Goal: Information Seeking & Learning: Learn about a topic

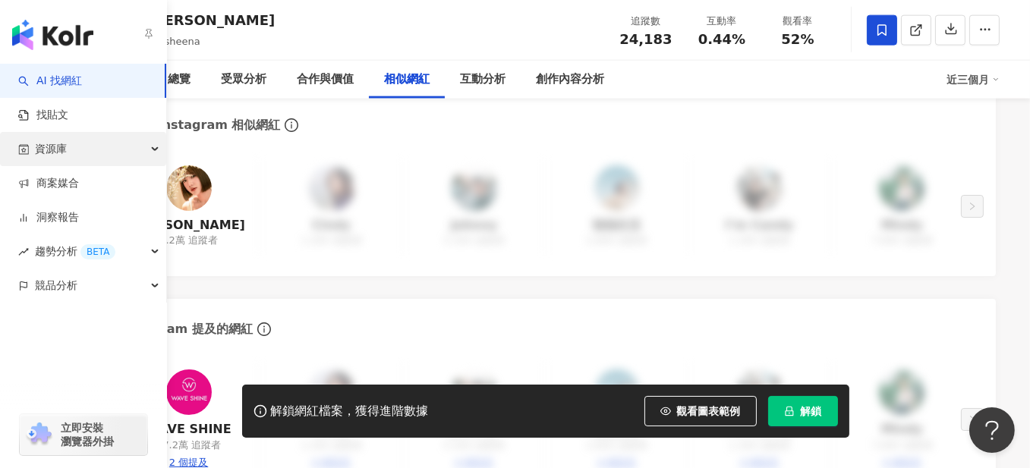
click at [161, 148] on div "資源庫" at bounding box center [83, 149] width 166 height 34
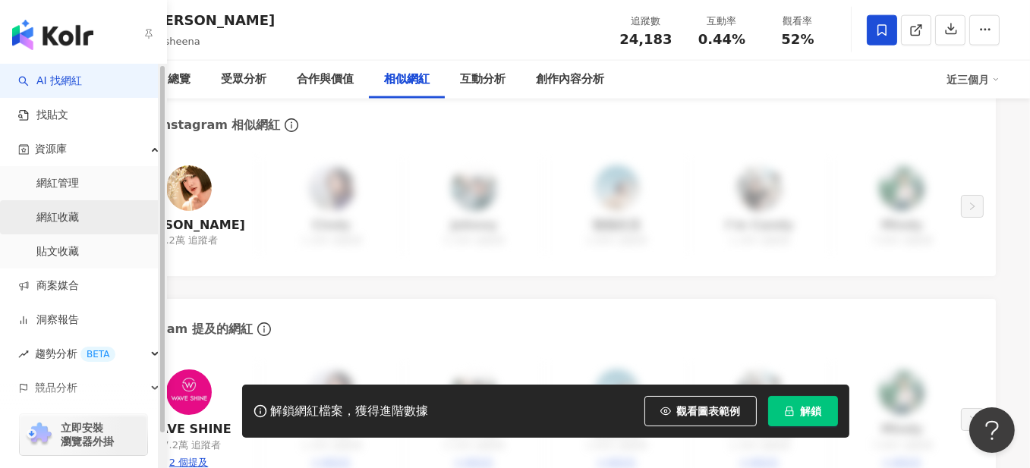
click at [66, 212] on link "網紅收藏" at bounding box center [57, 217] width 43 height 15
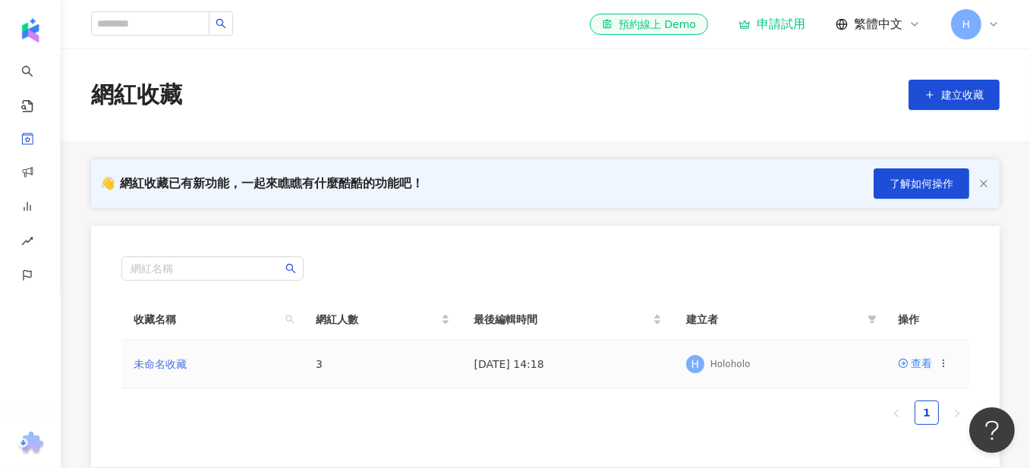
drag, startPoint x: 220, startPoint y: 352, endPoint x: 172, endPoint y: 356, distance: 48.0
click at [220, 354] on td "未命名收藏" at bounding box center [212, 365] width 182 height 48
click at [172, 358] on link "未命名收藏" at bounding box center [160, 364] width 53 height 12
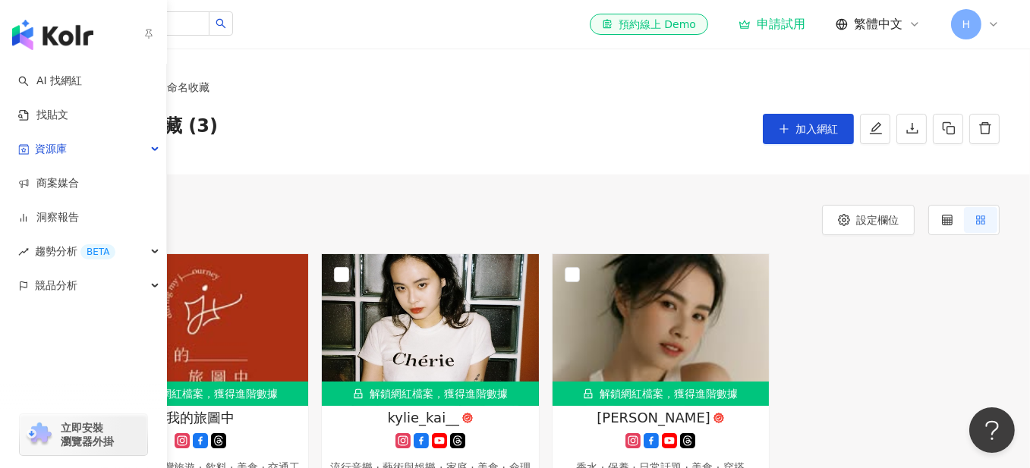
click at [37, 18] on div "button" at bounding box center [83, 32] width 167 height 64
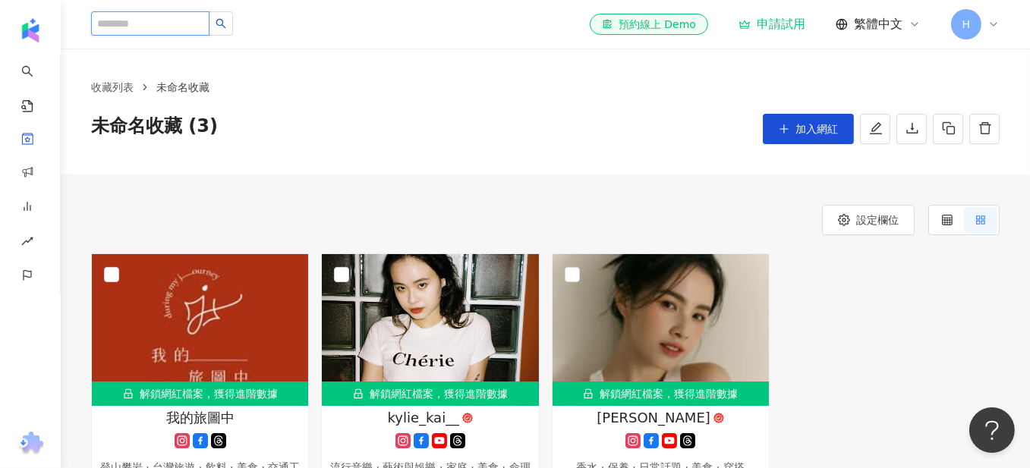
click at [210, 15] on input "search" at bounding box center [150, 23] width 118 height 24
type input "***"
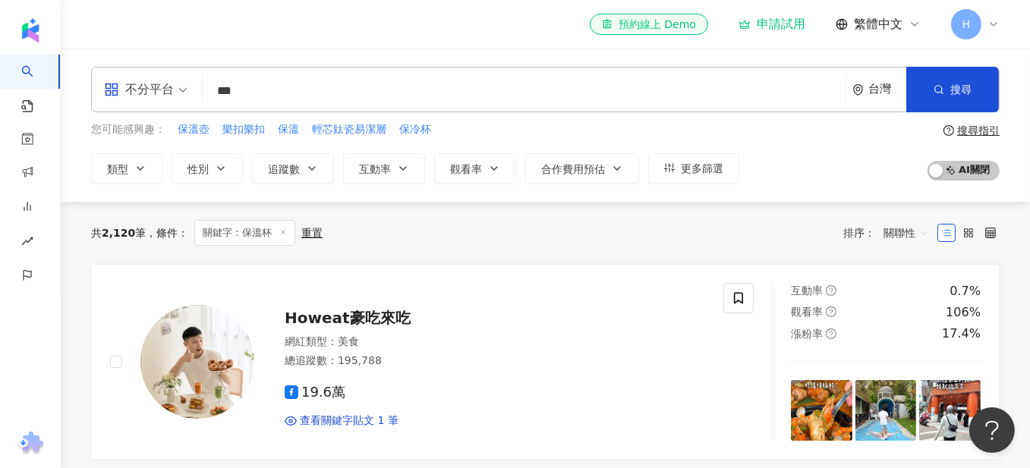
click at [225, 91] on input "***" at bounding box center [524, 91] width 631 height 29
click at [221, 89] on input "***" at bounding box center [524, 91] width 631 height 29
click at [220, 87] on input "***" at bounding box center [524, 91] width 631 height 29
type input "*******"
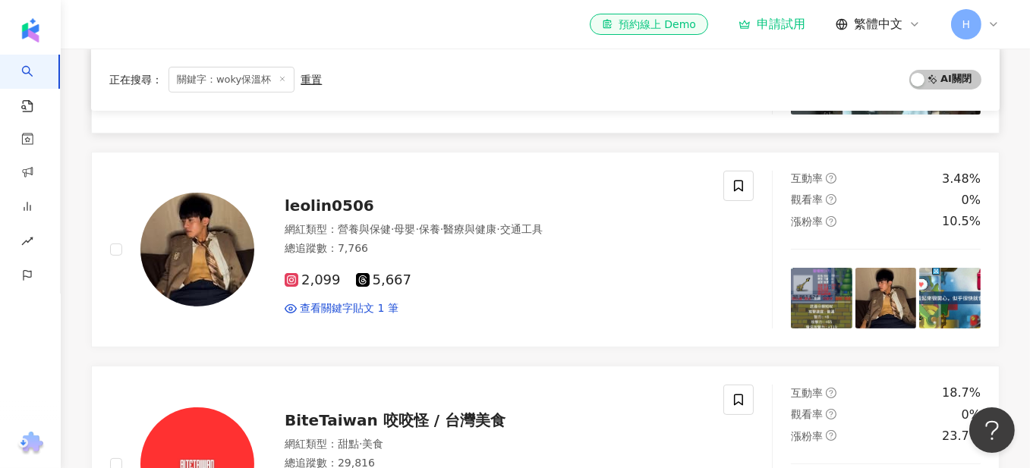
scroll to position [607, 0]
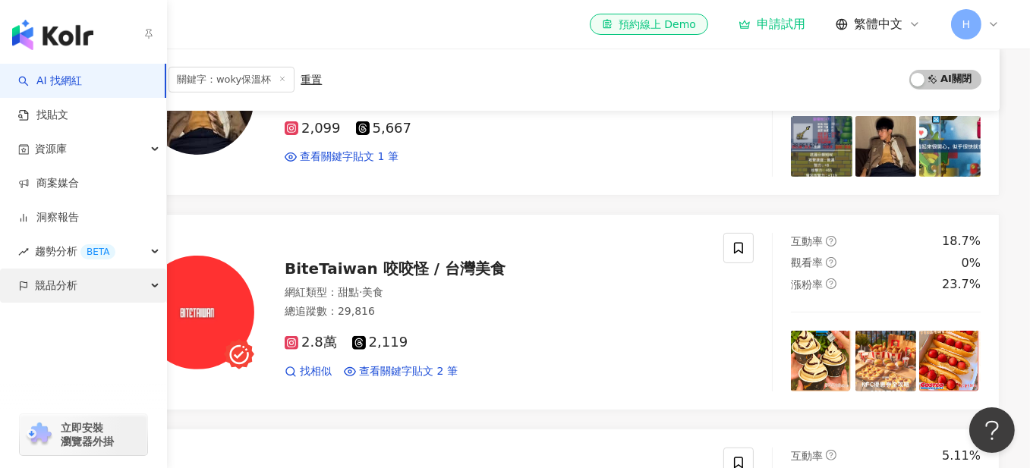
click at [148, 276] on div "競品分析" at bounding box center [83, 286] width 166 height 34
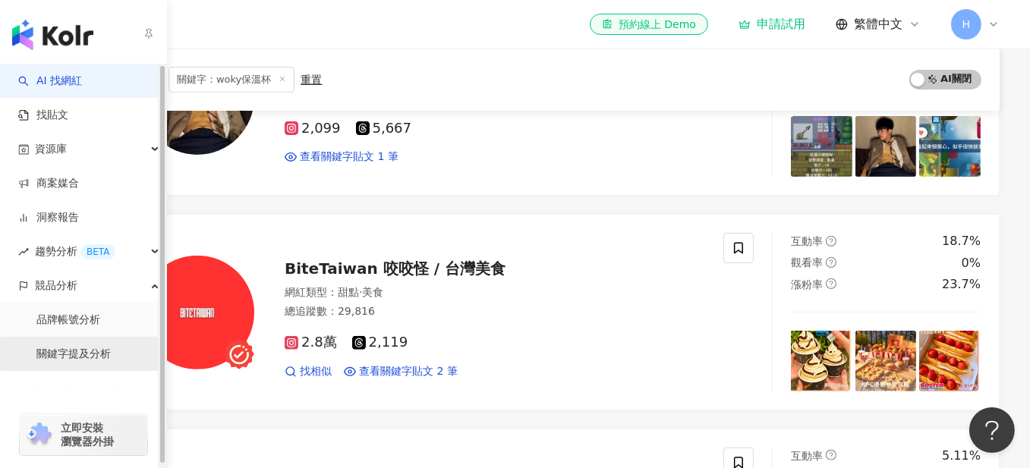
click at [88, 347] on link "關鍵字提及分析" at bounding box center [73, 354] width 74 height 15
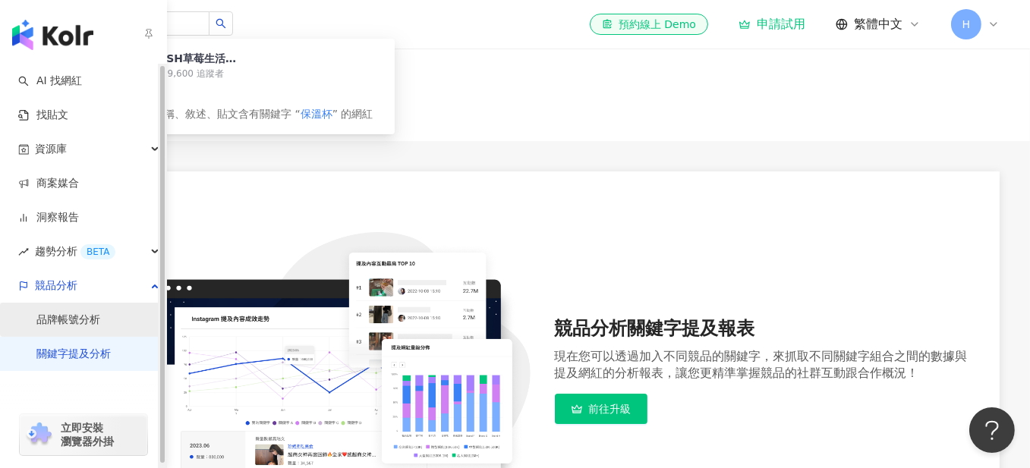
click at [65, 314] on link "品牌帳號分析" at bounding box center [68, 320] width 64 height 15
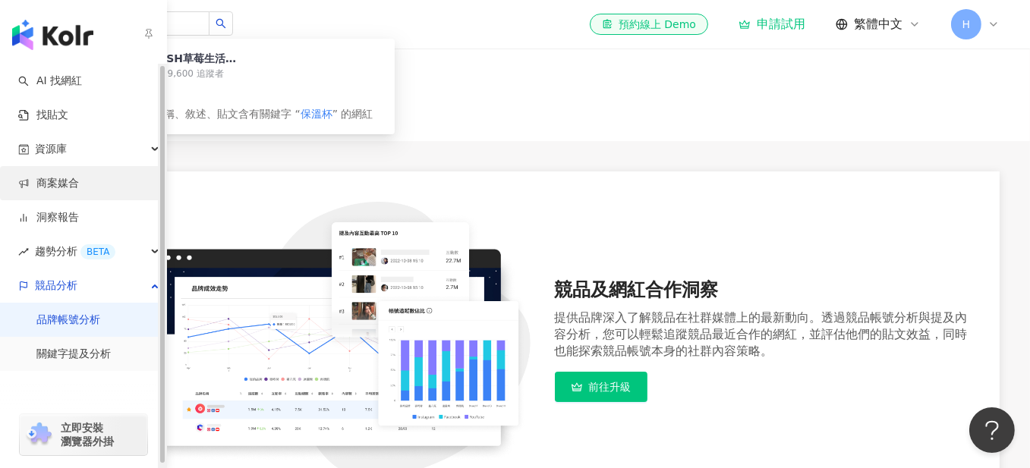
click at [79, 181] on link "商案媒合" at bounding box center [48, 183] width 61 height 15
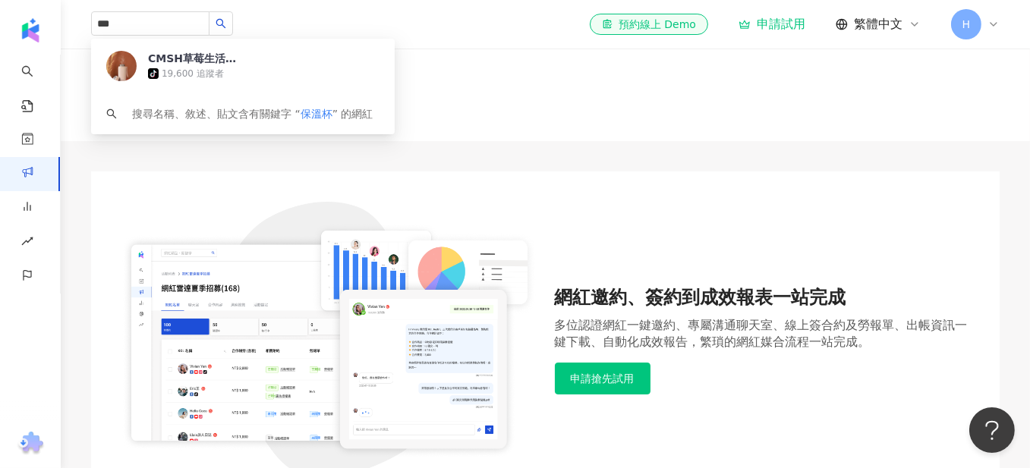
click at [567, 272] on div "網紅邀約、簽約到成效報表一站完成 多位認證網紅一鍵邀約、專屬溝通聊天室、線上簽合約及勞報單、出帳資訊一鍵下載、自動化成效報告，繁瑣的網紅媒合流程一站完成。 申…" at bounding box center [545, 340] width 848 height 276
click at [129, 199] on div "網紅邀約、簽約到成效報表一站完成 多位認證網紅一鍵邀約、專屬溝通聊天室、線上簽合約及勞報單、出帳資訊一鍵下載、自動化成效報告，繁瑣的網紅媒合流程一站完成。 申…" at bounding box center [545, 340] width 909 height 337
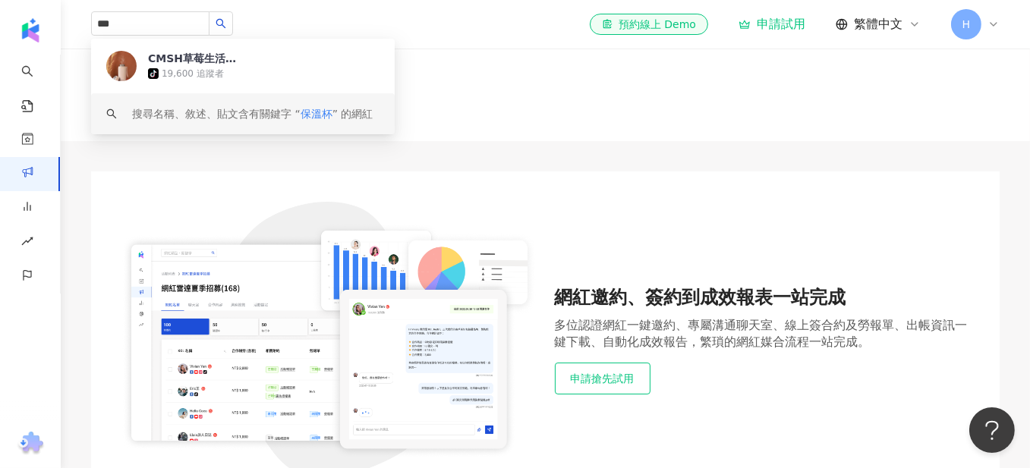
click at [615, 387] on button "申請搶先試用" at bounding box center [603, 379] width 96 height 32
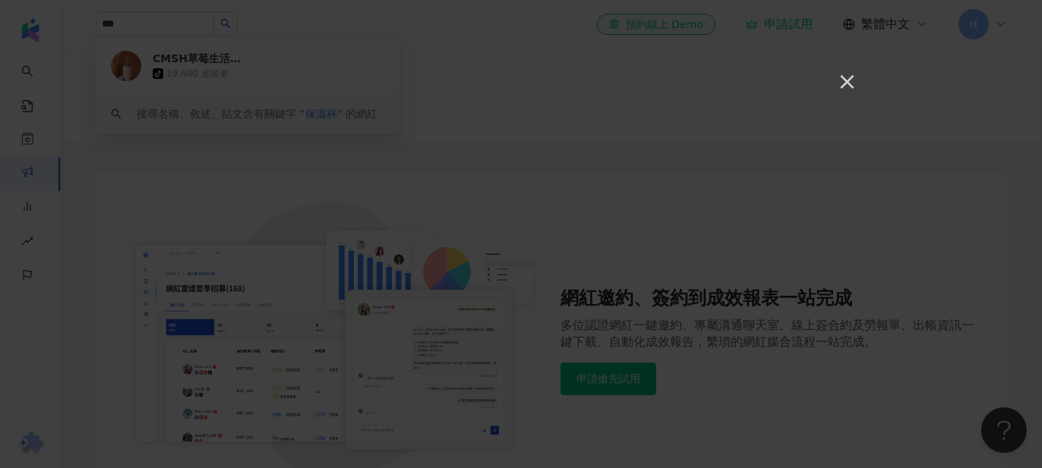
click at [855, 79] on button "×" at bounding box center [846, 81] width 18 height 18
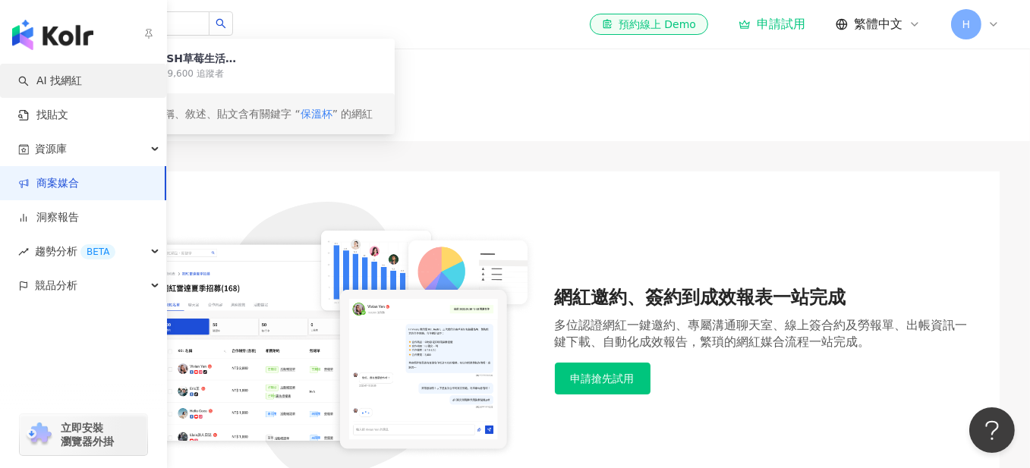
click at [82, 77] on link "AI 找網紅" at bounding box center [50, 81] width 64 height 15
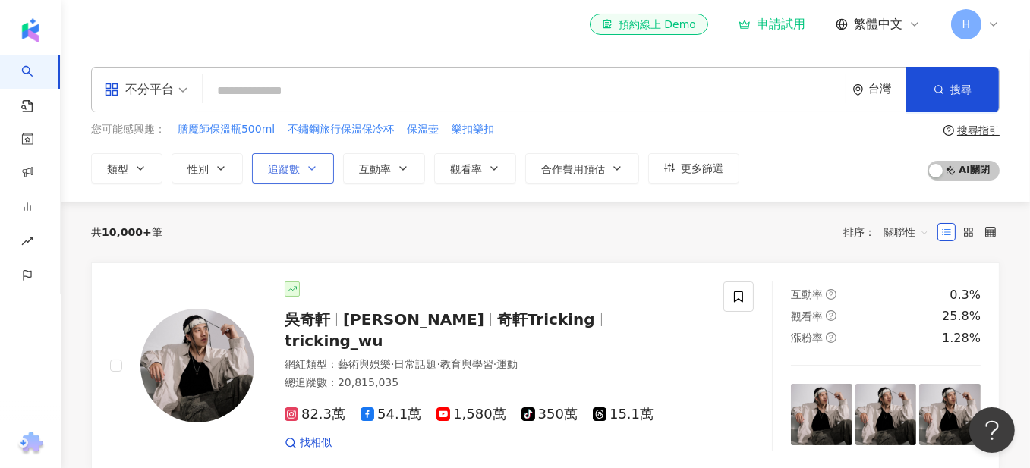
click at [297, 172] on span "追蹤數" at bounding box center [284, 169] width 32 height 12
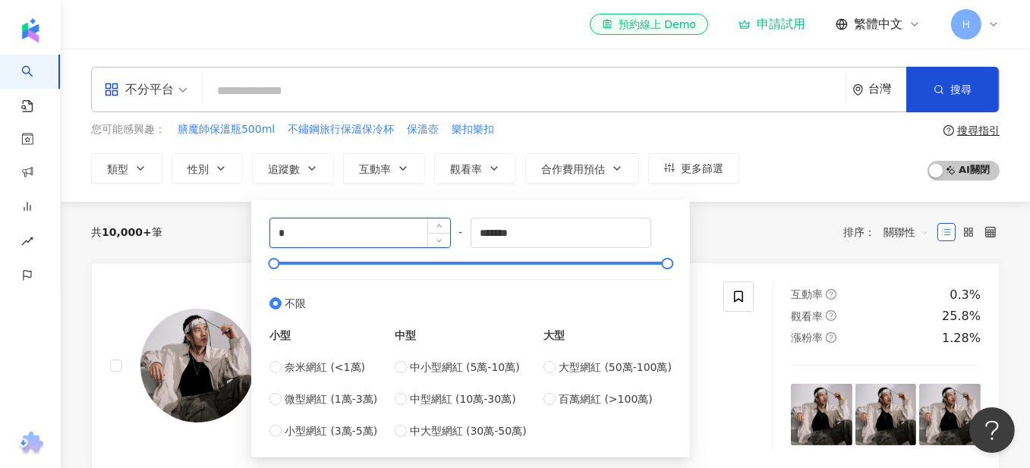
click at [345, 241] on input "*" at bounding box center [360, 233] width 180 height 29
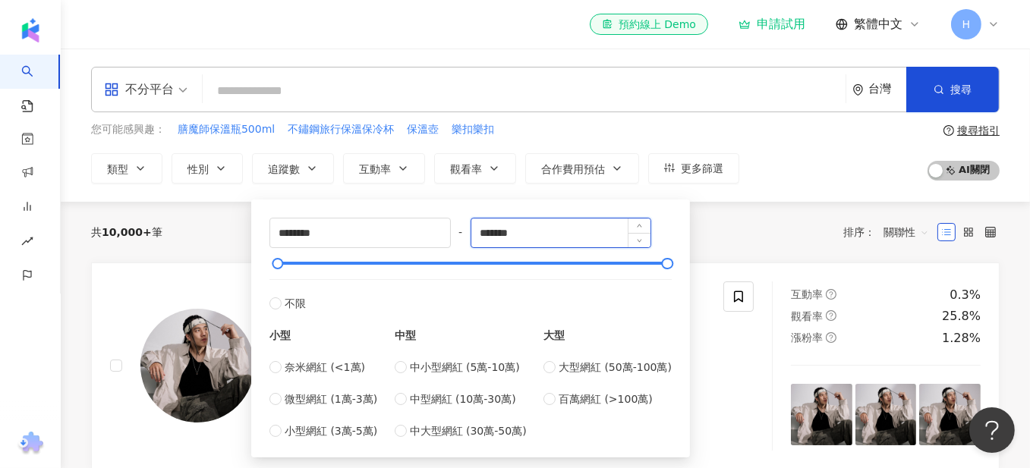
type input "*****"
click at [539, 238] on input "*******" at bounding box center [561, 233] width 180 height 29
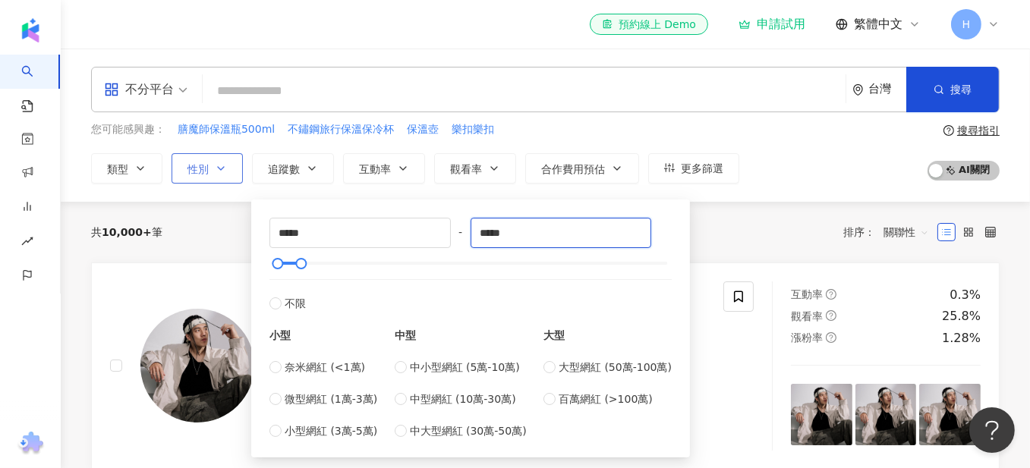
type input "*****"
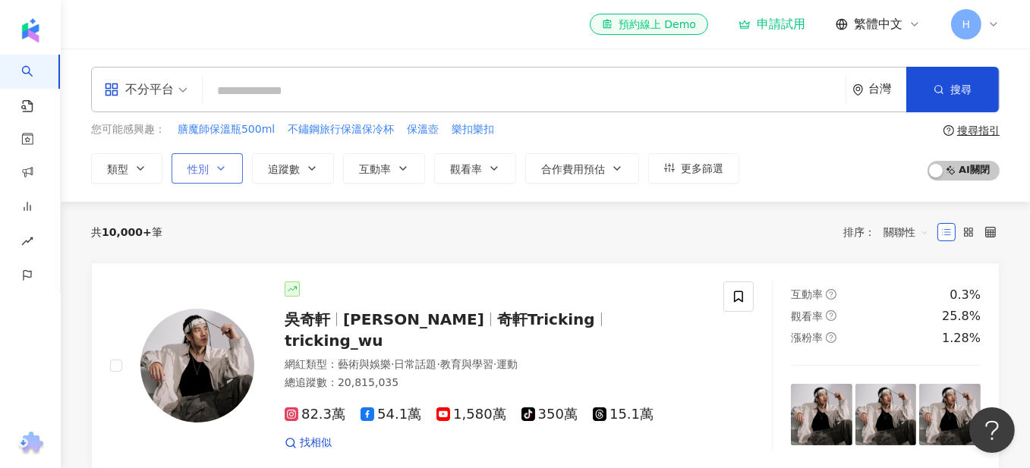
click at [216, 170] on icon "button" at bounding box center [221, 168] width 12 height 12
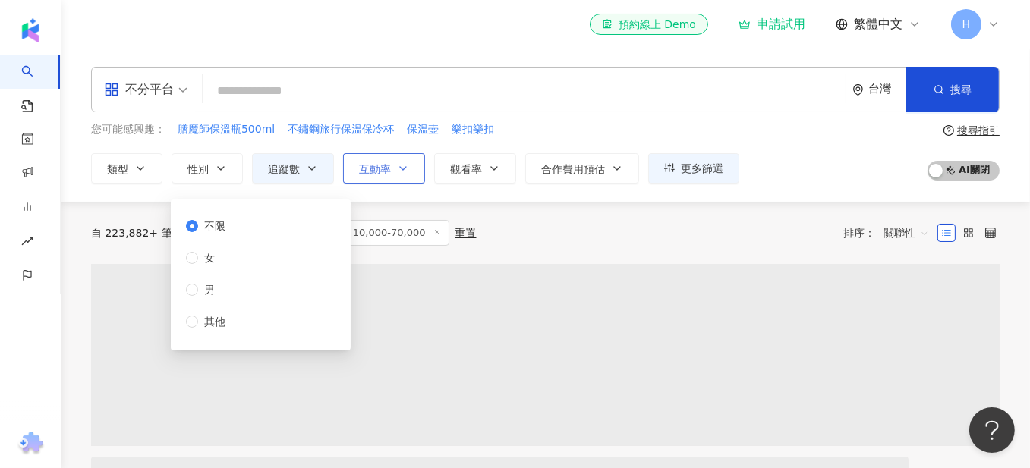
click at [392, 180] on button "互動率" at bounding box center [384, 168] width 82 height 30
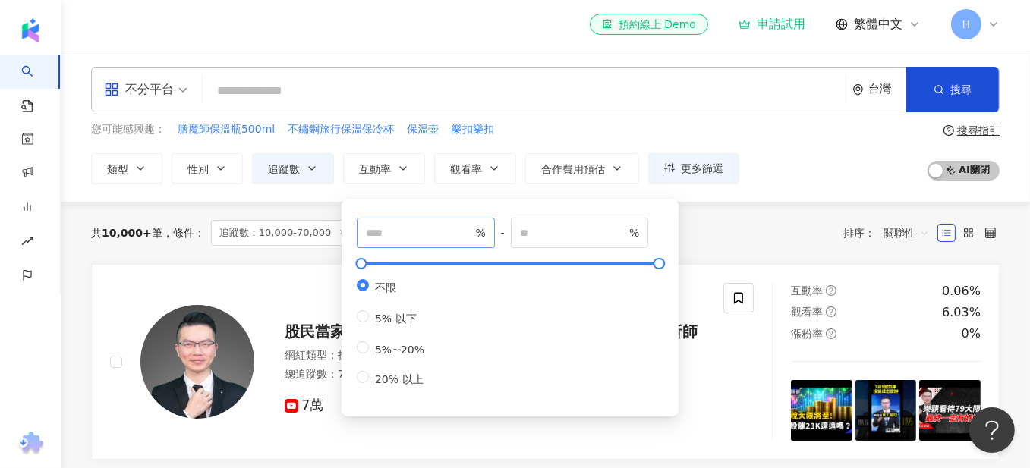
click at [406, 246] on span "%" at bounding box center [426, 233] width 138 height 30
click at [406, 240] on input "number" at bounding box center [419, 233] width 106 height 17
type input "*"
click at [542, 235] on input "number" at bounding box center [573, 233] width 106 height 17
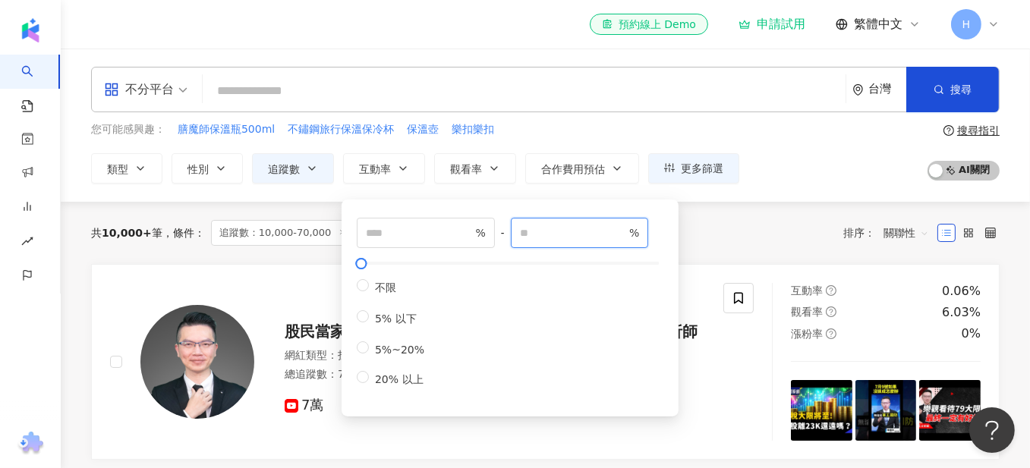
type input "*"
click at [699, 207] on div "共 10,000+ 筆 條件 ： 追蹤數：10,000-70,000 重置 排序： 關聯性" at bounding box center [545, 233] width 909 height 62
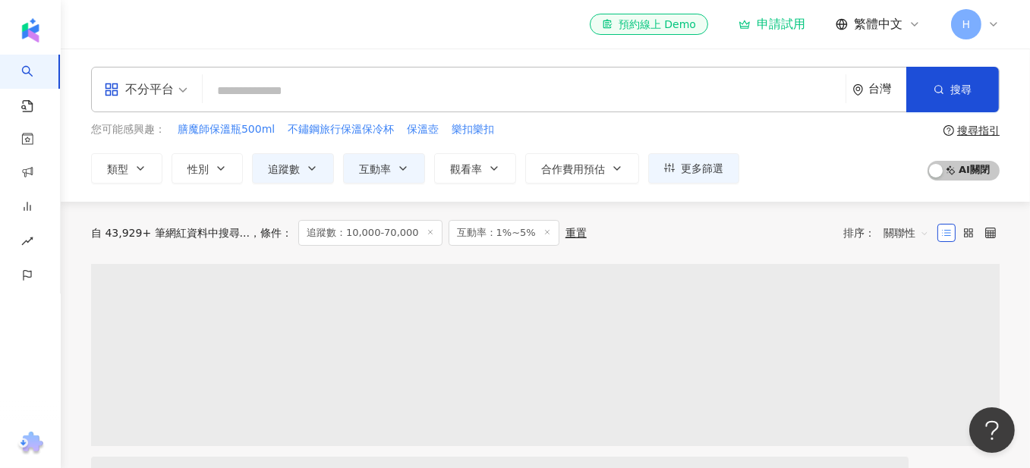
click at [532, 172] on button "合作費用預估" at bounding box center [582, 168] width 114 height 30
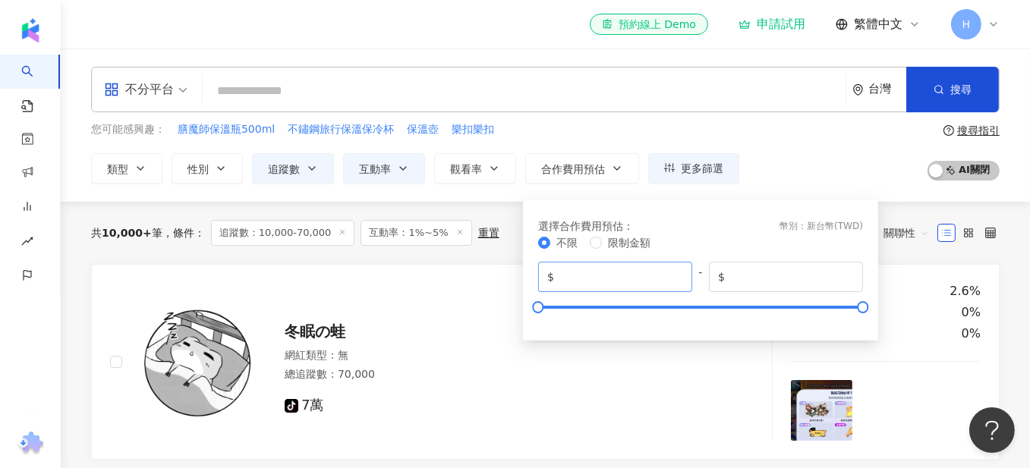
click at [588, 263] on span "$ *" at bounding box center [615, 277] width 154 height 30
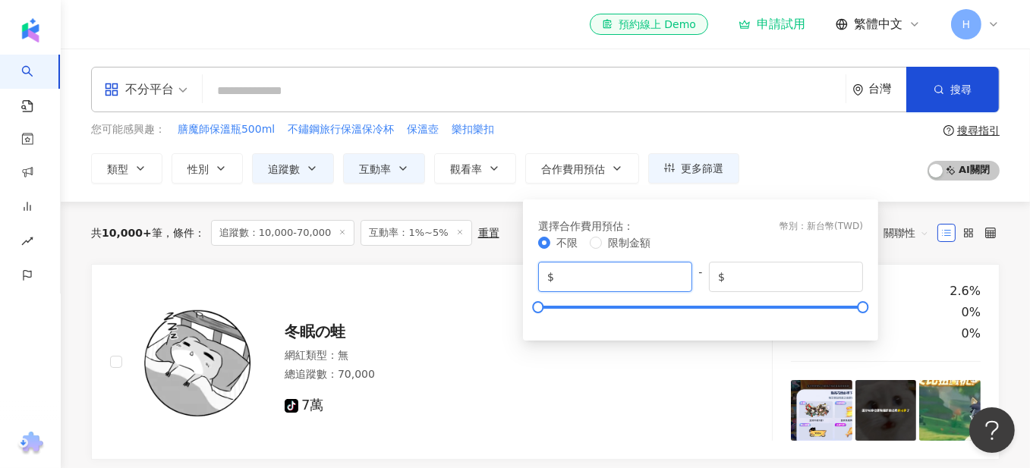
click at [585, 282] on input "*" at bounding box center [620, 277] width 126 height 17
type input "****"
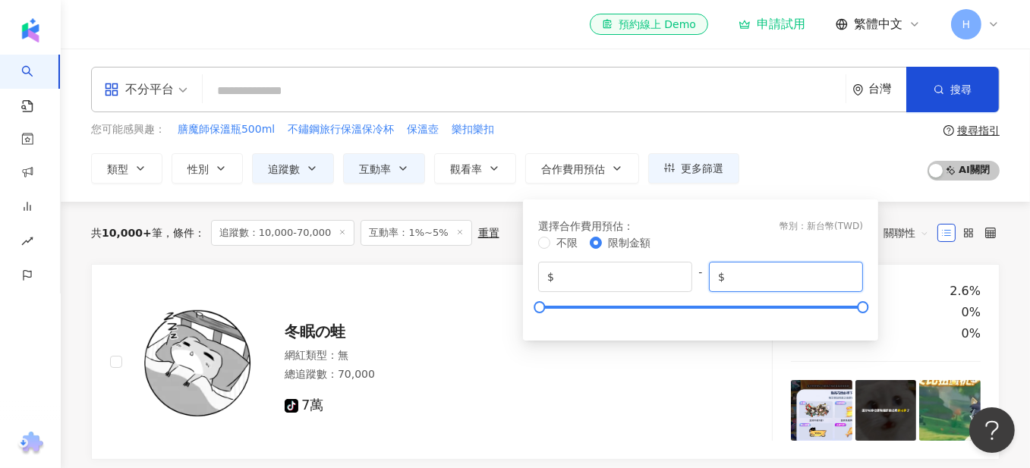
drag, startPoint x: 763, startPoint y: 278, endPoint x: 805, endPoint y: 279, distance: 42.5
click at [805, 279] on input "*******" at bounding box center [791, 277] width 126 height 17
type input "*****"
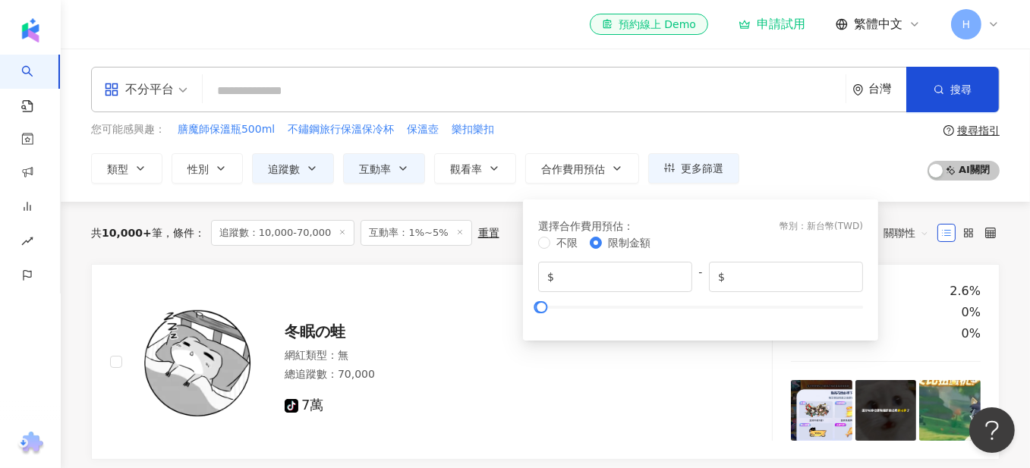
click at [476, 254] on div "共 10,000+ 筆 條件 ： 追蹤數：10,000-70,000 互動率：1%~5% 重置 排序： 關聯性" at bounding box center [545, 233] width 909 height 62
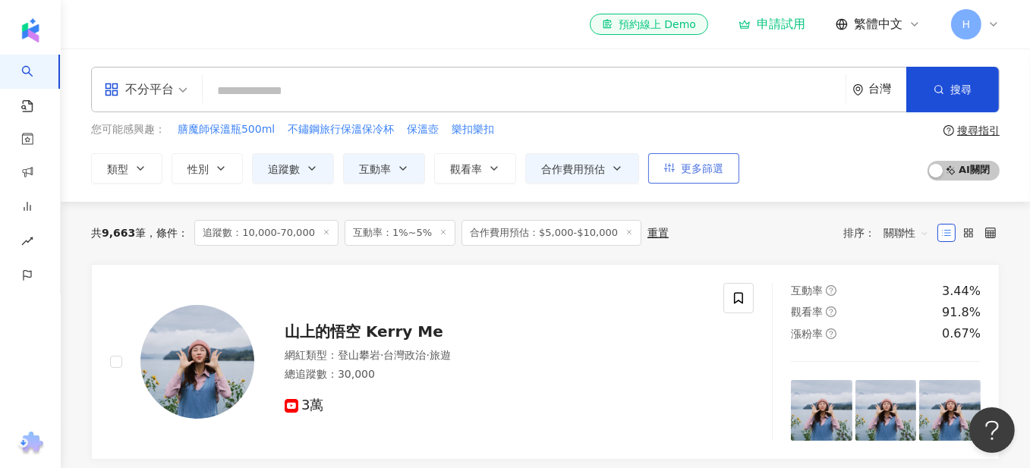
click at [675, 166] on button "更多篩選" at bounding box center [693, 168] width 91 height 30
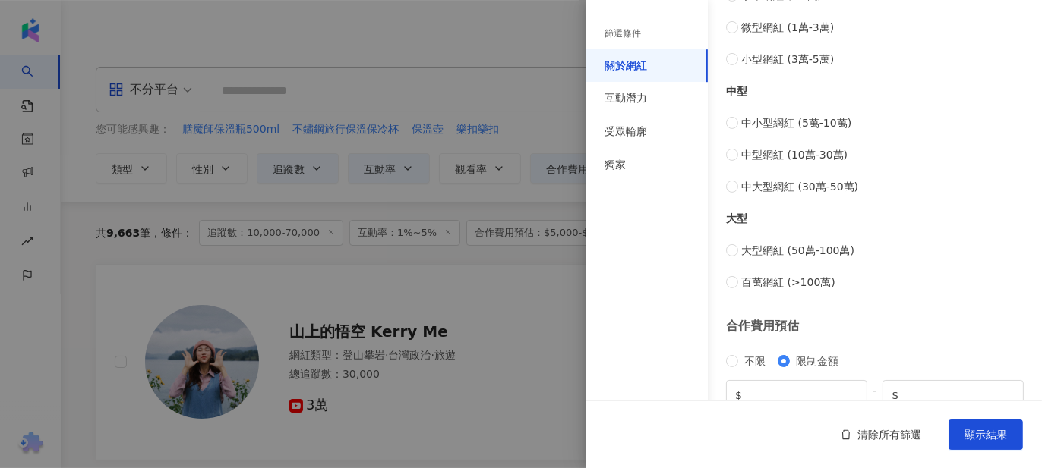
scroll to position [675, 0]
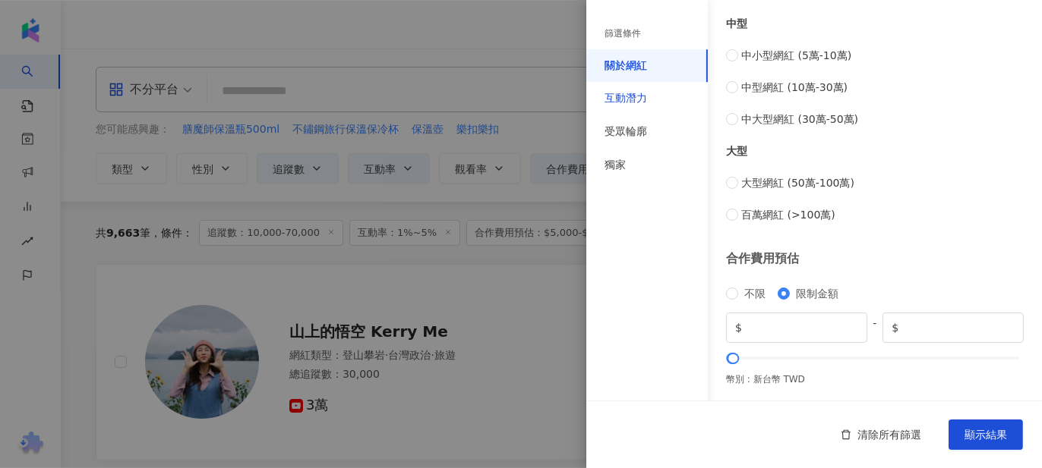
click at [643, 101] on div "互動潛力" at bounding box center [625, 98] width 43 height 15
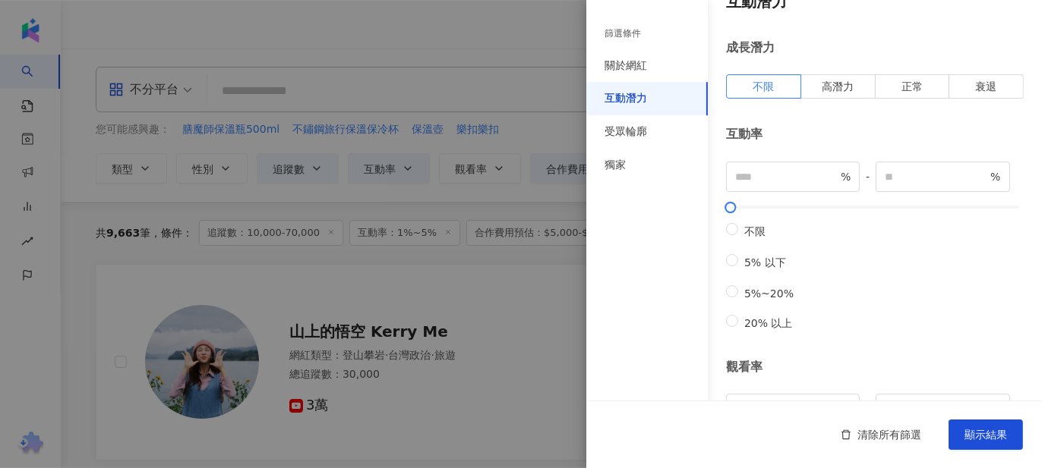
scroll to position [0, 0]
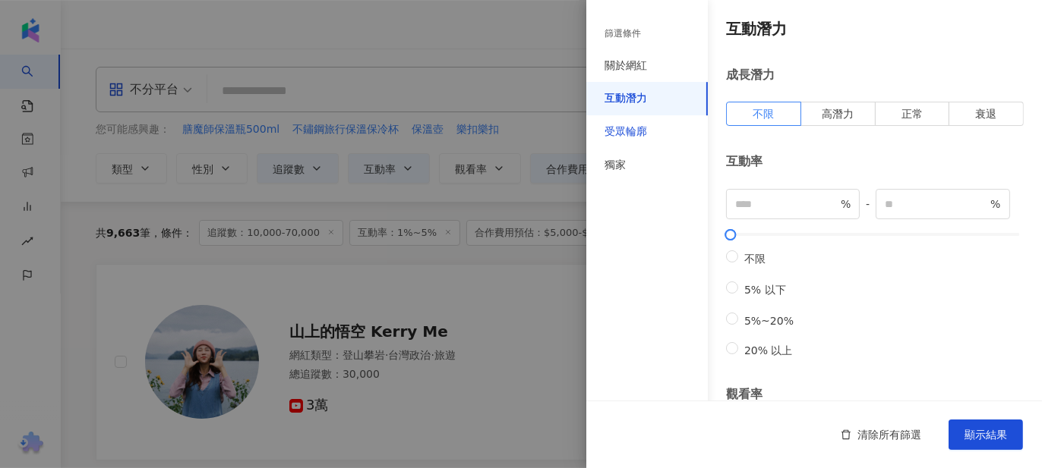
click at [634, 128] on div "受眾輪廓" at bounding box center [625, 131] width 43 height 15
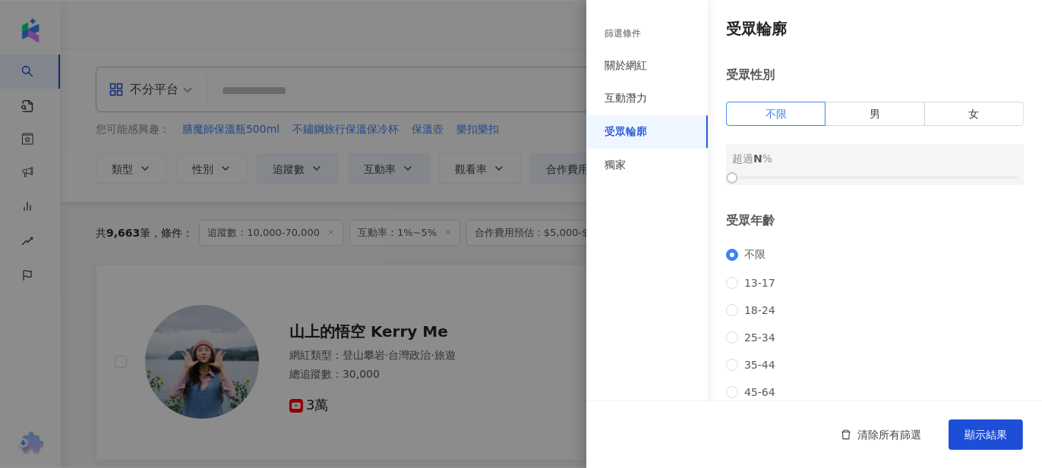
drag, startPoint x: 964, startPoint y: 121, endPoint x: 821, endPoint y: 153, distance: 146.2
click at [968, 120] on span "女" at bounding box center [973, 114] width 11 height 12
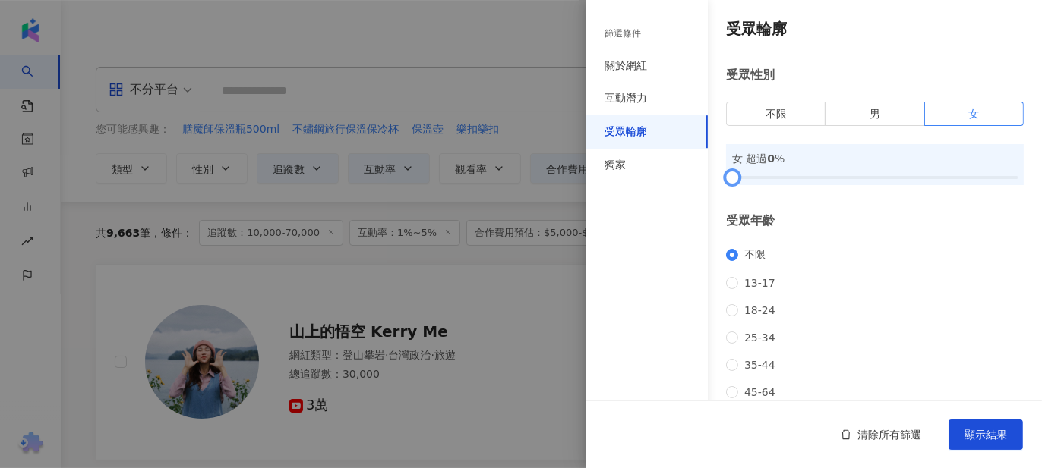
click at [812, 182] on div at bounding box center [874, 177] width 285 height 9
click at [827, 182] on div at bounding box center [874, 177] width 285 height 9
click at [846, 185] on div "女 超過 35 %" at bounding box center [875, 164] width 298 height 41
click at [846, 182] on div at bounding box center [874, 177] width 285 height 9
drag, startPoint x: 853, startPoint y: 185, endPoint x: 875, endPoint y: 188, distance: 21.5
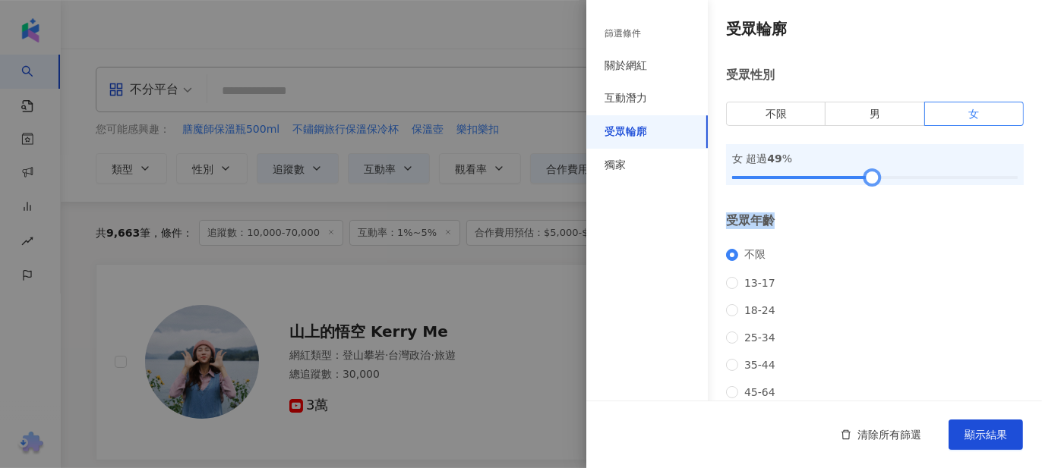
click at [875, 188] on div "受眾輪廓 受眾性別 不限 男 女 女 超過 49 % 受眾年齡 不限 13-17 18-24 25-34 35-44 45-64 65+ 超過 N % 受眾國…" at bounding box center [813, 325] width 455 height 651
click at [659, 232] on div "篩選條件 關於網紅 互動潛力 受眾輪廓 獨家" at bounding box center [646, 243] width 121 height 450
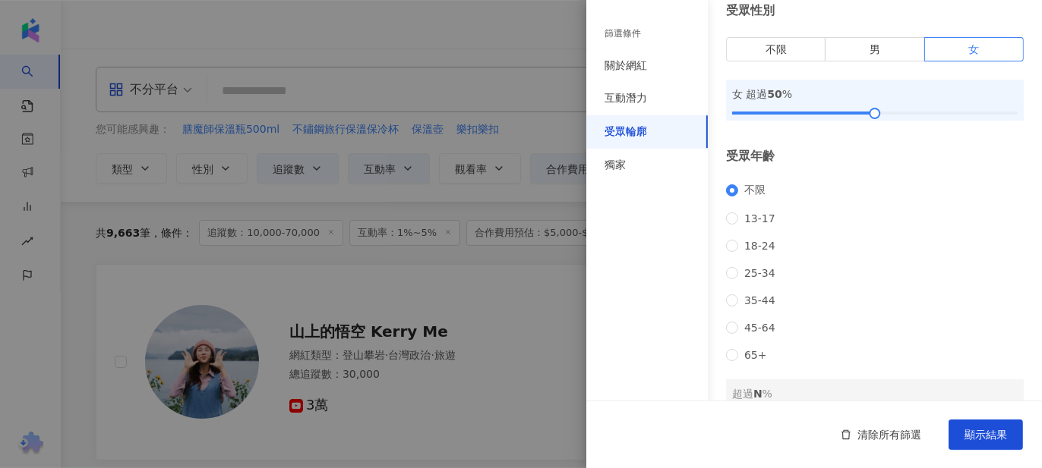
scroll to position [152, 0]
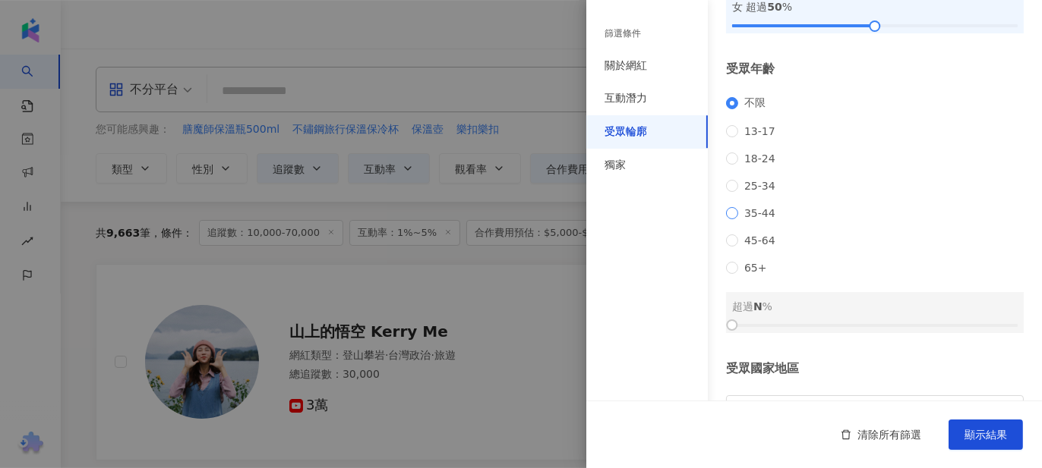
click at [757, 219] on span "35-44" at bounding box center [759, 213] width 43 height 12
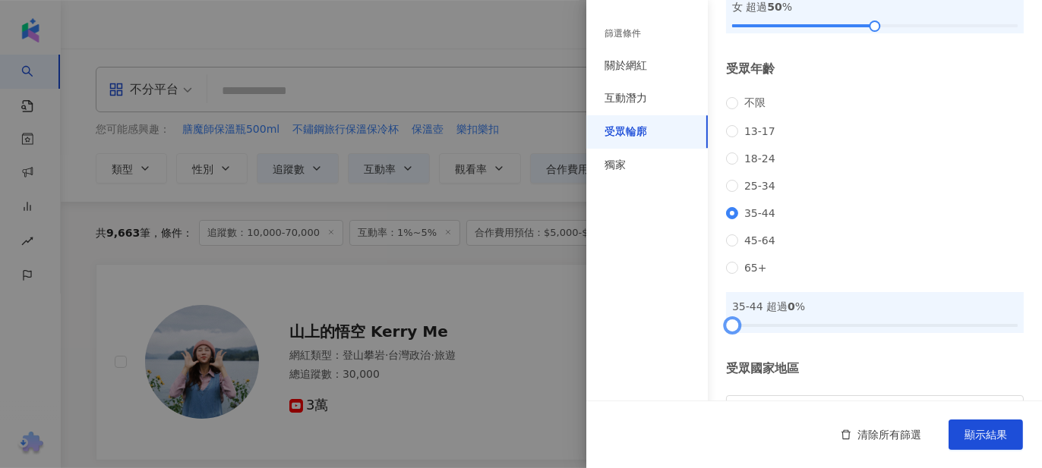
click at [813, 330] on div at bounding box center [874, 325] width 285 height 9
click at [801, 330] on div at bounding box center [874, 325] width 285 height 9
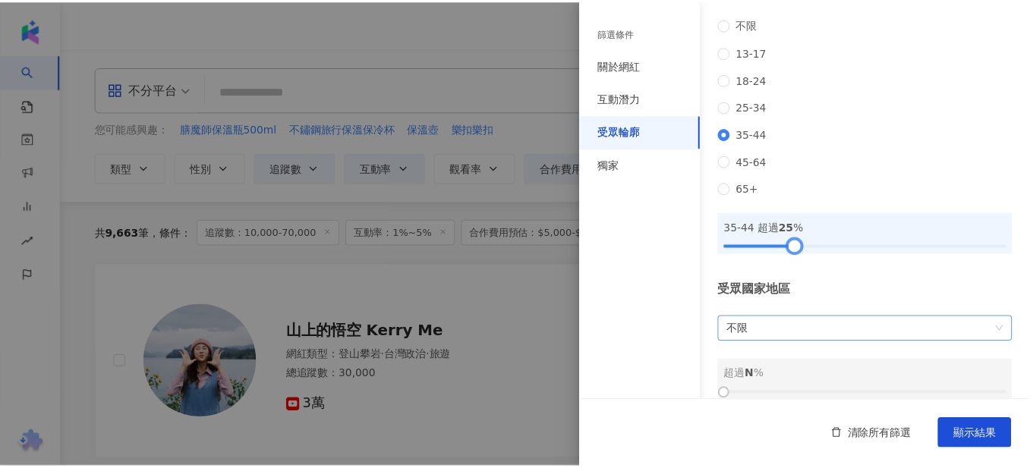
scroll to position [273, 0]
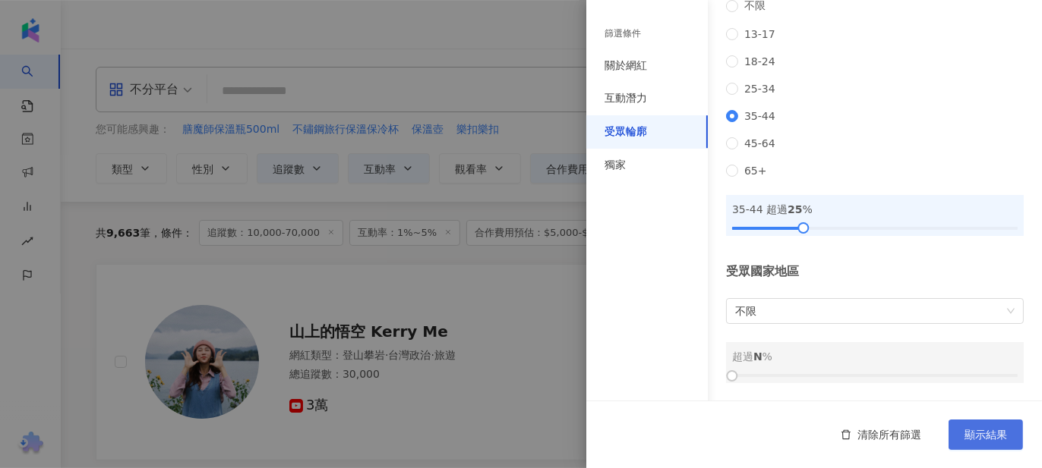
click at [996, 444] on button "顯示結果" at bounding box center [985, 435] width 74 height 30
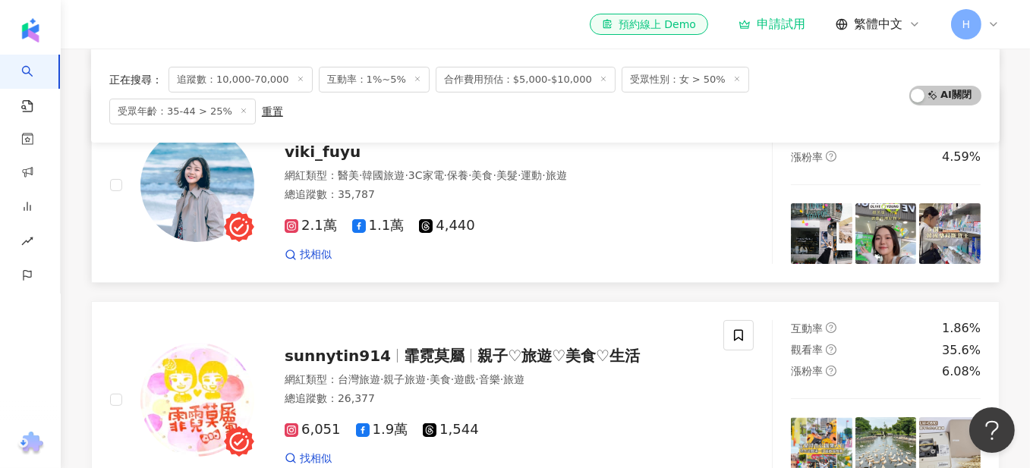
scroll to position [44, 0]
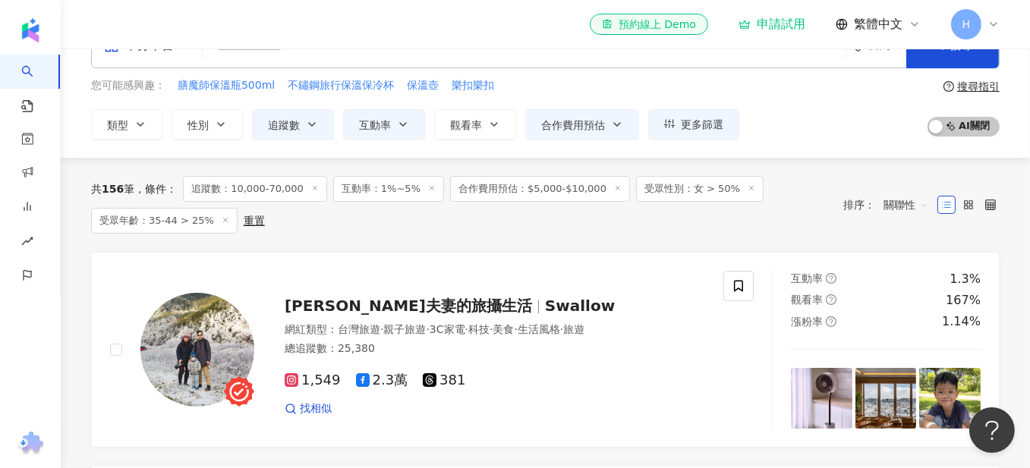
click at [244, 219] on div "重置" at bounding box center [254, 221] width 21 height 12
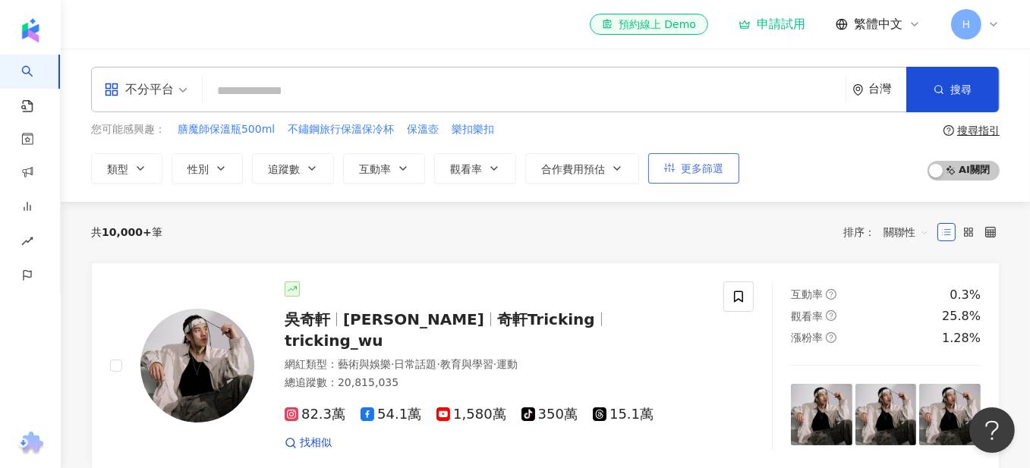
click at [697, 172] on span "更多篩選" at bounding box center [702, 168] width 43 height 12
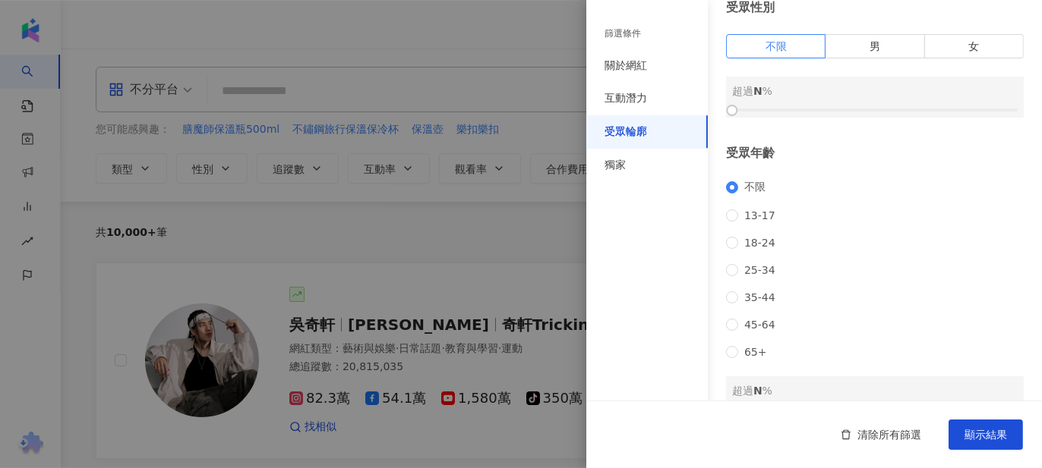
scroll to position [152, 0]
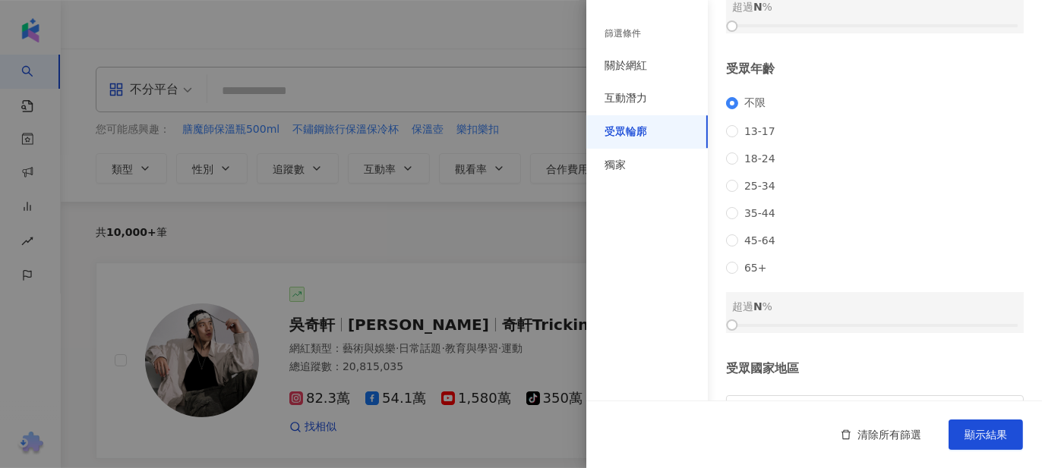
click at [763, 238] on div "不限 13-17 18-24 25-34 35-44 45-64 65+" at bounding box center [875, 185] width 298 height 178
click at [764, 219] on span "35-44" at bounding box center [759, 213] width 43 height 12
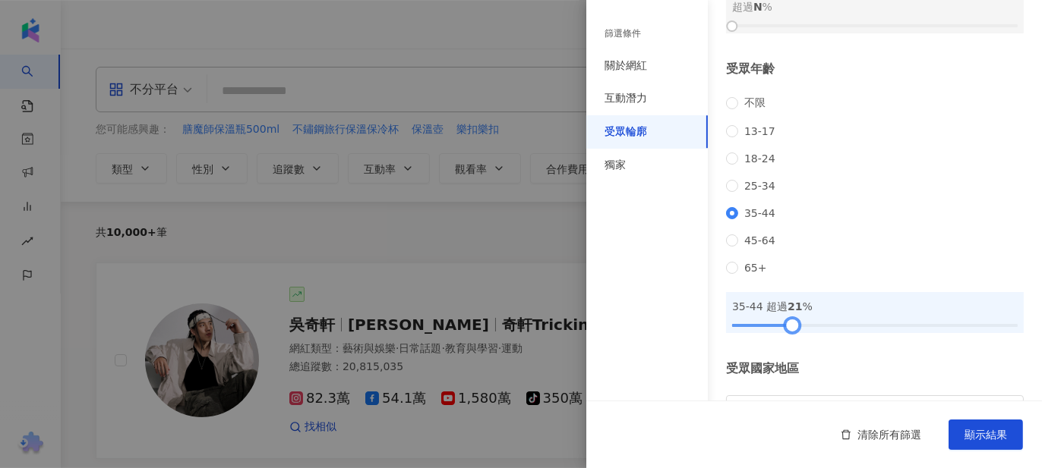
click at [788, 330] on div at bounding box center [874, 325] width 285 height 9
click at [808, 330] on div at bounding box center [874, 325] width 285 height 9
click at [814, 329] on div at bounding box center [817, 325] width 8 height 8
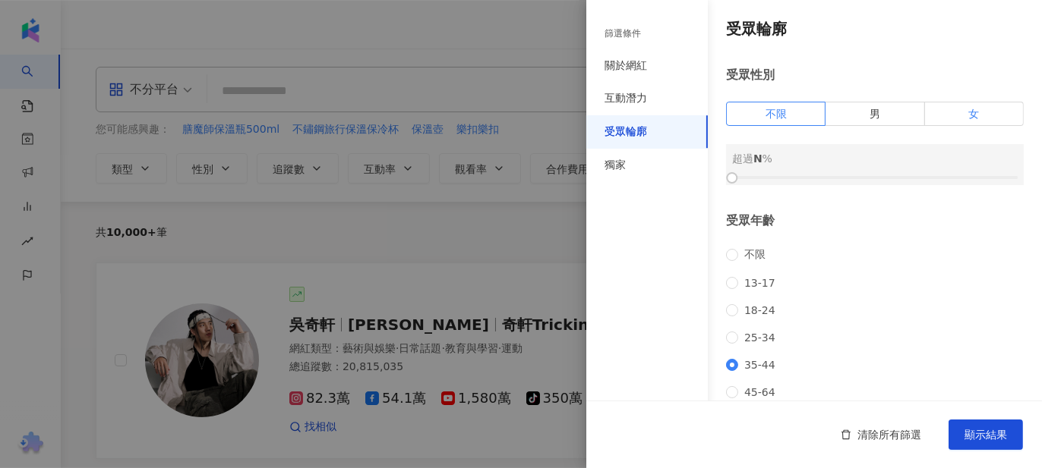
click at [980, 121] on label "女" at bounding box center [974, 114] width 99 height 24
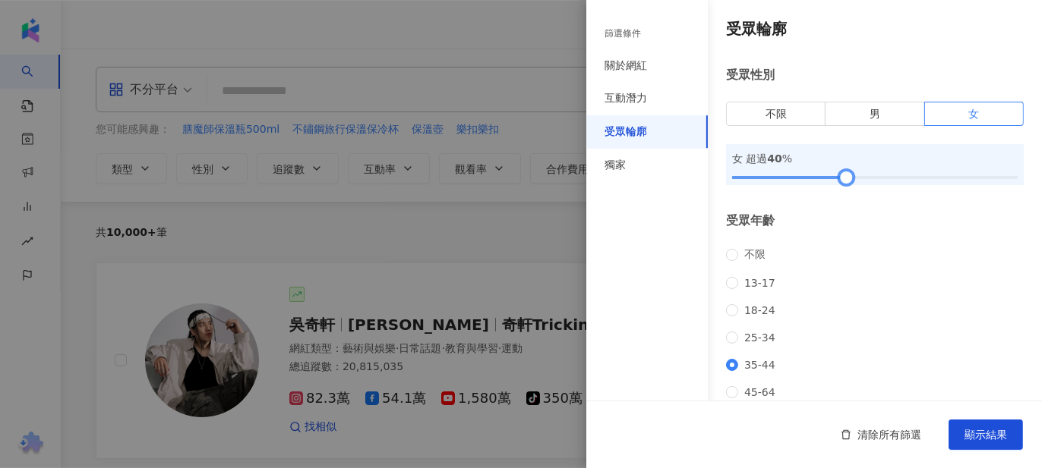
click at [843, 182] on div at bounding box center [874, 177] width 285 height 9
drag, startPoint x: 840, startPoint y: 194, endPoint x: 868, endPoint y: 200, distance: 27.8
click at [868, 200] on div "受眾輪廓 受眾性別 不限 男 女 女 超過 50 % 受眾年齡 不限 13-17 18-24 25-34 35-44 45-64 65+ 35-44 超過 3…" at bounding box center [813, 325] width 455 height 651
click at [641, 98] on div "互動潛力" at bounding box center [625, 98] width 43 height 15
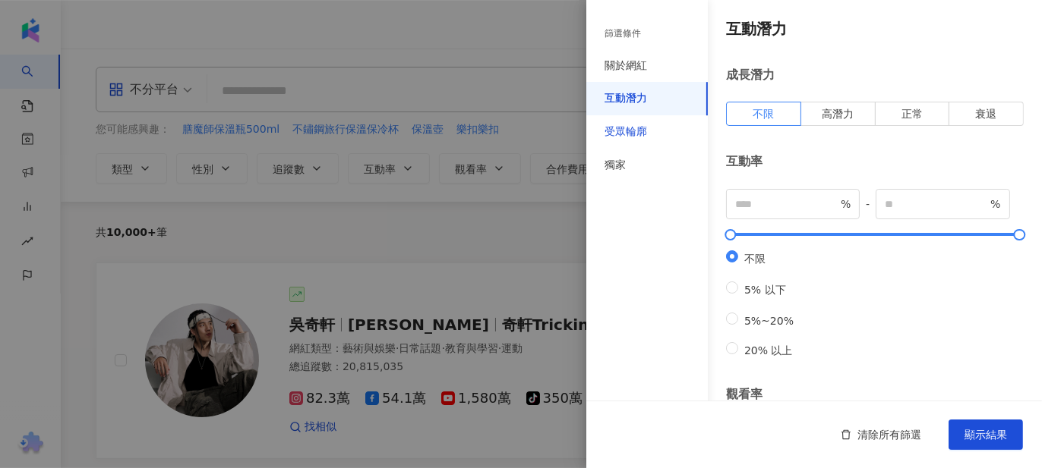
click at [637, 125] on div "受眾輪廓" at bounding box center [625, 131] width 43 height 15
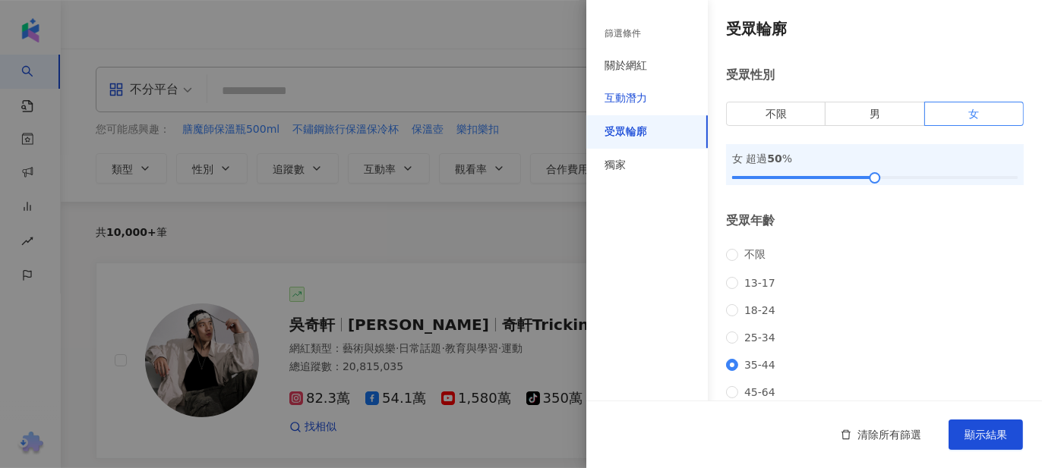
click at [638, 92] on div "互動潛力" at bounding box center [625, 98] width 43 height 15
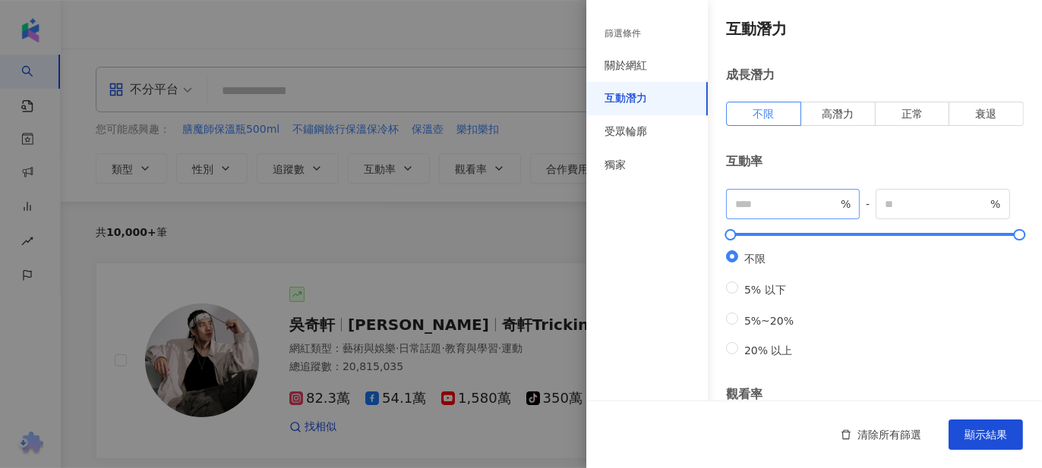
click at [758, 194] on span "%" at bounding box center [793, 204] width 134 height 30
click at [759, 203] on input "number" at bounding box center [786, 204] width 102 height 17
type input "*"
click at [924, 206] on input "number" at bounding box center [935, 204] width 102 height 17
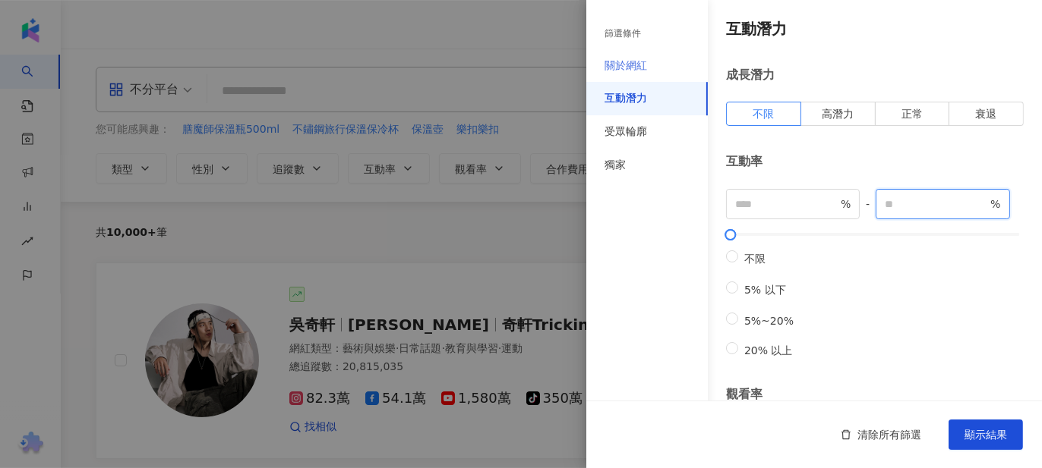
type input "*"
click at [628, 79] on div "關於網紅" at bounding box center [646, 65] width 121 height 33
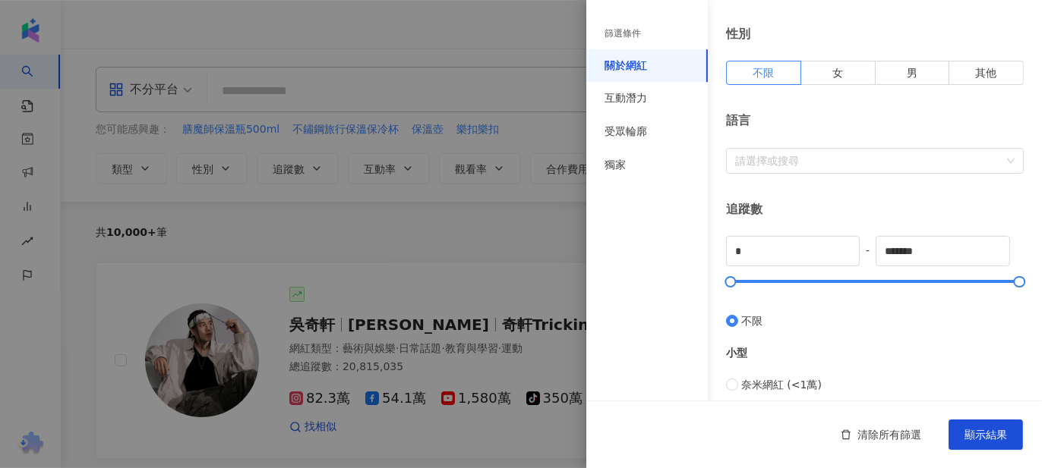
scroll to position [304, 0]
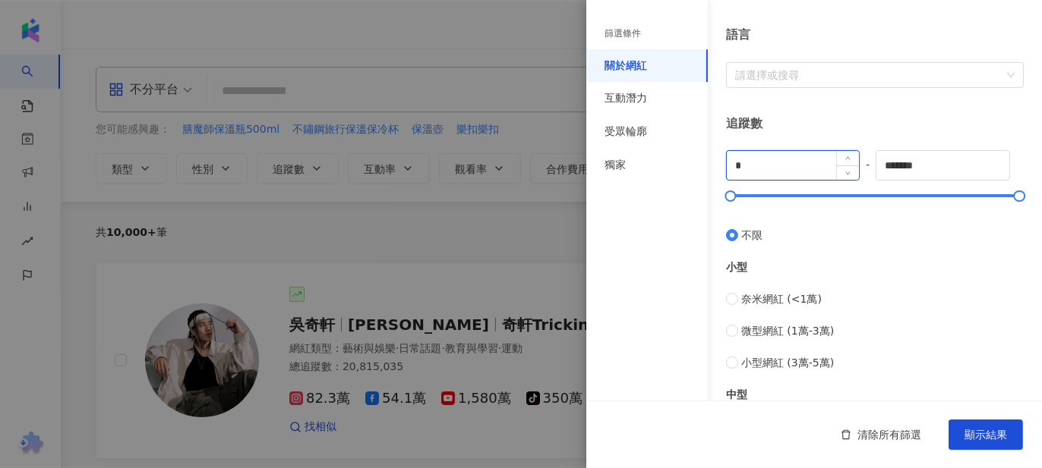
click at [767, 170] on input "*" at bounding box center [792, 165] width 132 height 29
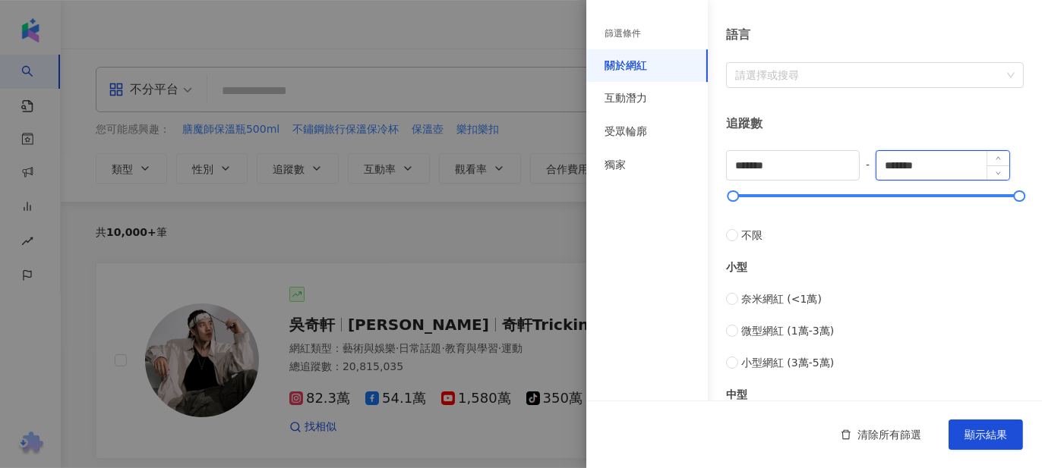
type input "*****"
click at [917, 168] on input "*******" at bounding box center [942, 165] width 132 height 29
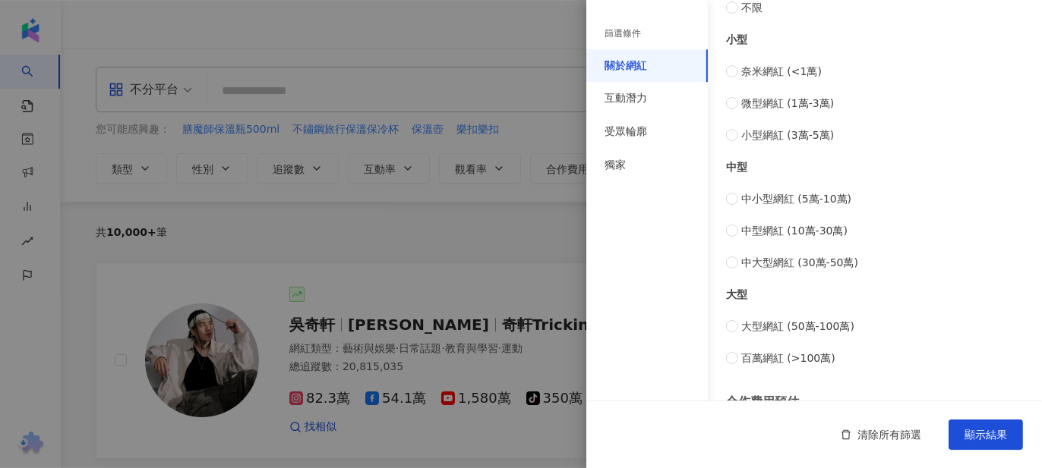
scroll to position [675, 0]
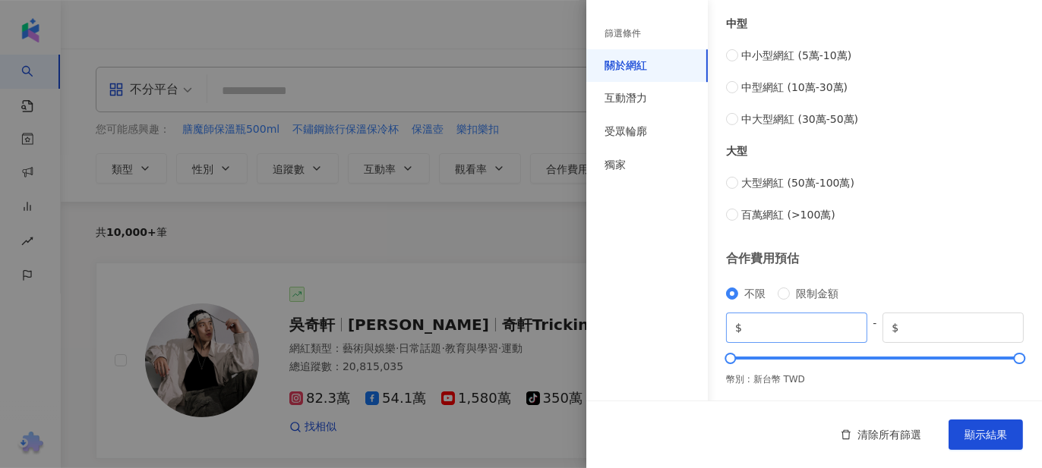
type input "*****"
click at [780, 329] on input "*" at bounding box center [801, 328] width 113 height 17
click at [782, 329] on input "*" at bounding box center [801, 328] width 113 height 17
click at [783, 326] on input "*" at bounding box center [801, 328] width 113 height 17
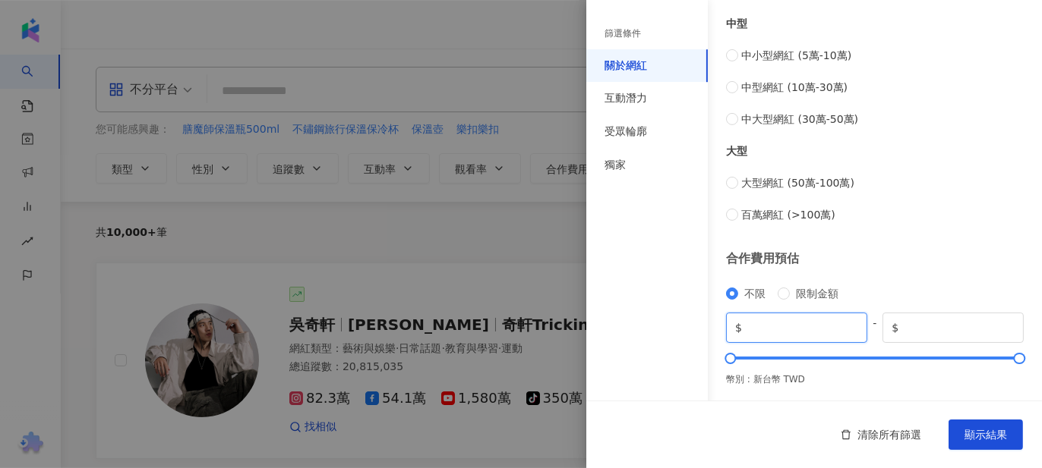
drag, startPoint x: 783, startPoint y: 325, endPoint x: 721, endPoint y: 317, distance: 62.7
type input "****"
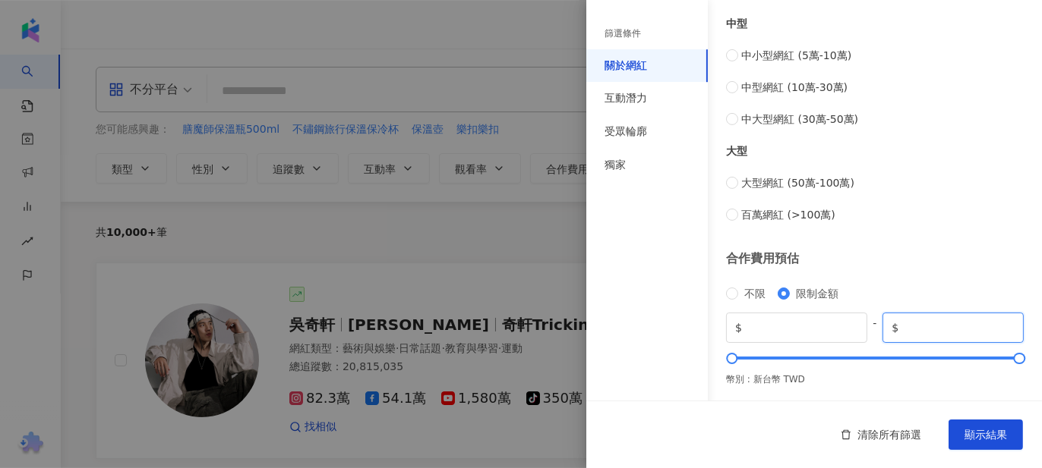
drag, startPoint x: 928, startPoint y: 325, endPoint x: 958, endPoint y: 327, distance: 30.5
click at [958, 327] on input "*******" at bounding box center [957, 328] width 113 height 17
click at [918, 324] on input "*" at bounding box center [957, 328] width 113 height 17
click at [1000, 323] on input "*" at bounding box center [957, 328] width 113 height 17
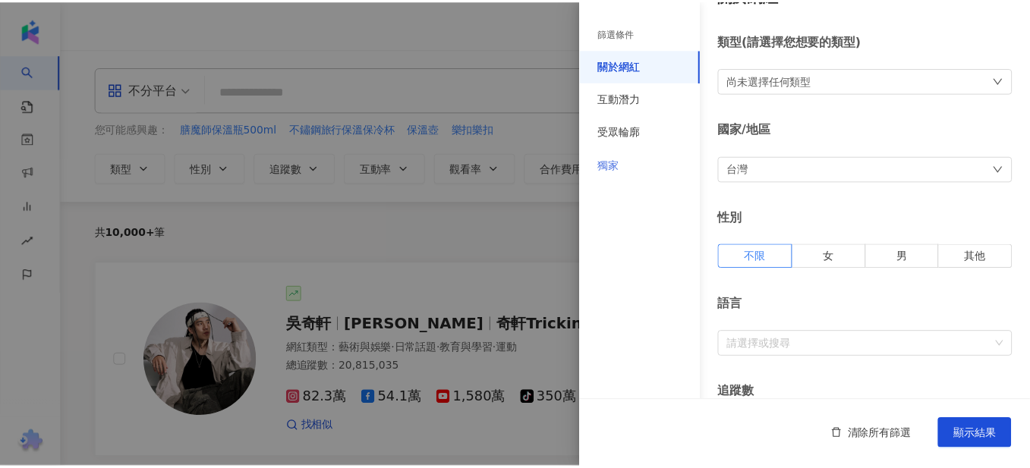
scroll to position [0, 0]
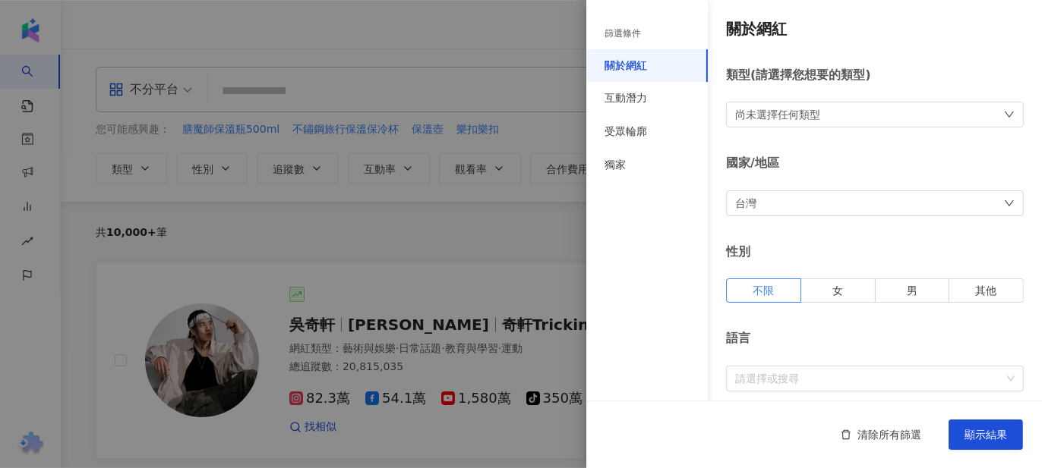
type input "*****"
click at [638, 33] on div "篩選條件" at bounding box center [622, 33] width 36 height 13
click at [632, 100] on div "互動潛力" at bounding box center [625, 98] width 43 height 15
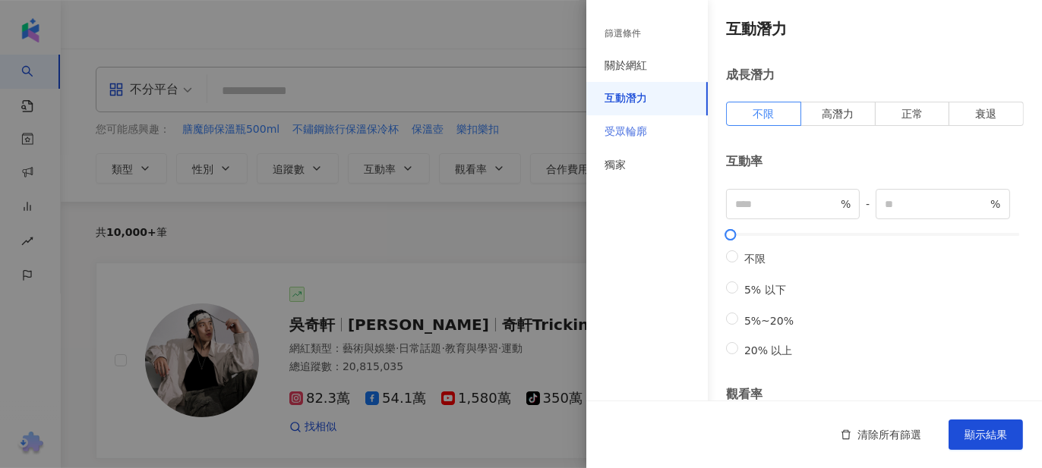
click at [615, 141] on div "受眾輪廓" at bounding box center [646, 131] width 121 height 33
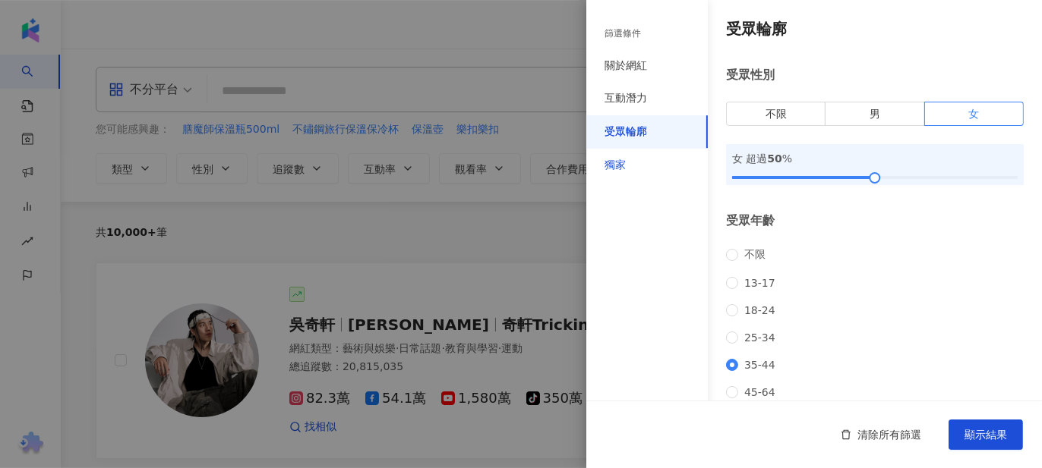
click at [615, 162] on div "獨家" at bounding box center [614, 165] width 21 height 15
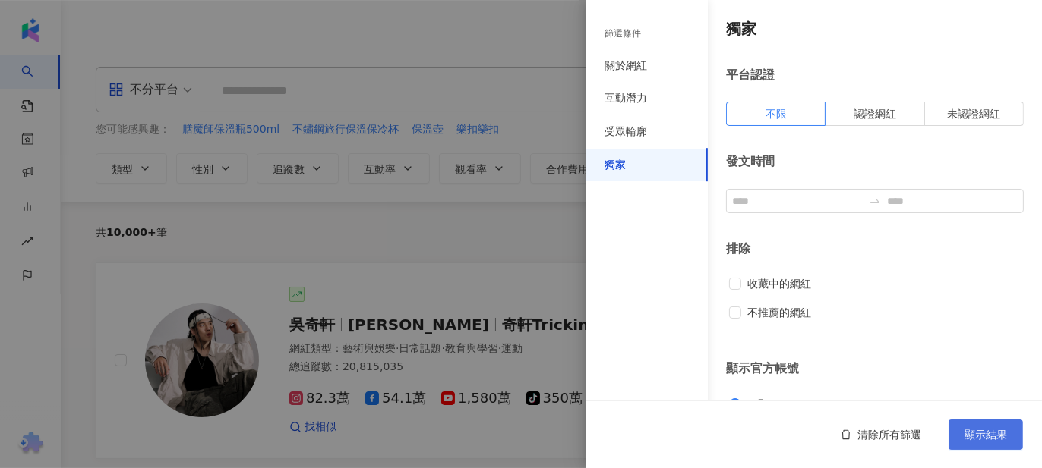
click at [1007, 447] on button "顯示結果" at bounding box center [985, 435] width 74 height 30
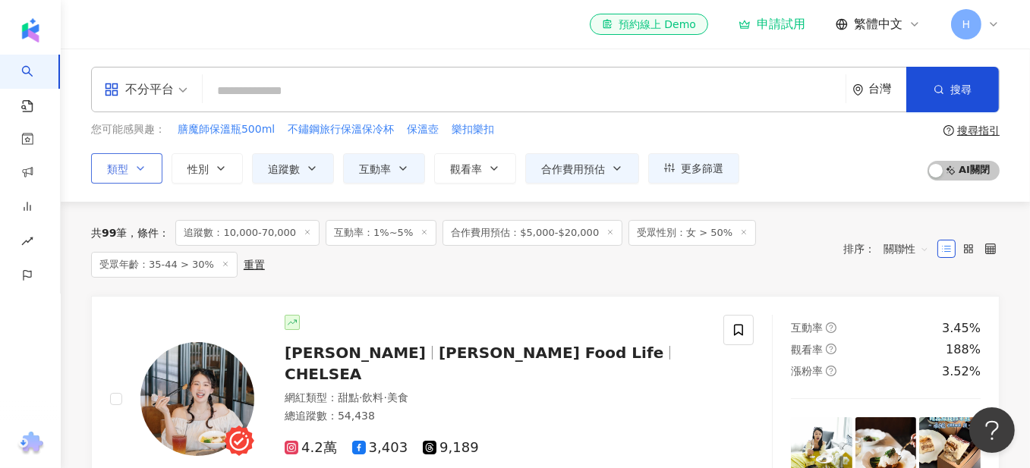
click at [131, 170] on button "類型" at bounding box center [126, 168] width 71 height 30
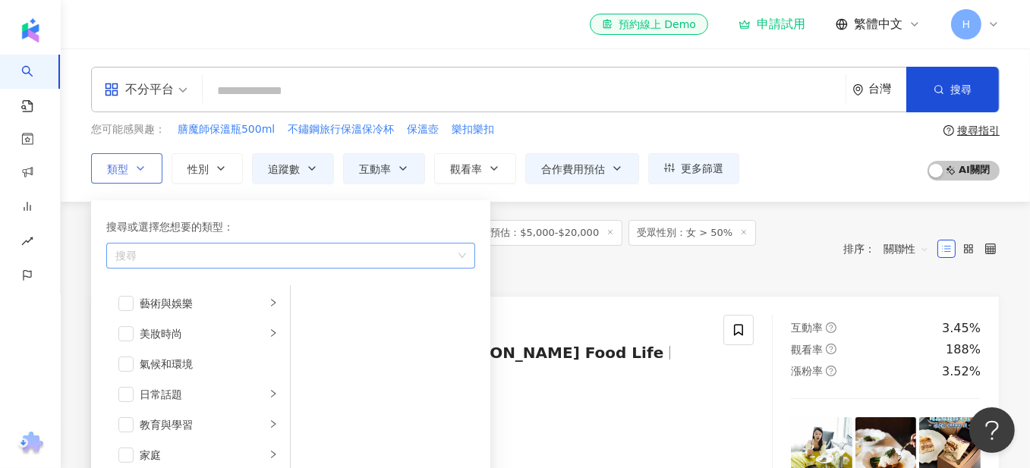
click at [241, 250] on div "button" at bounding box center [282, 255] width 347 height 11
type input "*"
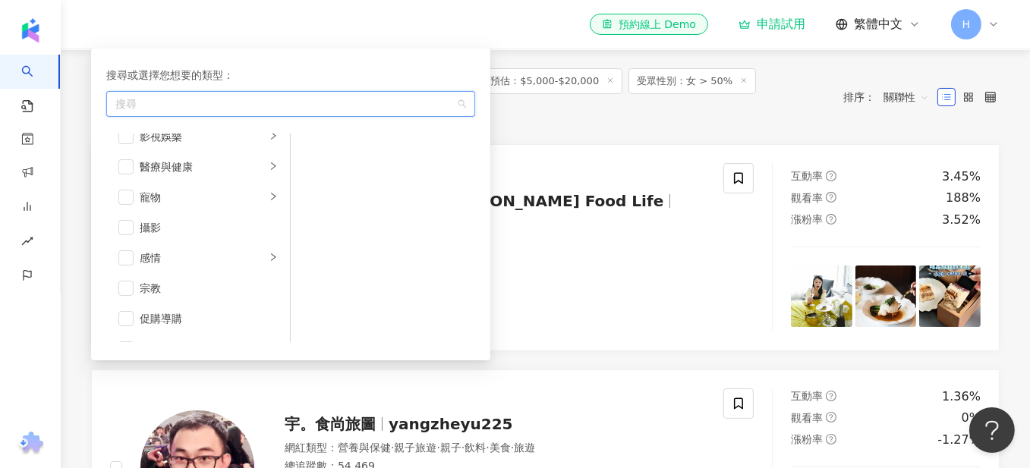
scroll to position [525, 0]
click at [252, 98] on div "button" at bounding box center [282, 103] width 347 height 11
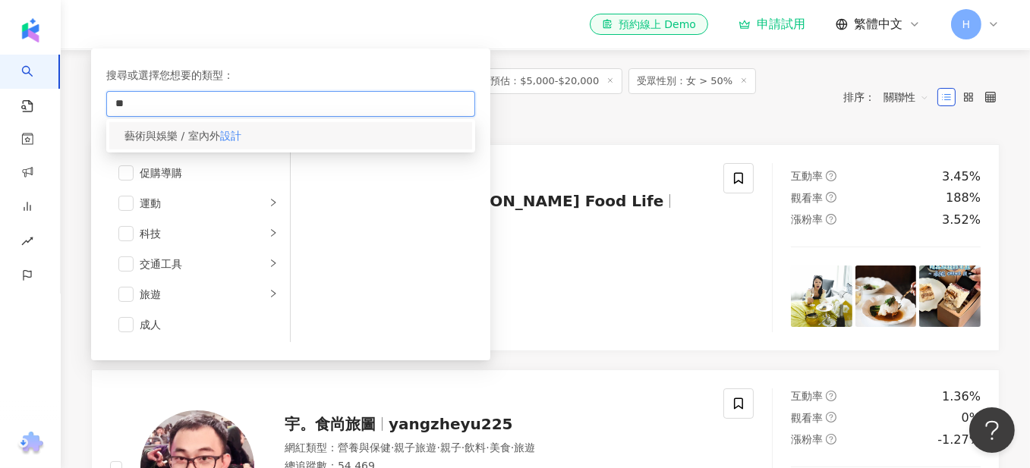
type input "**"
click at [246, 143] on div "藝術與娛樂 / 室內外 設計" at bounding box center [290, 135] width 363 height 27
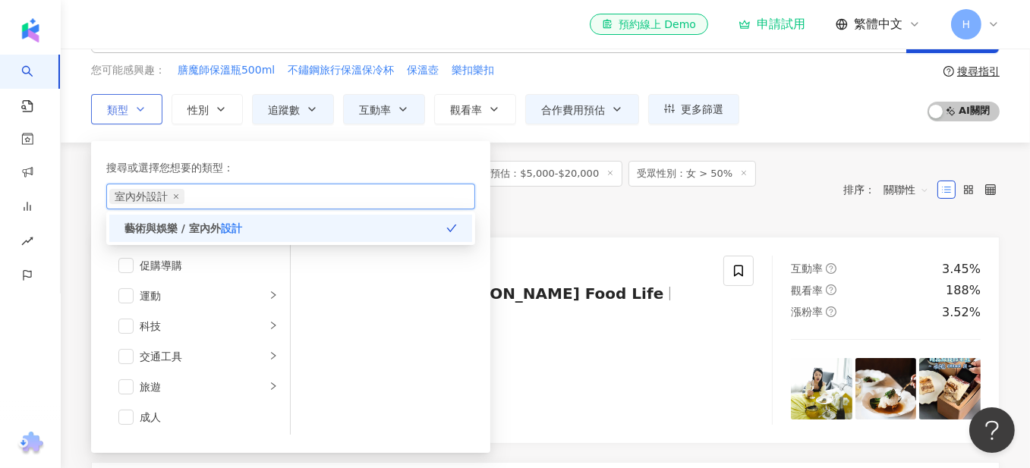
scroll to position [0, 0]
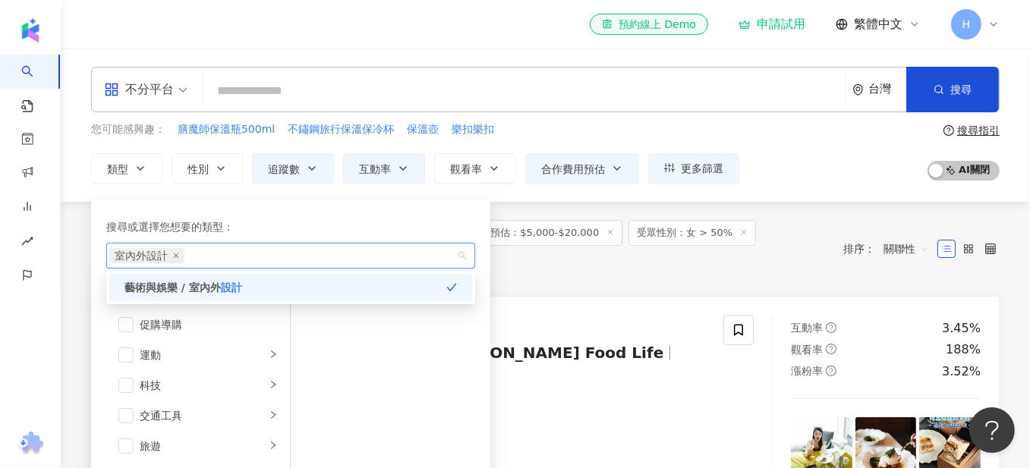
click at [571, 273] on div "共 99 筆 條件 ： 追蹤數：10,000-70,000 互動率：1%~5% 合作費用預估：$5,000-$20,000 受眾性別：女 > 50% 受眾年齡…" at bounding box center [459, 249] width 737 height 58
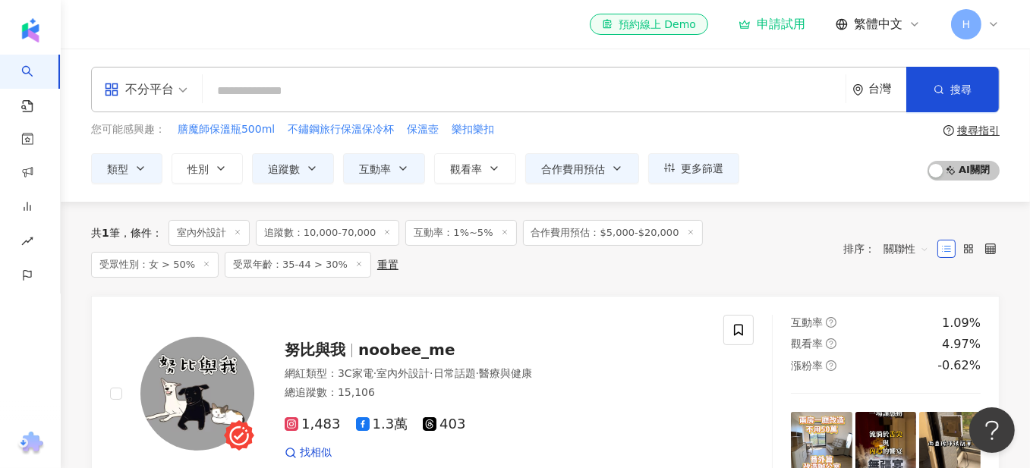
click at [262, 20] on div "el-icon-cs 預約線上 Demo 申請試用 繁體中文 H" at bounding box center [545, 24] width 909 height 49
click at [108, 169] on span "類型" at bounding box center [117, 169] width 21 height 12
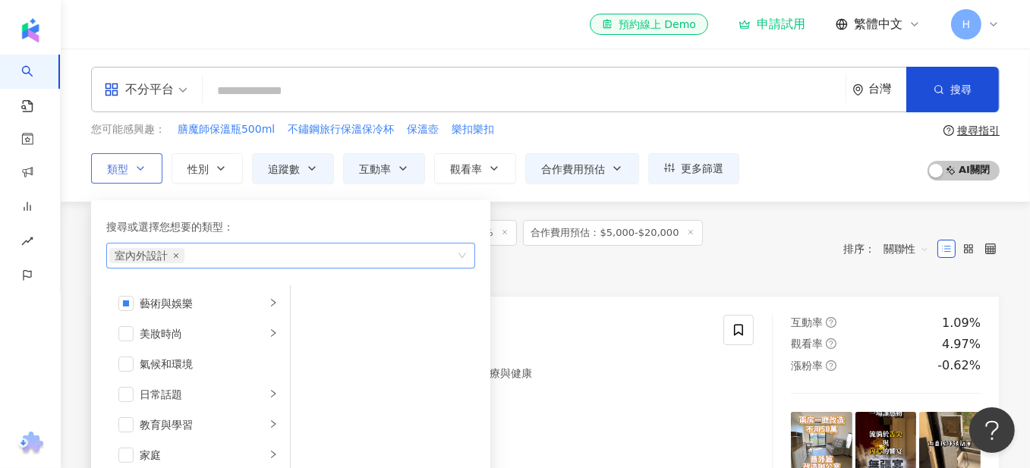
click at [172, 257] on span "室內外設計" at bounding box center [146, 255] width 75 height 15
click at [175, 254] on icon "close" at bounding box center [176, 256] width 5 height 5
type input "*"
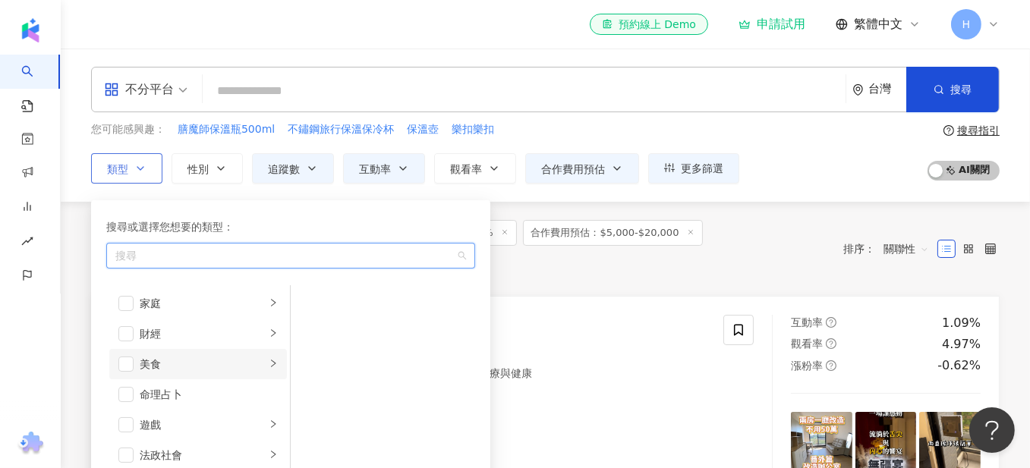
click at [228, 358] on div "美食" at bounding box center [203, 364] width 126 height 17
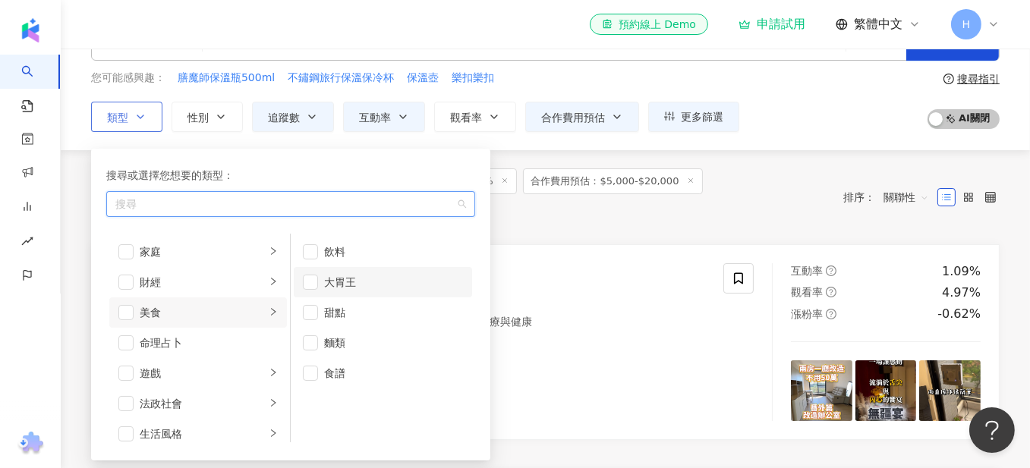
scroll to position [76, 0]
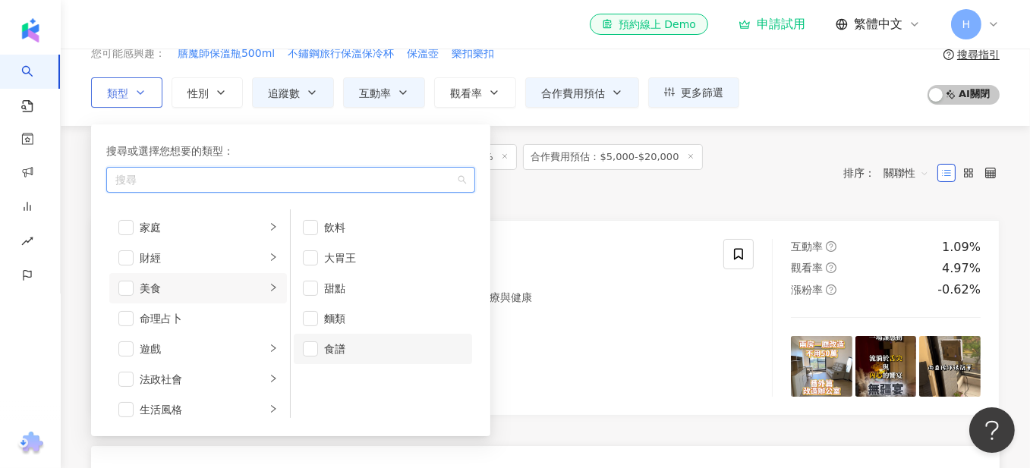
click at [332, 353] on div "食譜" at bounding box center [393, 349] width 139 height 17
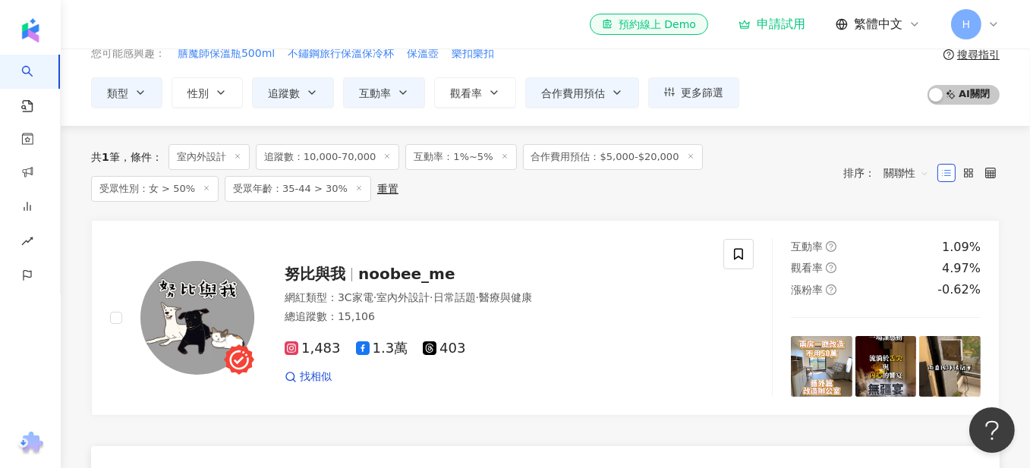
click at [579, 212] on div "共 1 筆 條件 ： 室內外設計 追蹤數：10,000-70,000 互動率：1%~5% 合作費用預估：$5,000-$20,000 受眾性別：女 > 50%…" at bounding box center [545, 173] width 909 height 94
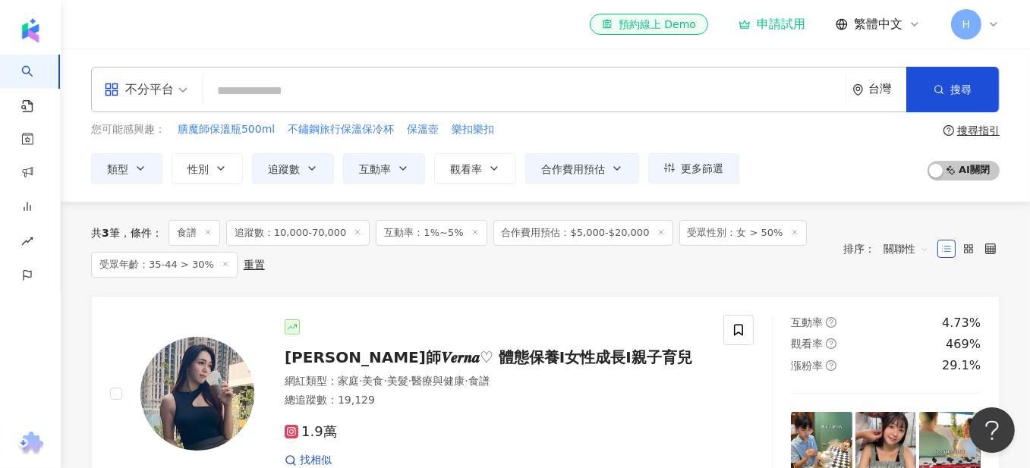
click at [210, 232] on icon at bounding box center [208, 232] width 8 height 8
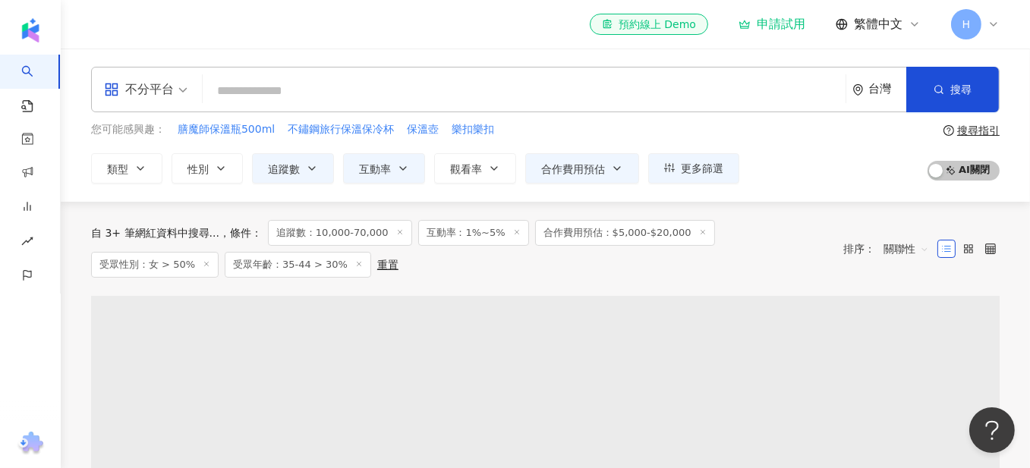
click at [404, 87] on input "search" at bounding box center [524, 91] width 631 height 29
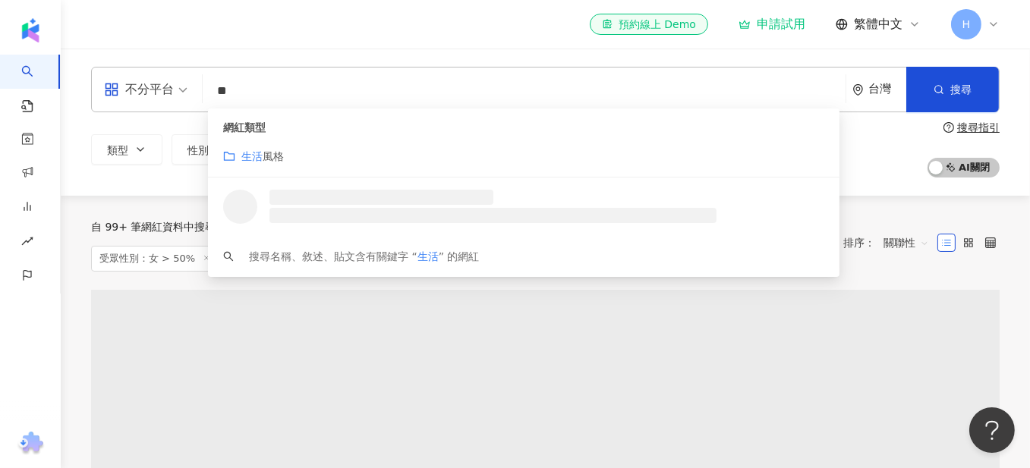
type input "**"
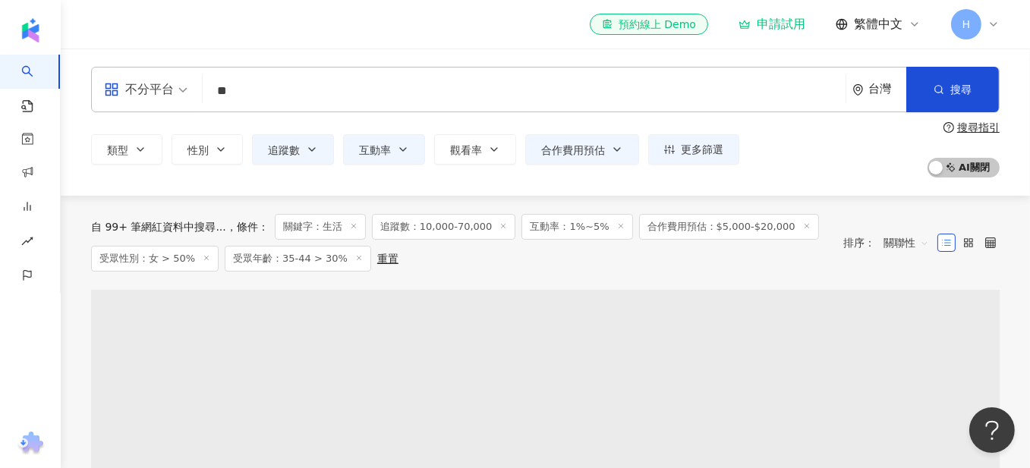
click at [886, 163] on div "類型 性別 追蹤數 互動率 觀看率 合作費用預估 更多篩選 篩選條件 關於網紅 互動潛力 受眾輪廓 獨家 關於網紅 類型 ( 請選擇您想要的類型 ) 尚未選擇…" at bounding box center [545, 149] width 909 height 56
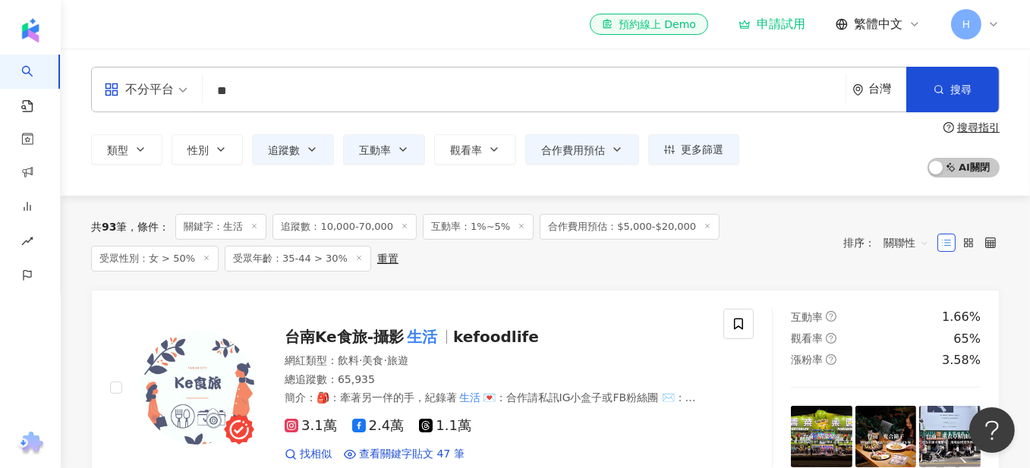
click at [294, 95] on input "**" at bounding box center [524, 91] width 631 height 29
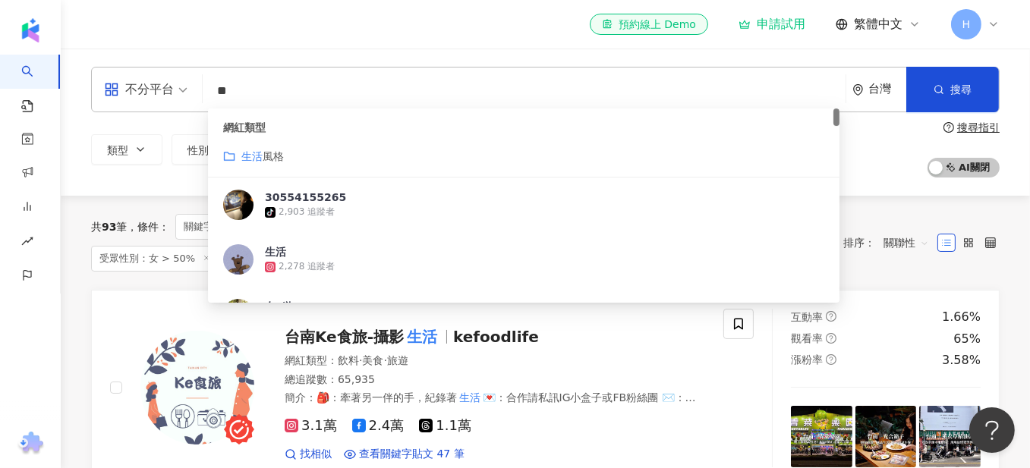
click at [294, 95] on input "**" at bounding box center [524, 91] width 631 height 29
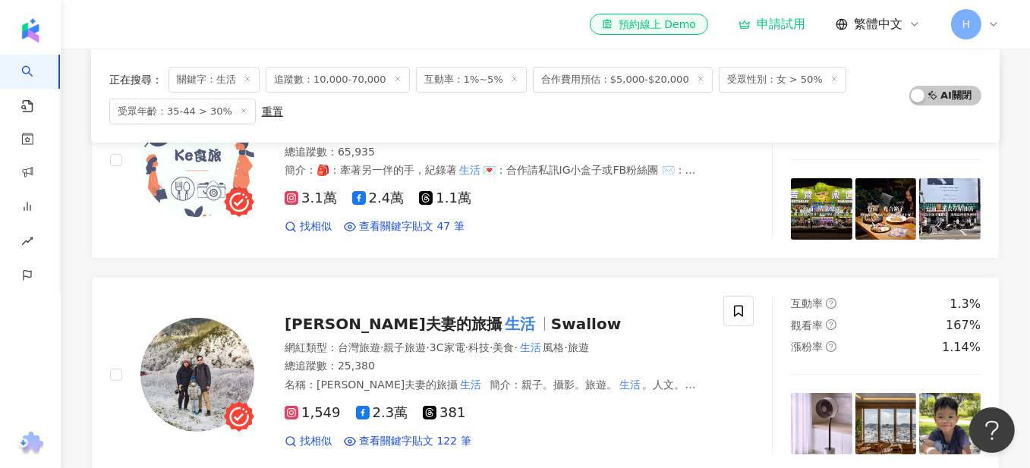
scroll to position [455, 0]
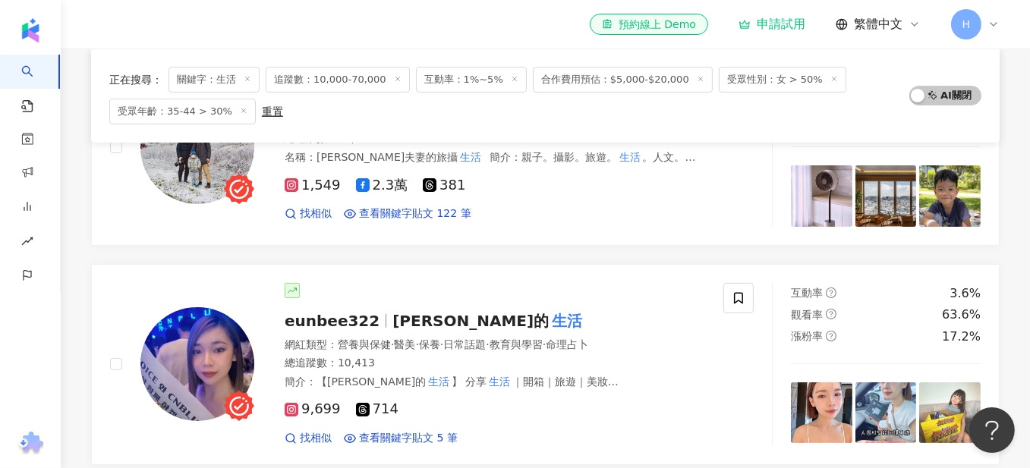
click at [244, 78] on icon at bounding box center [248, 79] width 8 height 8
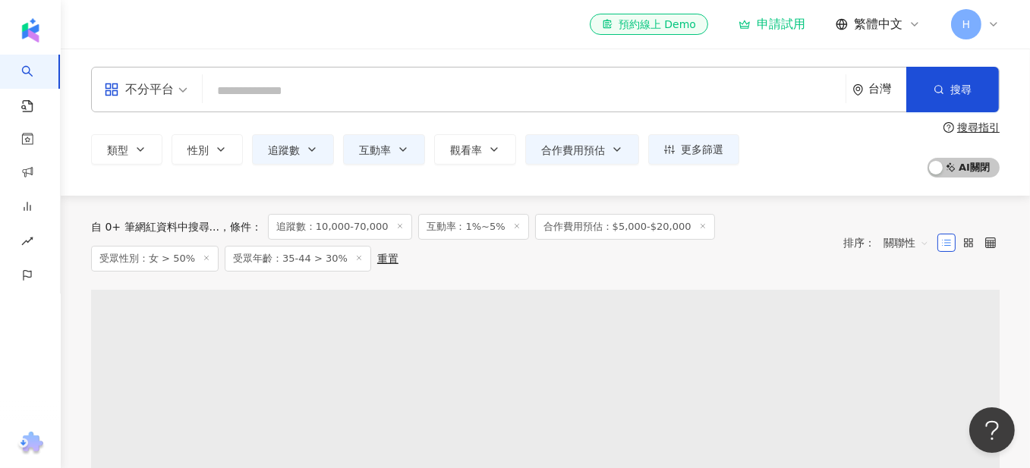
click at [286, 93] on input "search" at bounding box center [524, 91] width 631 height 29
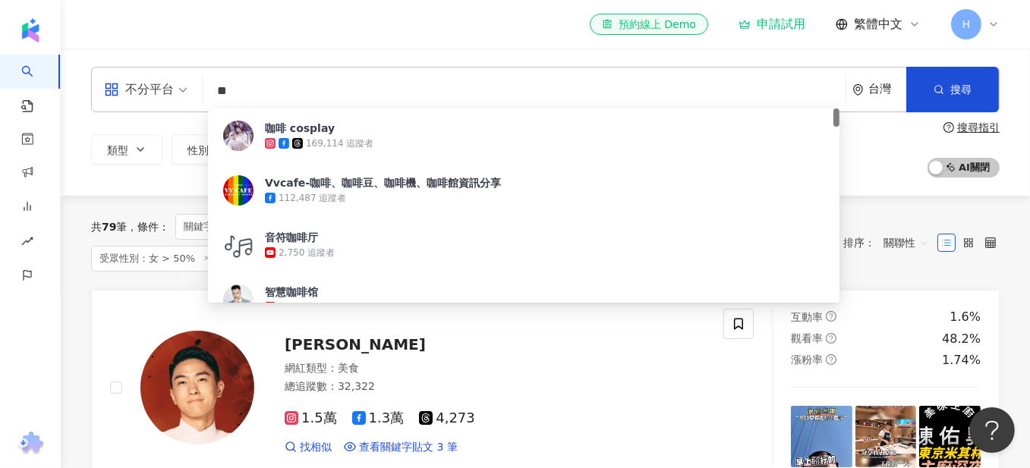
click at [391, 40] on div "el-icon-cs 預約線上 Demo 申請試用 繁體中文 H" at bounding box center [545, 24] width 909 height 49
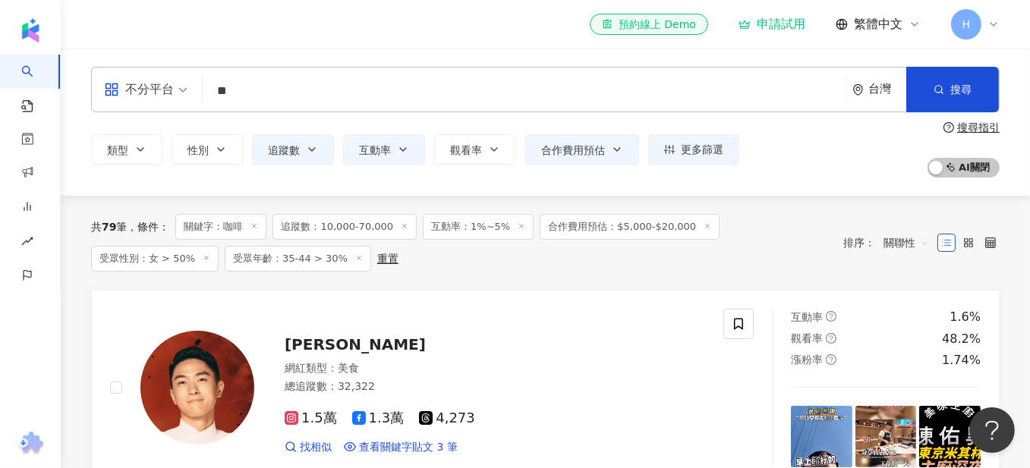
click at [287, 87] on input "**" at bounding box center [524, 91] width 631 height 29
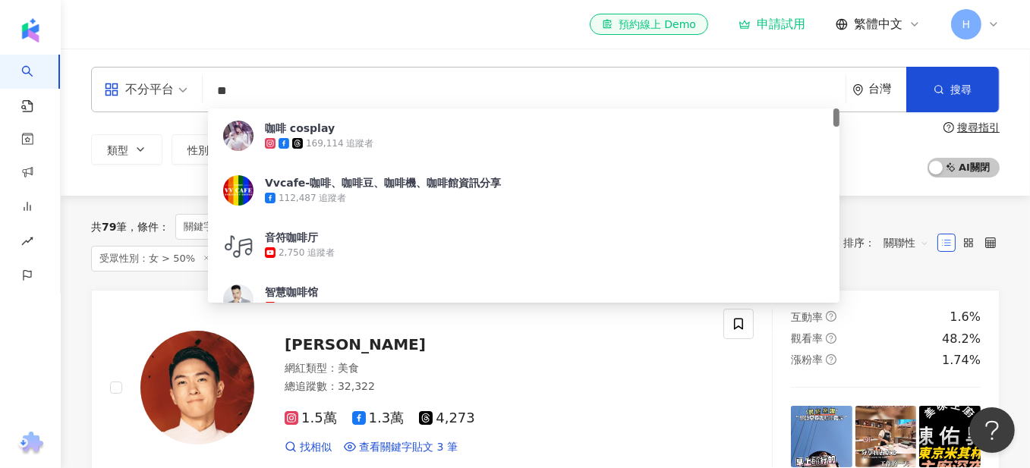
click at [287, 87] on input "**" at bounding box center [524, 91] width 631 height 29
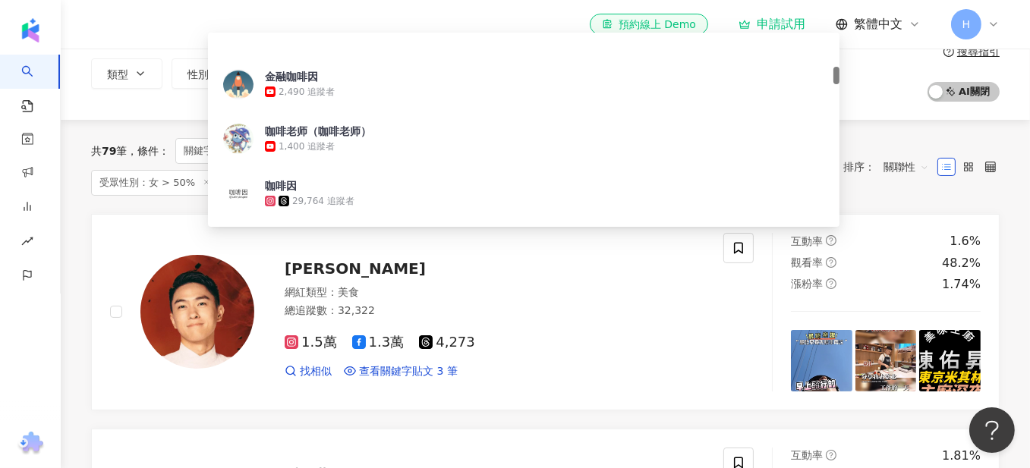
scroll to position [380, 0]
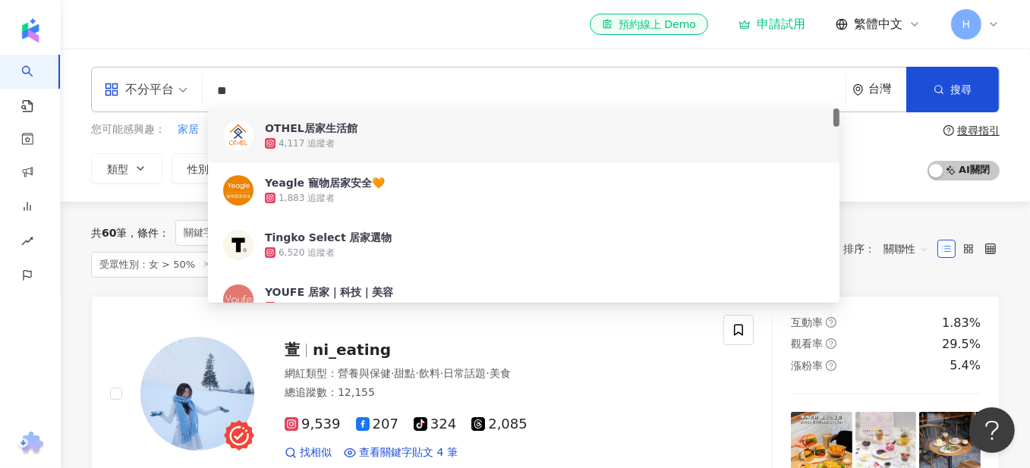
type input "**"
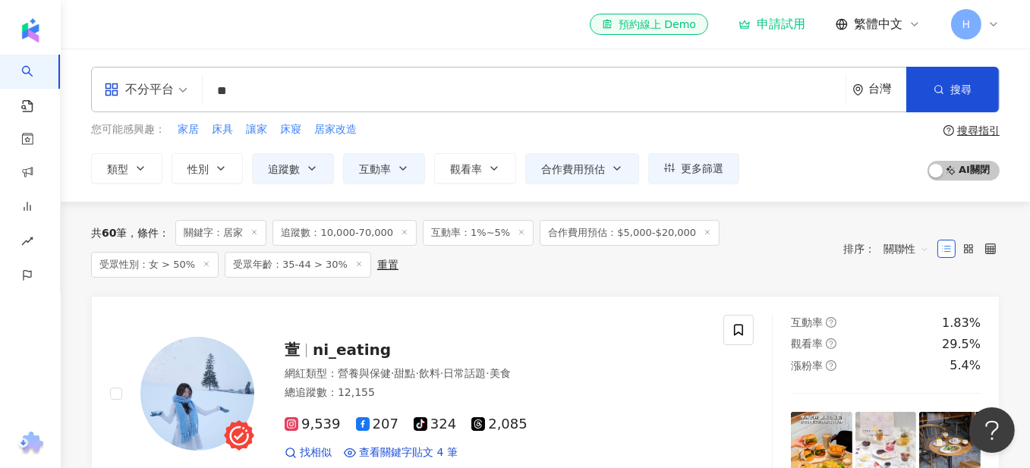
click at [896, 172] on div "您可能感興趣： 家居 床具 讓家 床寢 居家改造 類型 性別 追蹤數 互動率 觀看率 合作費用預估 更多篩選 篩選條件 關於網紅 互動潛力 受眾輪廓 獨家 關…" at bounding box center [545, 152] width 909 height 62
click at [357, 227] on span "追蹤數：10,000-70,000" at bounding box center [345, 233] width 144 height 26
click at [300, 169] on button "追蹤數" at bounding box center [293, 168] width 82 height 30
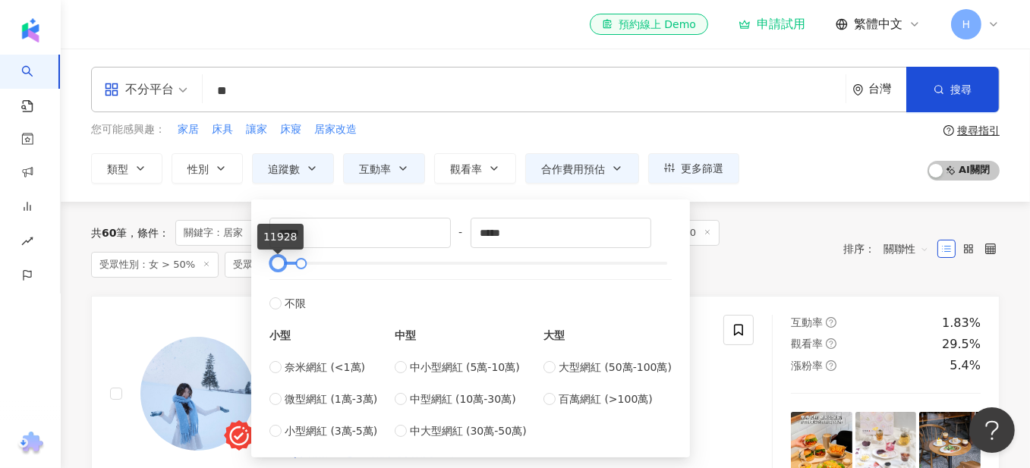
type input "*****"
drag, startPoint x: 276, startPoint y: 263, endPoint x: 277, endPoint y: 270, distance: 7.7
click at [277, 268] on div at bounding box center [279, 264] width 8 height 8
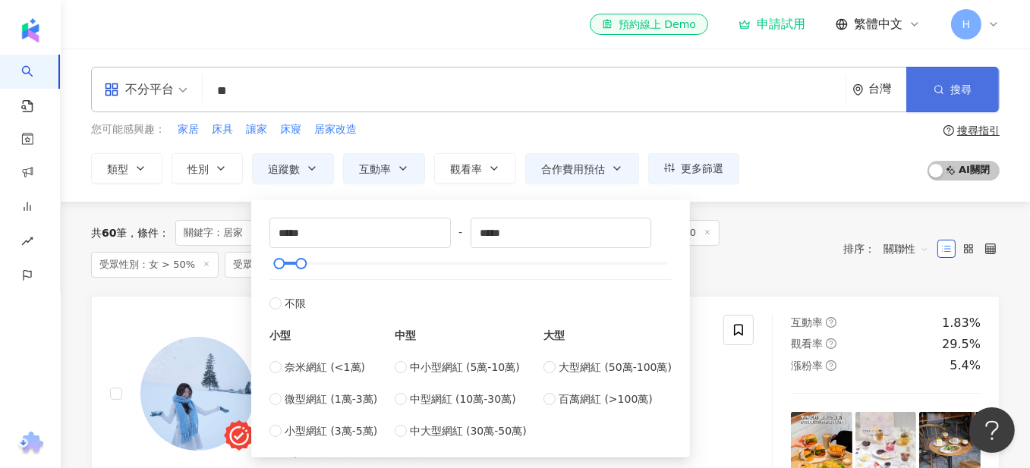
click at [941, 77] on button "搜尋" at bounding box center [952, 90] width 93 height 46
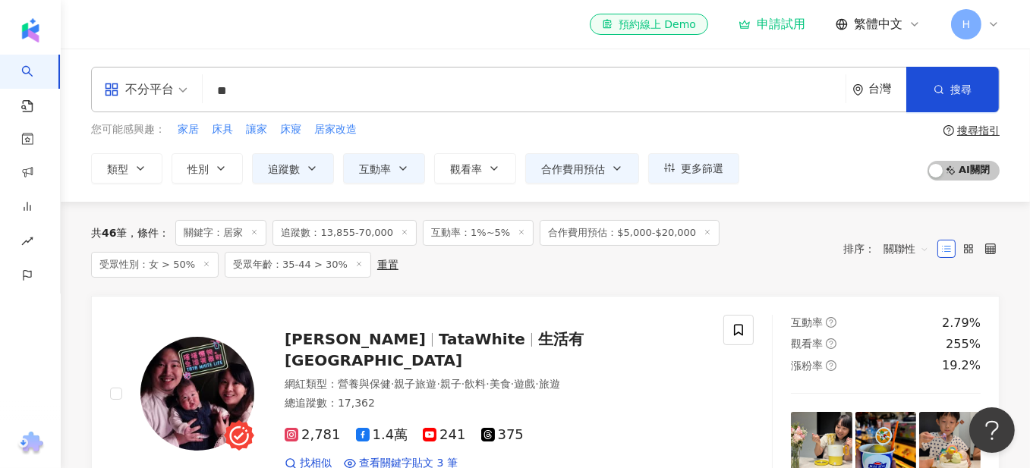
click at [362, 30] on div "el-icon-cs 預約線上 Demo 申請試用 繁體中文 H" at bounding box center [545, 24] width 909 height 49
click at [341, 94] on input "**" at bounding box center [524, 91] width 631 height 29
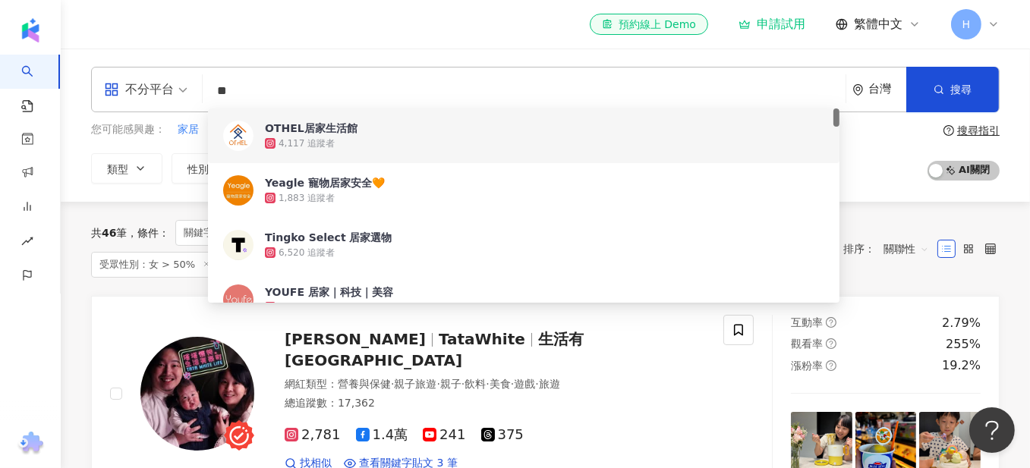
click at [341, 94] on input "**" at bounding box center [524, 91] width 631 height 29
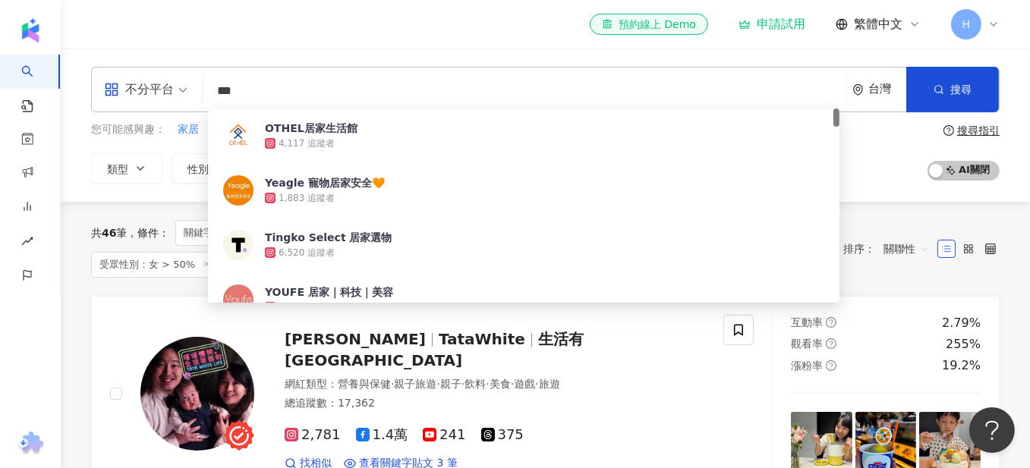
type input "*"
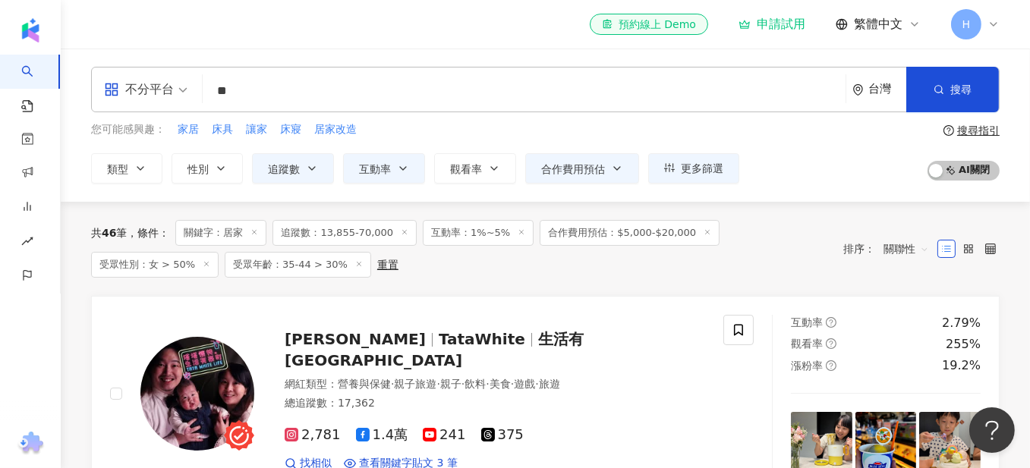
type input "**"
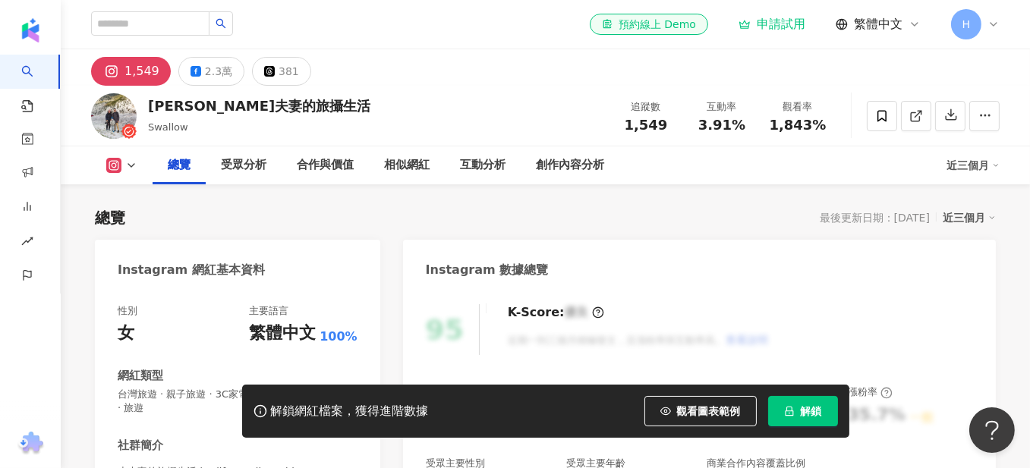
scroll to position [228, 0]
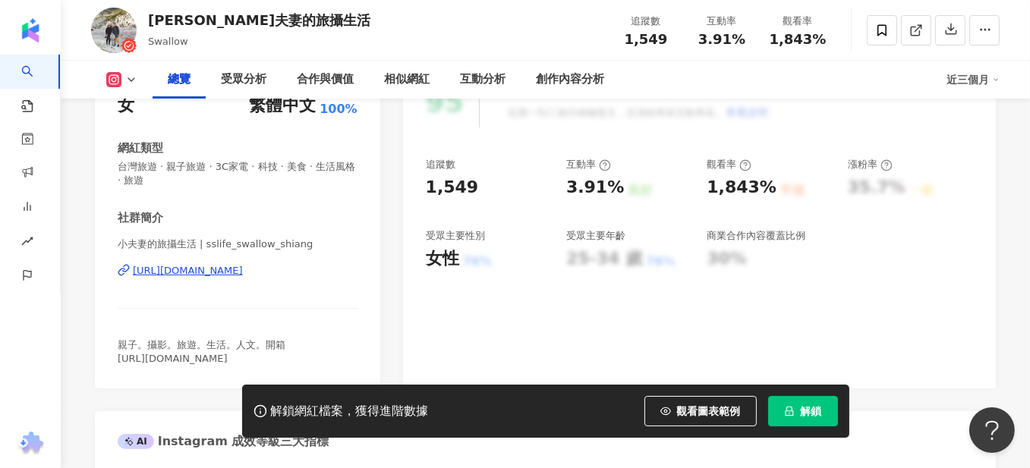
click at [223, 360] on span "親子。攝影。旅遊。生活。人文。開箱 https://www.facebook.com/swallowstravelling/" at bounding box center [202, 351] width 168 height 25
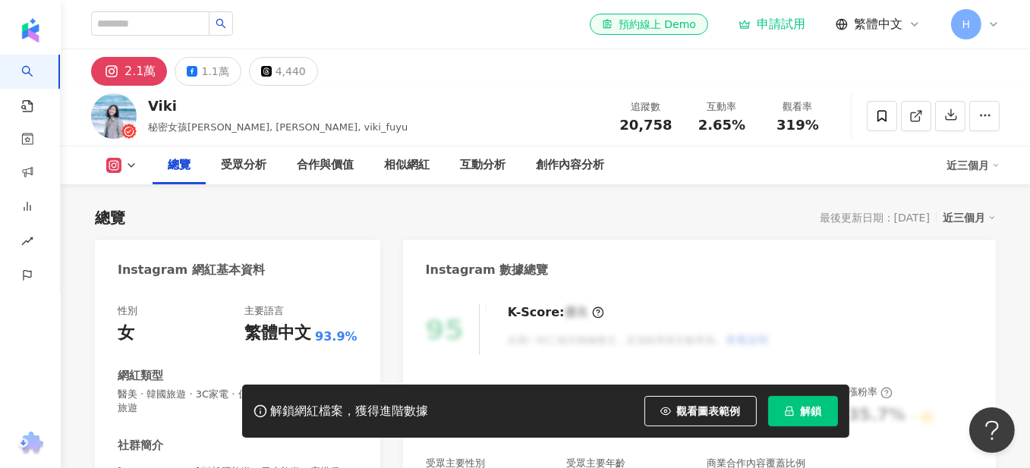
scroll to position [228, 0]
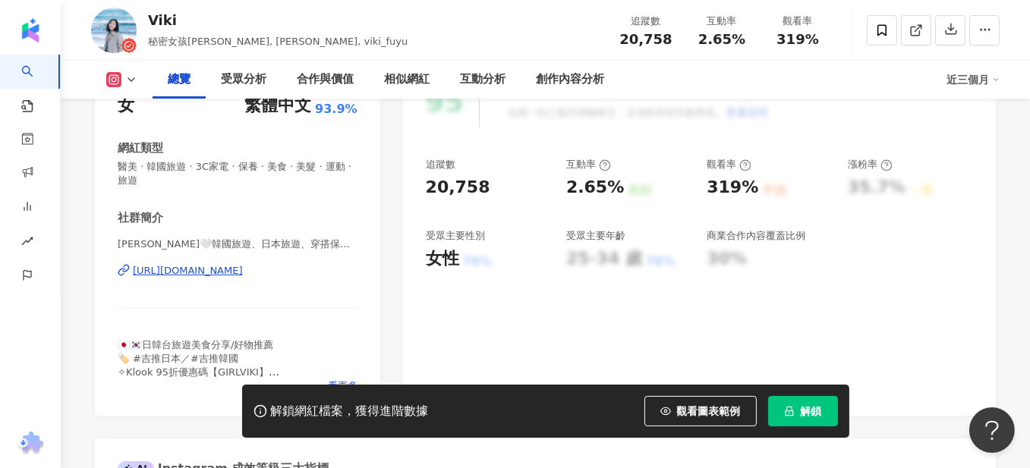
click at [211, 273] on div "https://www.instagram.com/viki_fuyu/" at bounding box center [188, 271] width 110 height 14
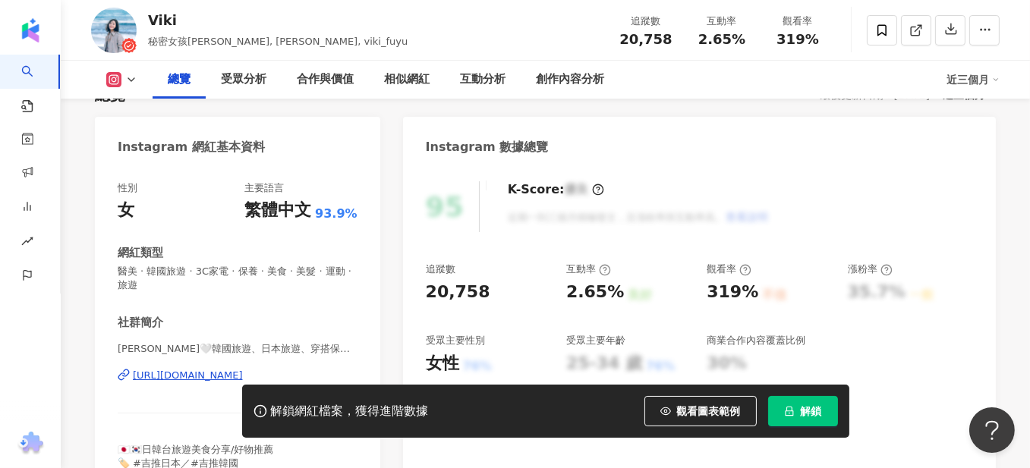
scroll to position [0, 0]
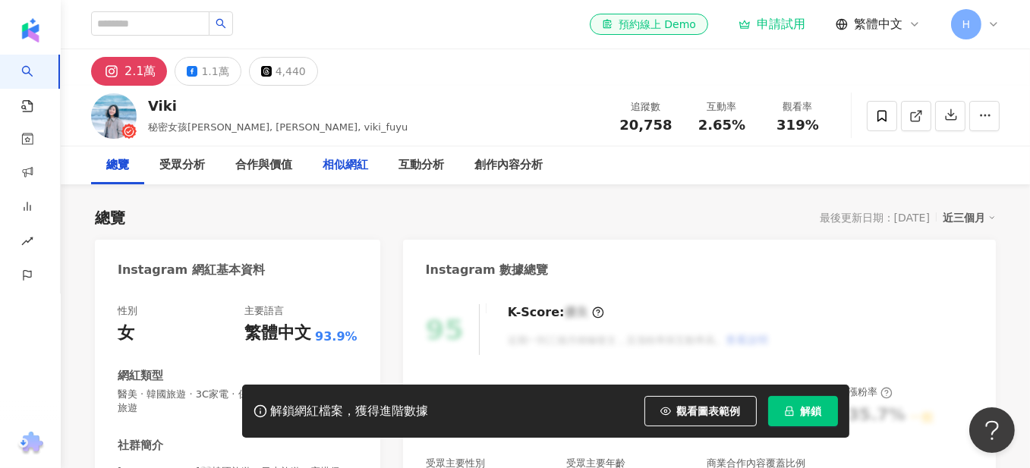
click at [361, 169] on div "相似網紅" at bounding box center [346, 165] width 46 height 18
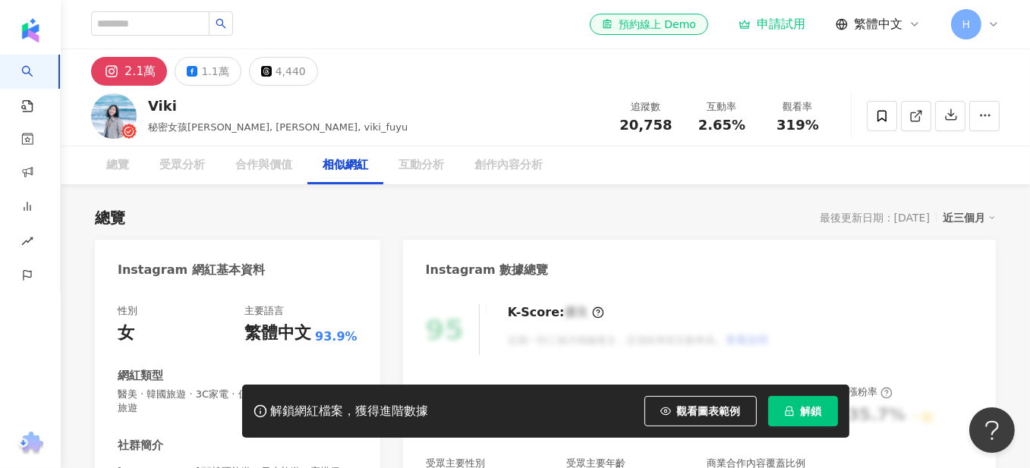
scroll to position [2499, 0]
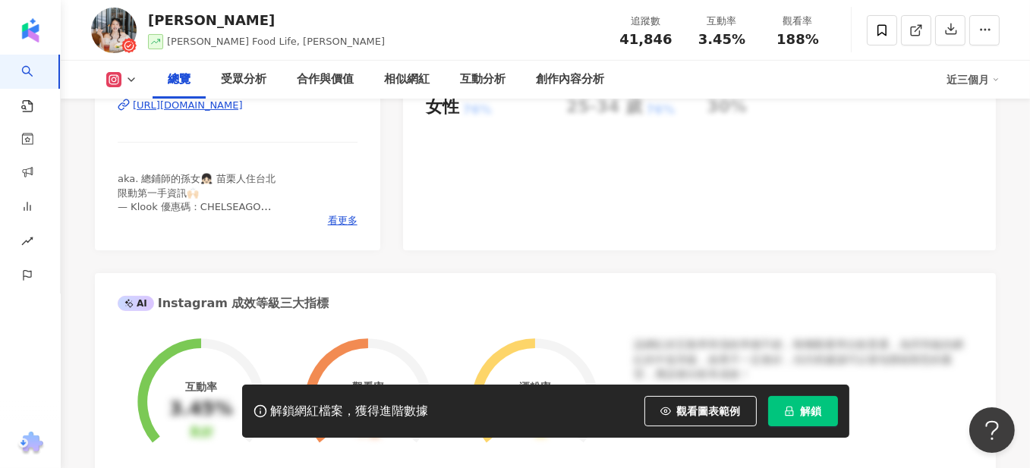
scroll to position [87, 0]
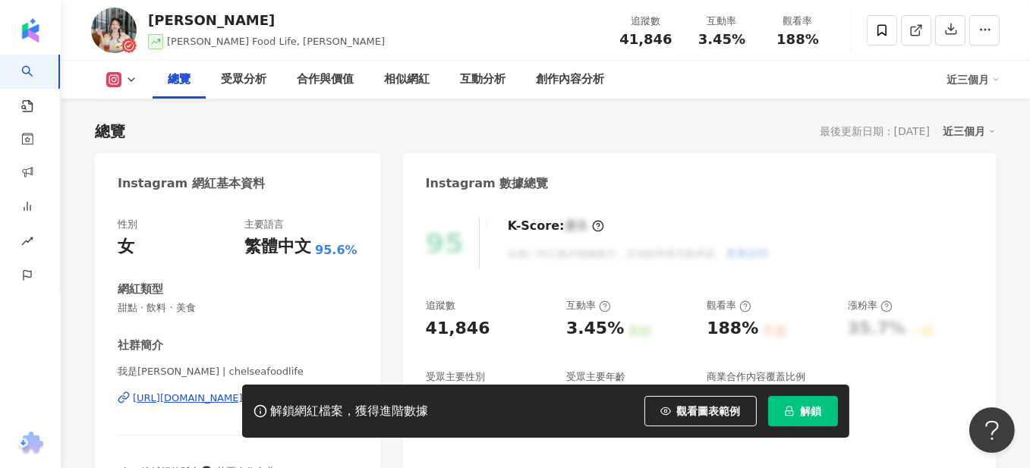
click at [270, 365] on div "我是邱喜 Chelsea | chelseafoodlife https://www.instagram.com/chelseafoodlife/" at bounding box center [238, 409] width 240 height 89
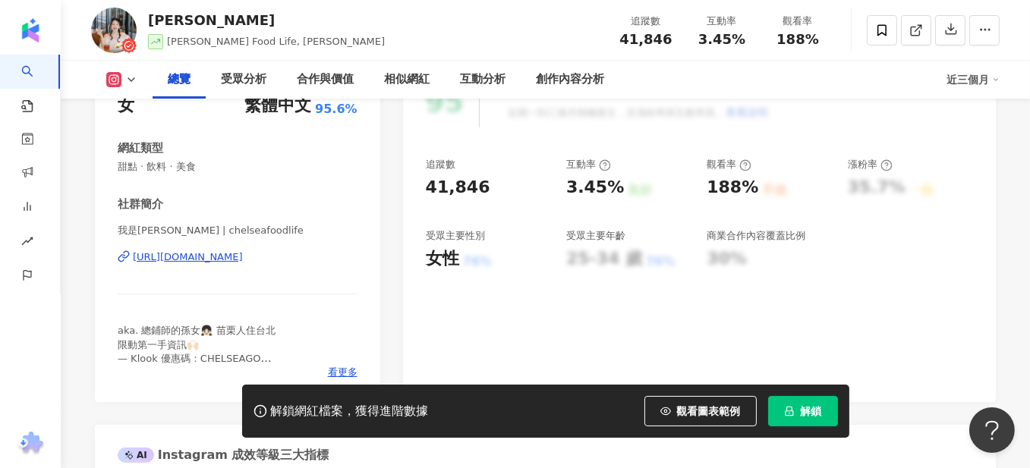
click at [243, 257] on div "https://www.instagram.com/chelseafoodlife/" at bounding box center [188, 258] width 110 height 14
click at [895, 43] on span at bounding box center [882, 30] width 30 height 30
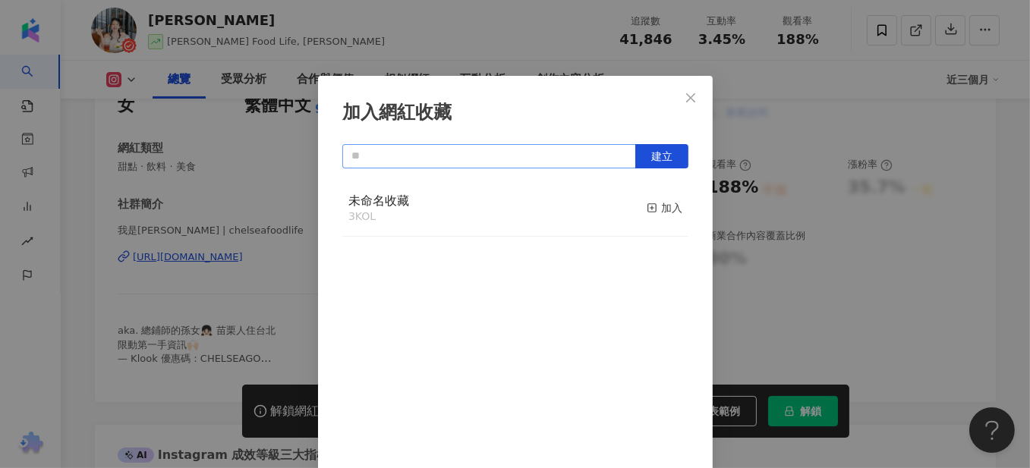
scroll to position [3, 0]
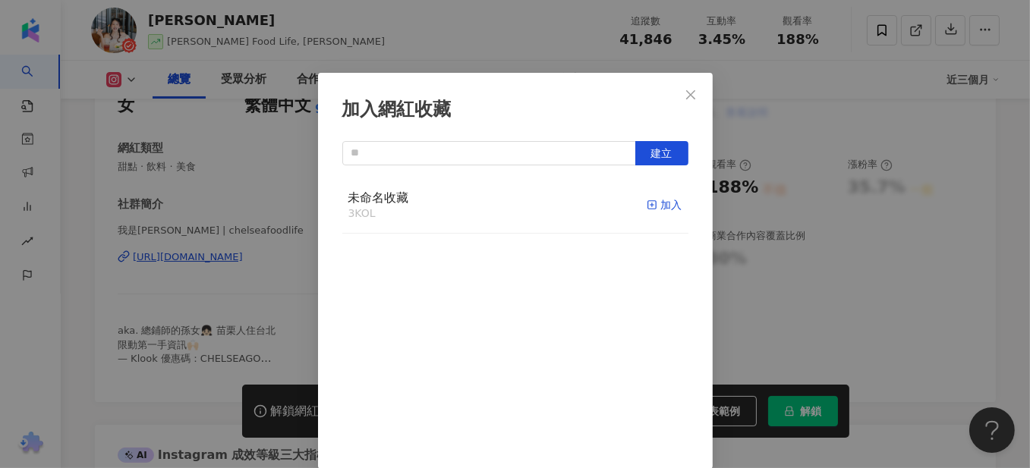
click at [648, 203] on div "加入" at bounding box center [665, 205] width 36 height 17
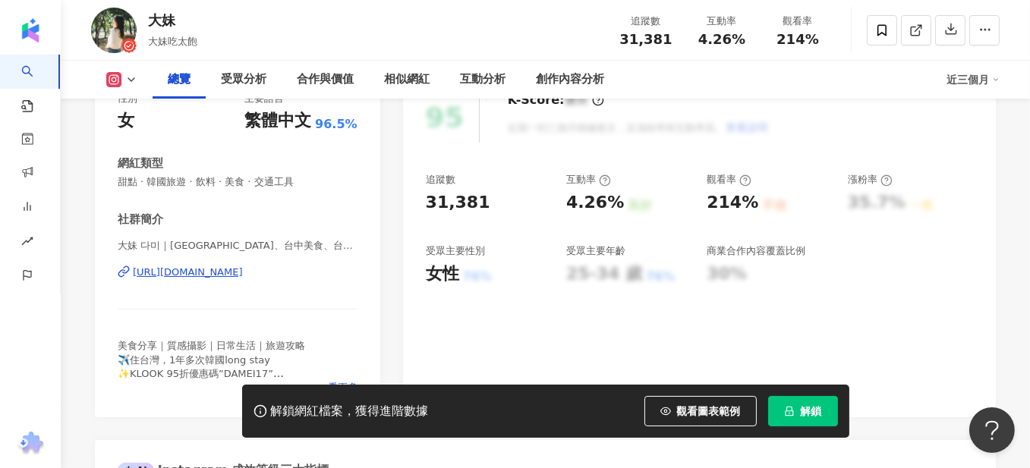
scroll to position [228, 0]
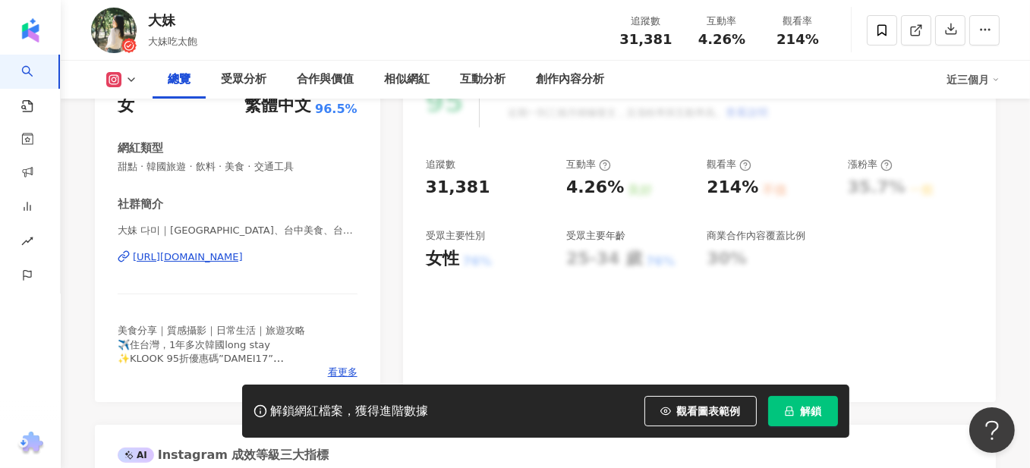
click at [243, 253] on div "https://www.instagram.com/damei17__/" at bounding box center [188, 258] width 110 height 14
click at [421, 86] on div "相似網紅" at bounding box center [407, 80] width 46 height 18
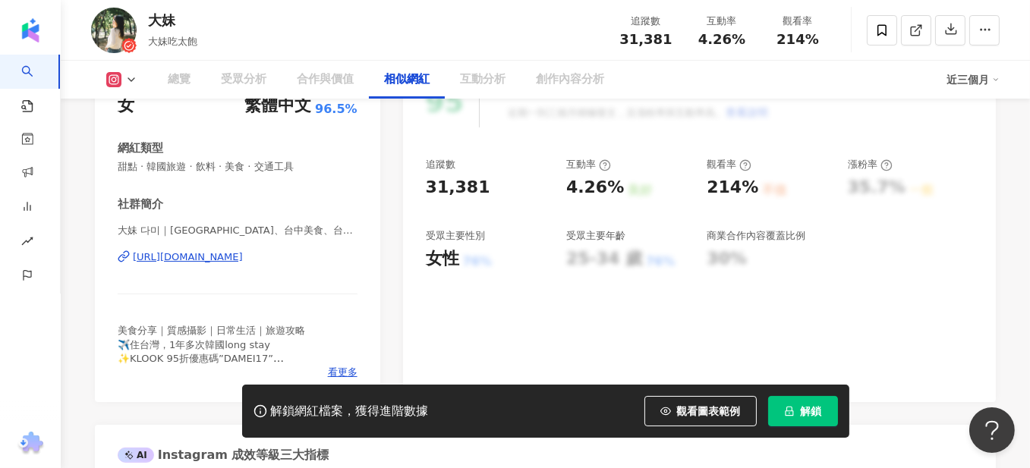
scroll to position [2486, 0]
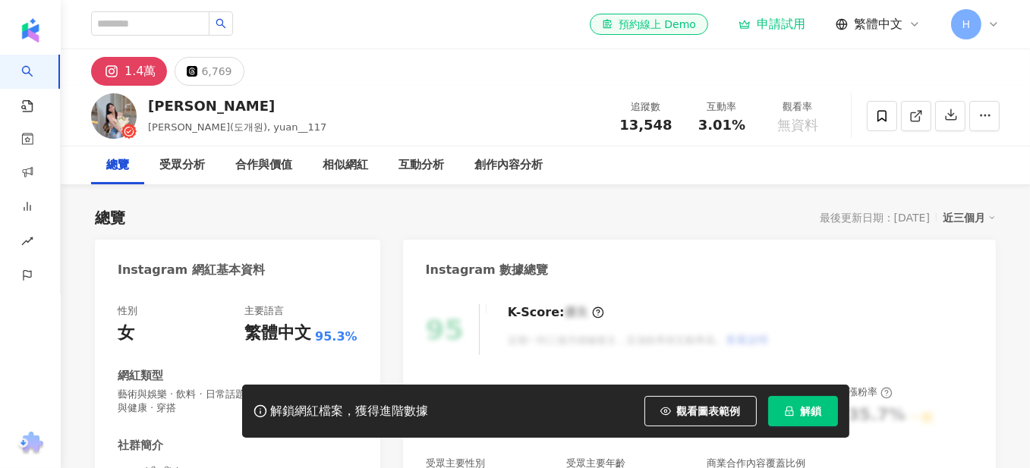
scroll to position [228, 0]
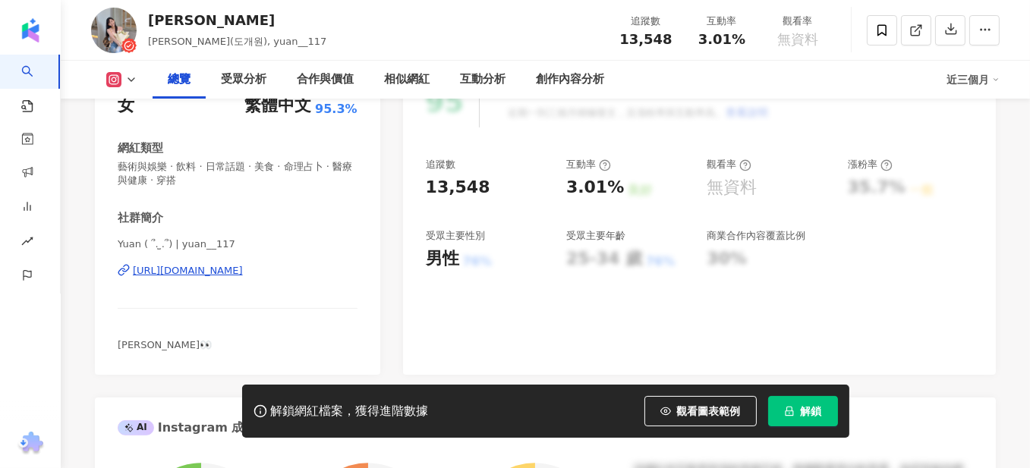
click at [243, 272] on div "[URL][DOMAIN_NAME]" at bounding box center [188, 271] width 110 height 14
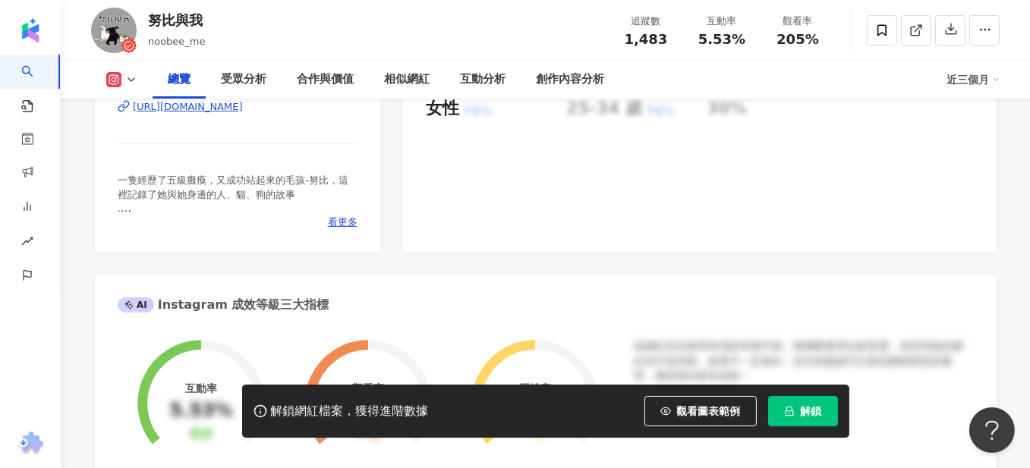
scroll to position [319, 0]
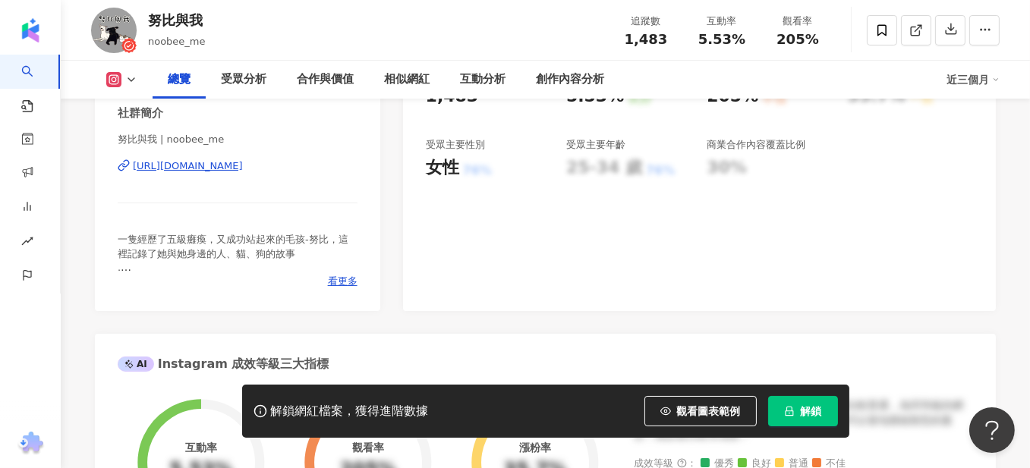
click at [281, 184] on div "努比與我 | noobee_me [URL][DOMAIN_NAME]" at bounding box center [238, 177] width 240 height 89
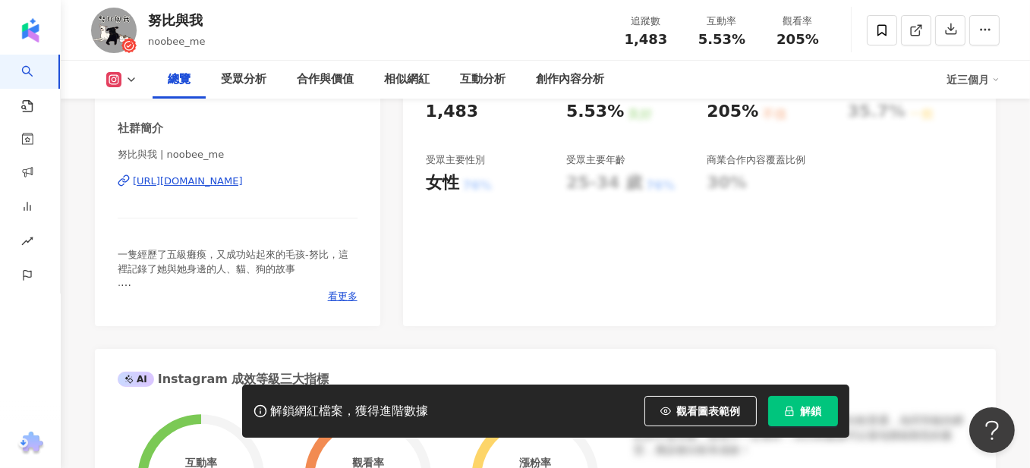
click at [243, 181] on div "[URL][DOMAIN_NAME]" at bounding box center [188, 182] width 110 height 14
click at [339, 299] on span "看更多" at bounding box center [343, 297] width 30 height 14
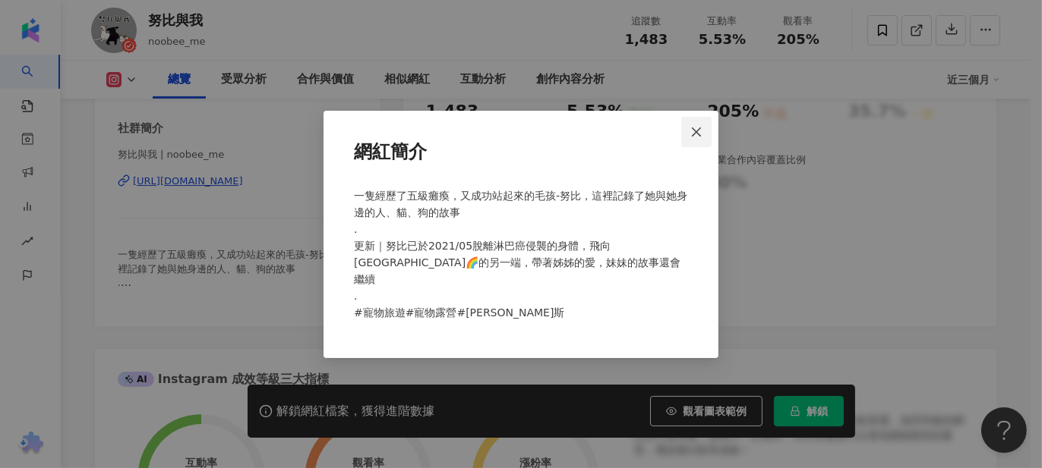
click at [688, 138] on span "Close" at bounding box center [696, 132] width 30 height 12
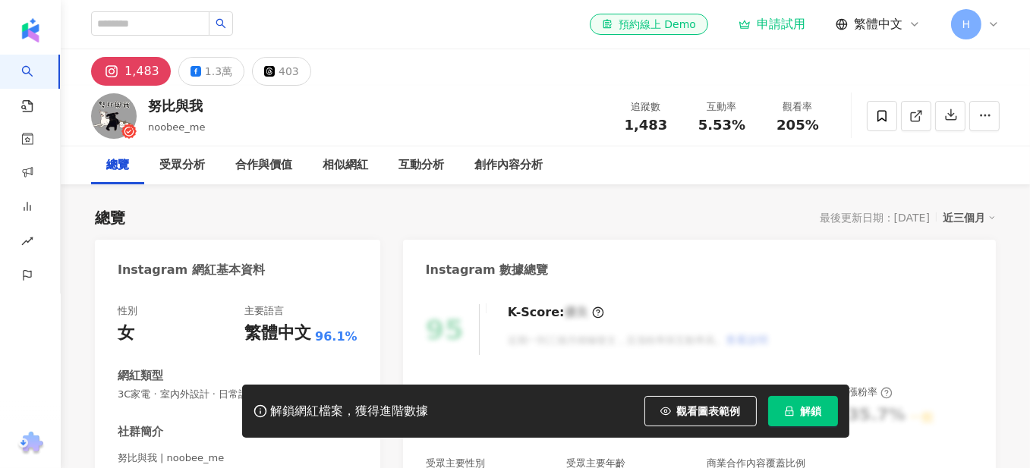
click at [150, 77] on div "1,483" at bounding box center [141, 71] width 35 height 21
click at [194, 74] on icon at bounding box center [196, 71] width 11 height 11
click at [222, 81] on div "1.3萬" at bounding box center [218, 71] width 27 height 21
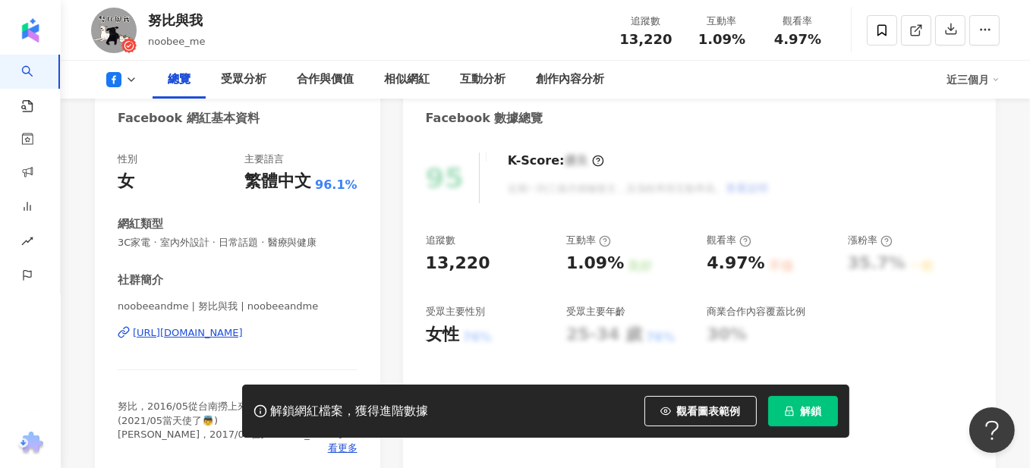
click at [243, 329] on div "https://www.facebook.com/150309258851994" at bounding box center [188, 333] width 110 height 14
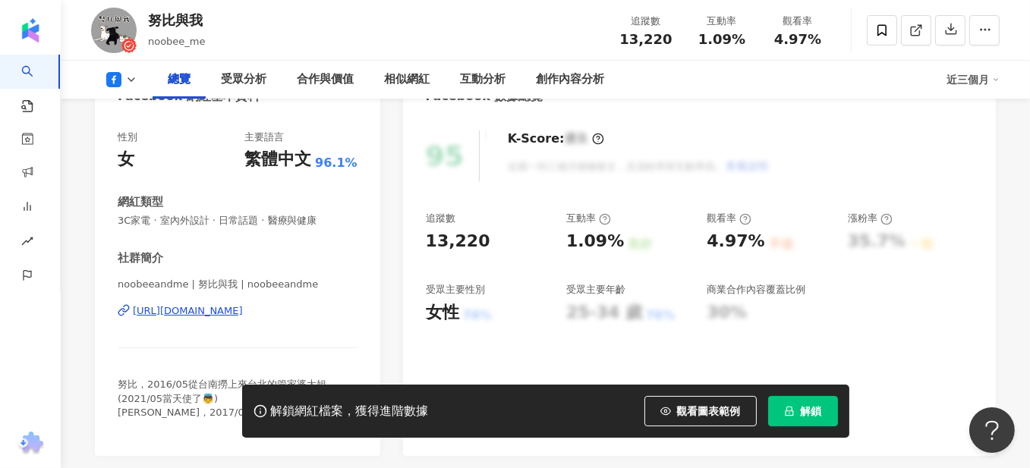
scroll to position [455, 0]
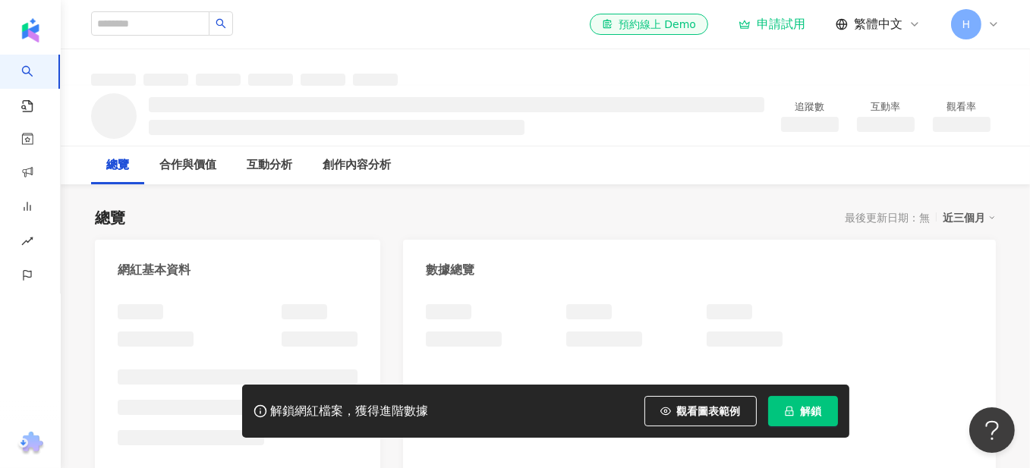
scroll to position [380, 0]
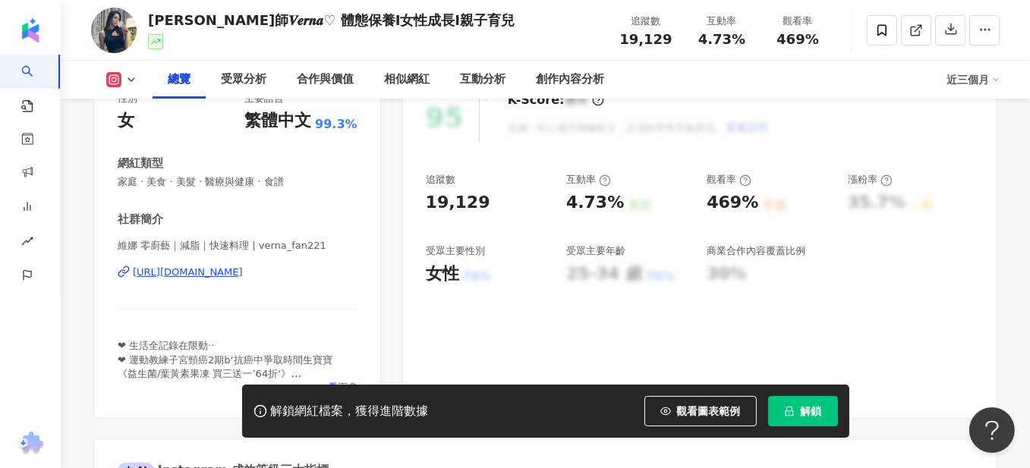
scroll to position [150, 0]
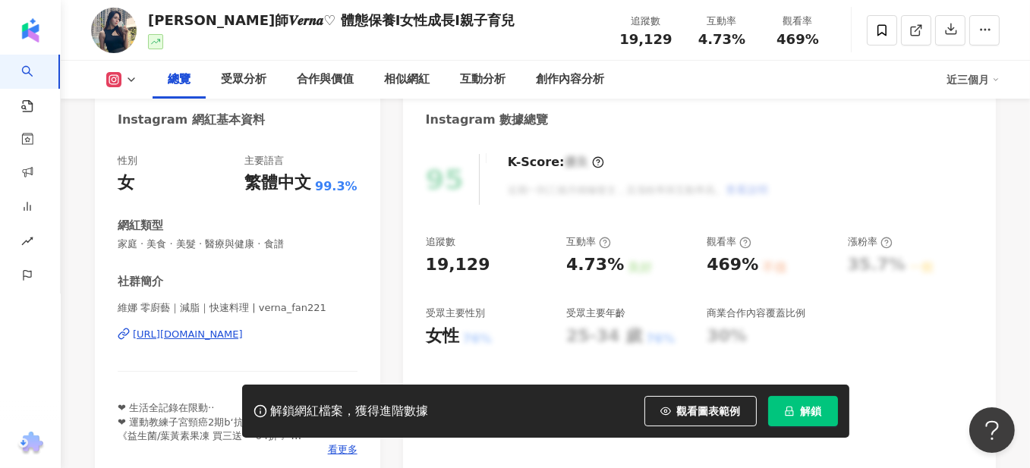
click at [243, 332] on div "[URL][DOMAIN_NAME]" at bounding box center [188, 335] width 110 height 14
click at [428, 80] on div "相似網紅" at bounding box center [407, 80] width 46 height 18
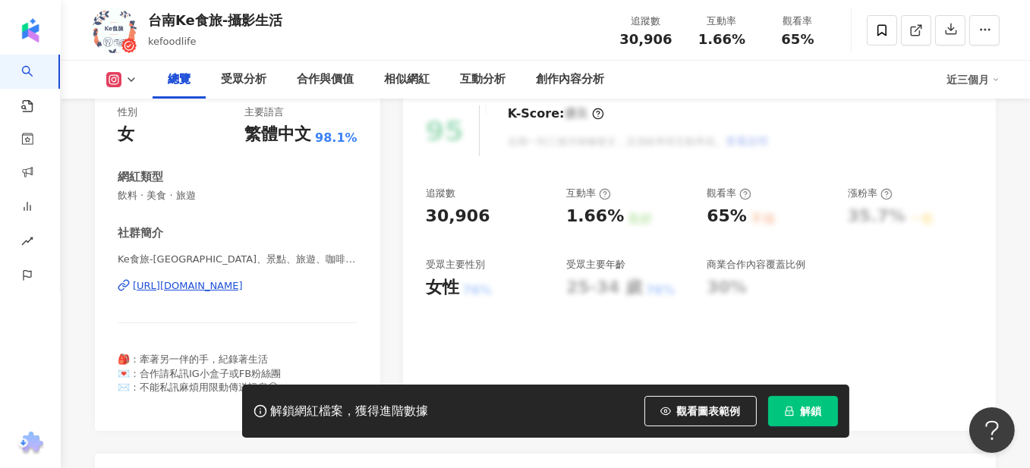
scroll to position [228, 0]
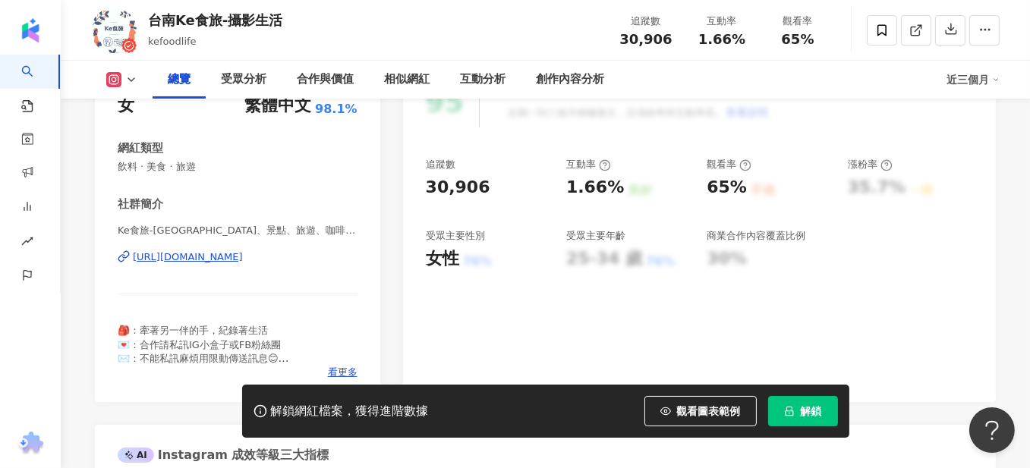
click at [243, 257] on div "https://www.instagram.com/kefoodlife/" at bounding box center [188, 258] width 110 height 14
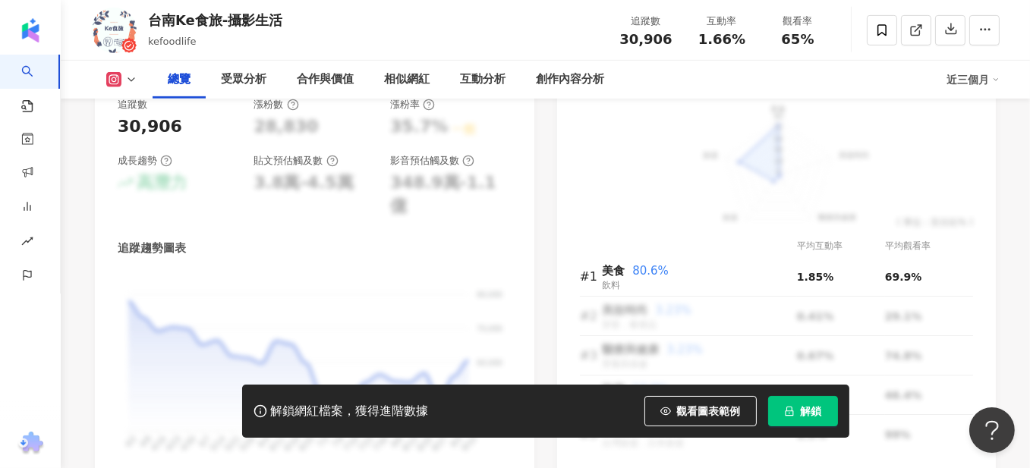
scroll to position [911, 0]
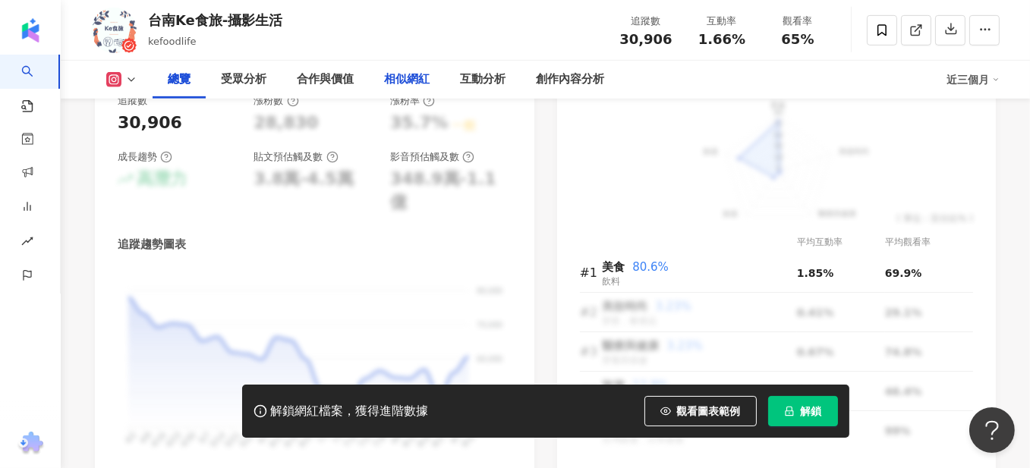
drag, startPoint x: 395, startPoint y: 74, endPoint x: 529, endPoint y: 115, distance: 140.5
click at [395, 74] on div "相似網紅" at bounding box center [407, 80] width 46 height 18
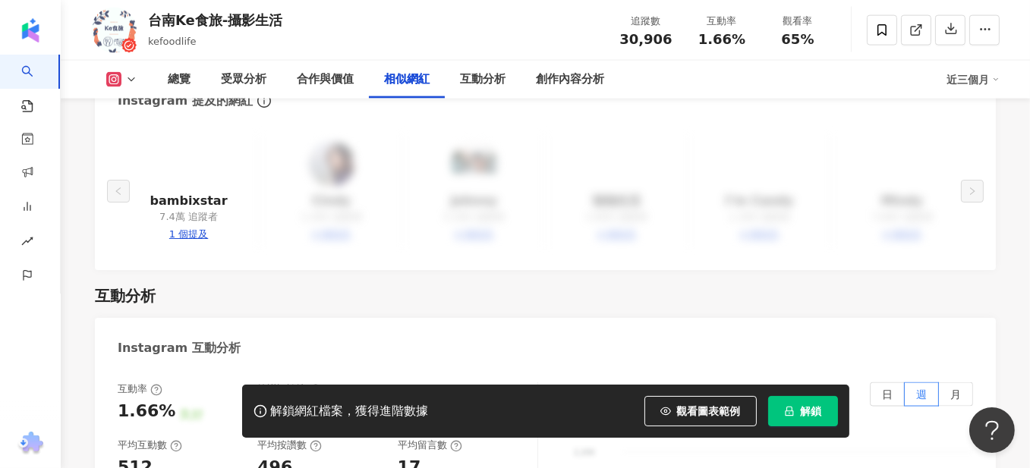
scroll to position [3018, 0]
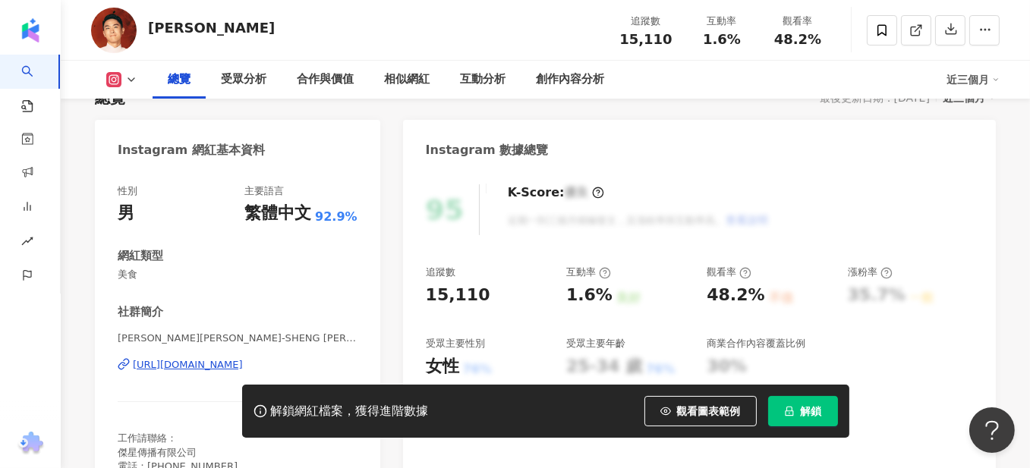
scroll to position [152, 0]
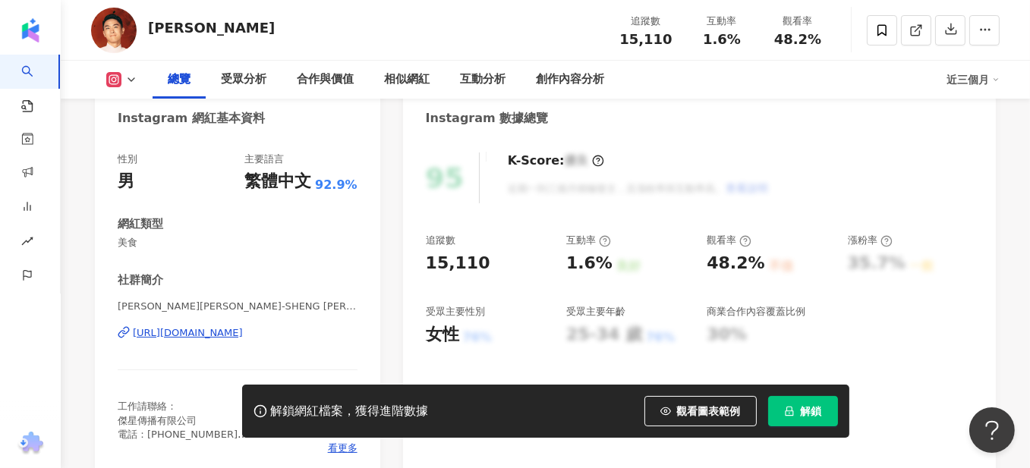
click at [219, 329] on div "[URL][DOMAIN_NAME]" at bounding box center [188, 333] width 110 height 14
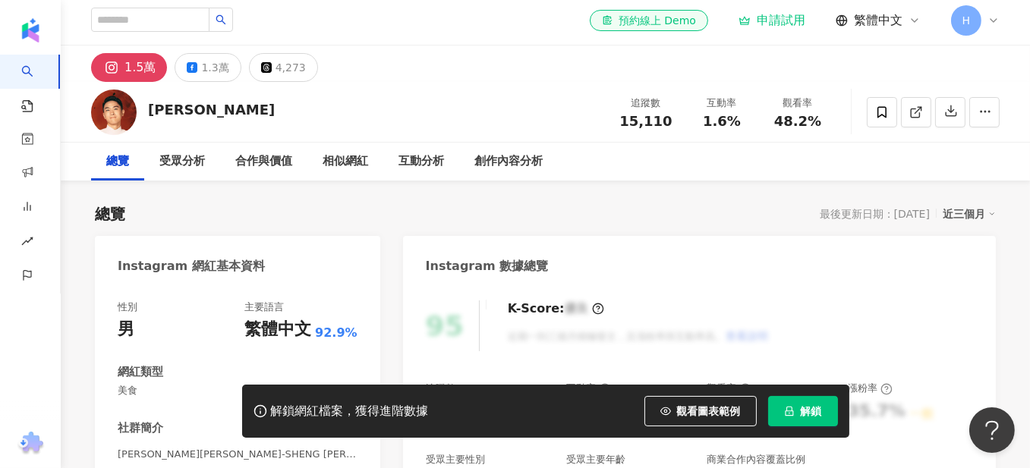
scroll to position [0, 0]
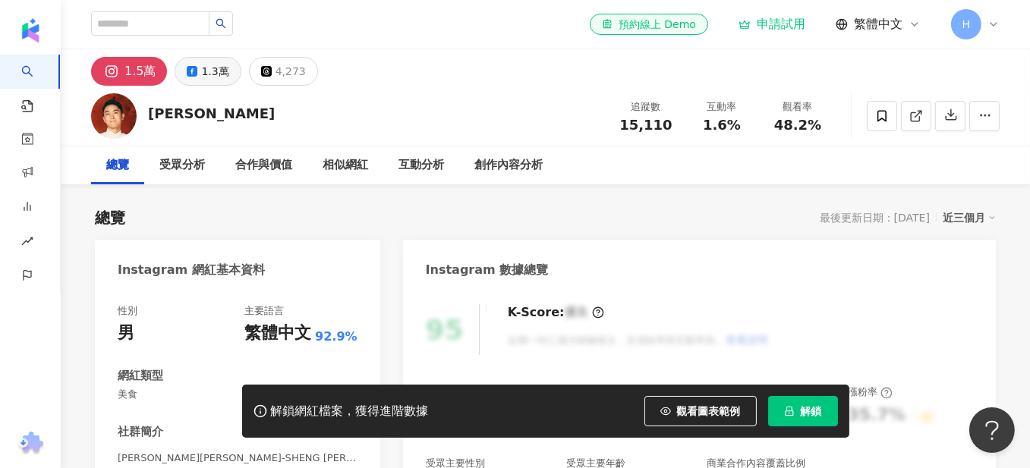
click at [214, 68] on div "1.3萬" at bounding box center [214, 71] width 27 height 21
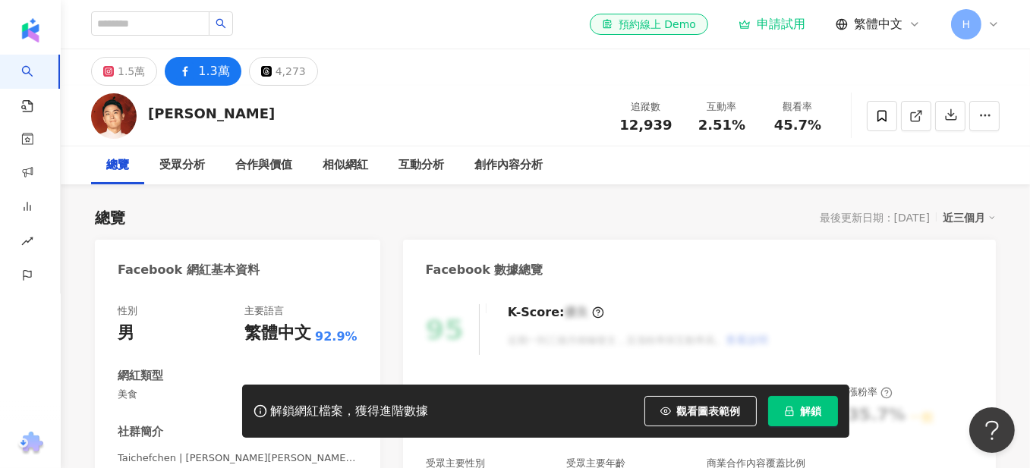
drag, startPoint x: 279, startPoint y: 256, endPoint x: 387, endPoint y: 134, distance: 163.5
click at [279, 256] on div "Facebook 網紅基本資料 性別 男 主要語言 繁體中文 92.9% 網紅類型 美食 社群簡介 Taichefchen | [PERSON_NAME][P…" at bounding box center [237, 435] width 285 height 390
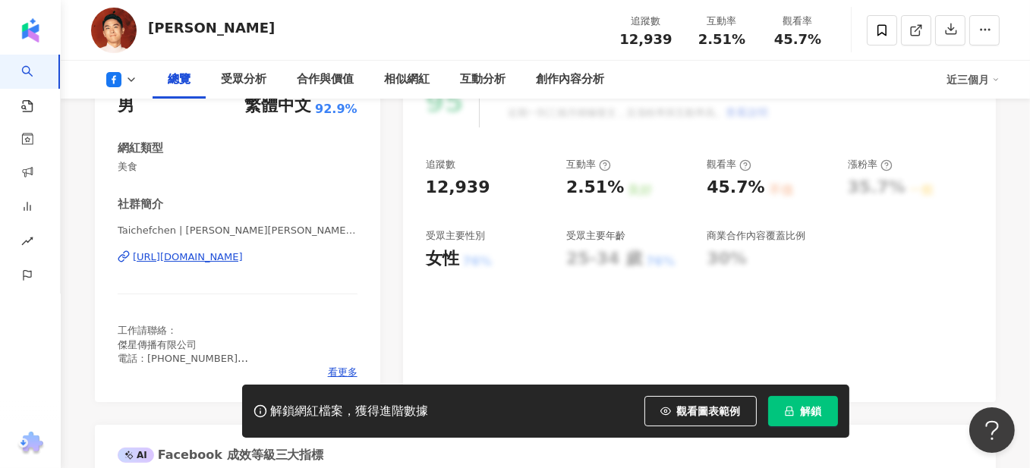
click at [300, 249] on div "Taichefchen | [PERSON_NAME][PERSON_NAME] | Taichefchen [URL][DOMAIN_NAME]" at bounding box center [238, 268] width 240 height 89
click at [243, 257] on div "https://www.facebook.com/103336028167096" at bounding box center [188, 258] width 110 height 14
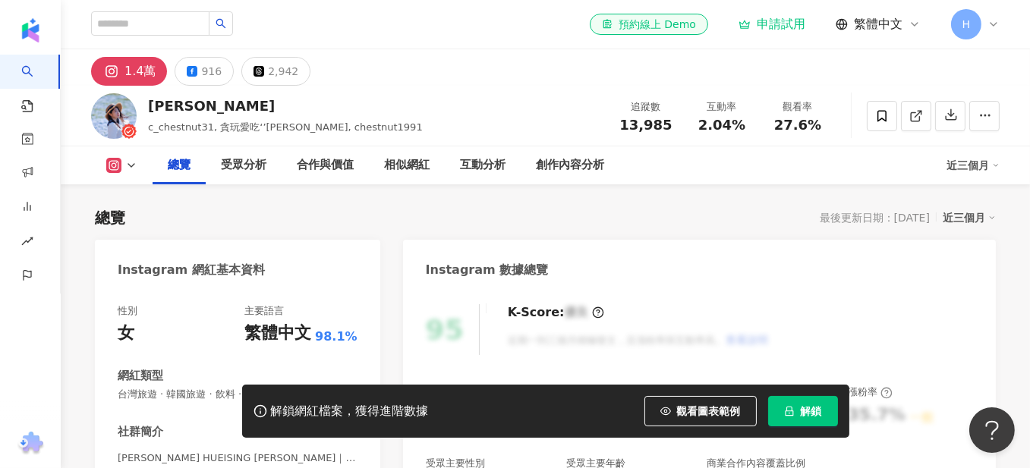
scroll to position [228, 0]
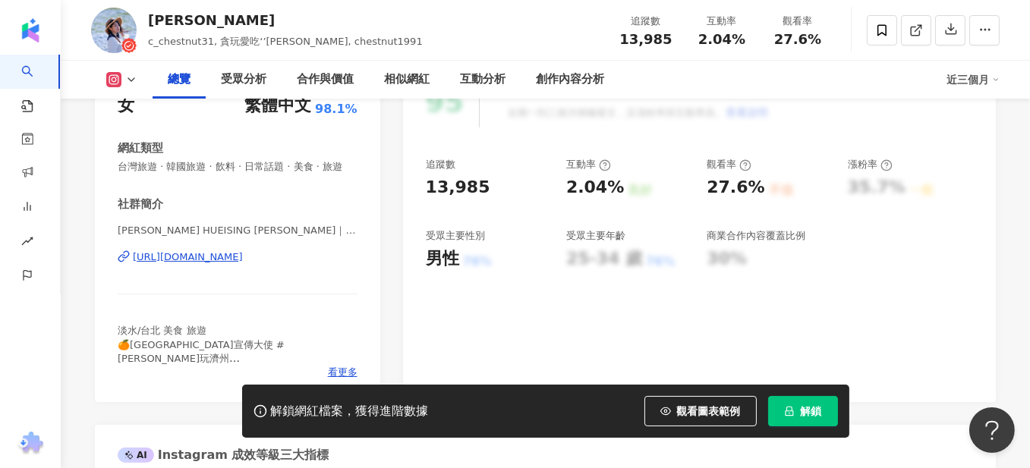
click at [243, 264] on div "https://www.instagram.com/c_chestnut31/" at bounding box center [188, 258] width 110 height 14
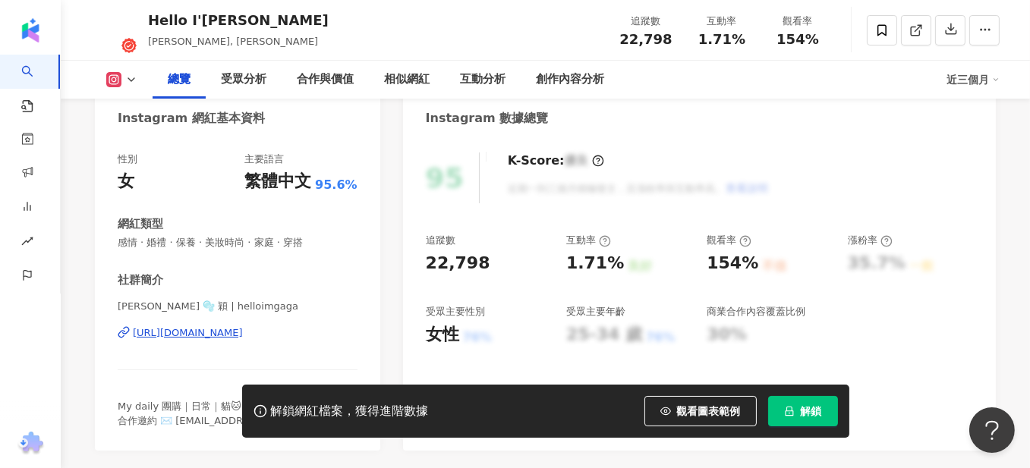
scroll to position [304, 0]
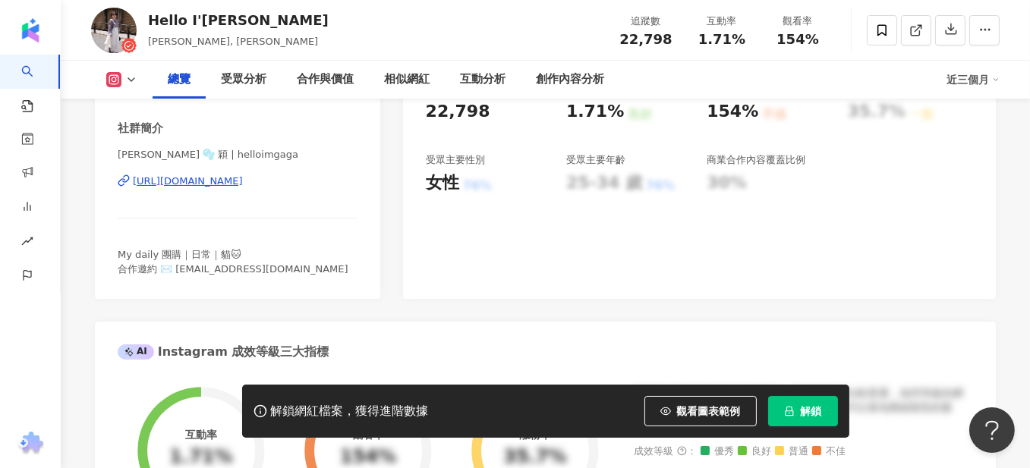
click at [243, 183] on div "[URL][DOMAIN_NAME]" at bounding box center [188, 182] width 110 height 14
click at [383, 94] on div "相似網紅" at bounding box center [407, 80] width 76 height 38
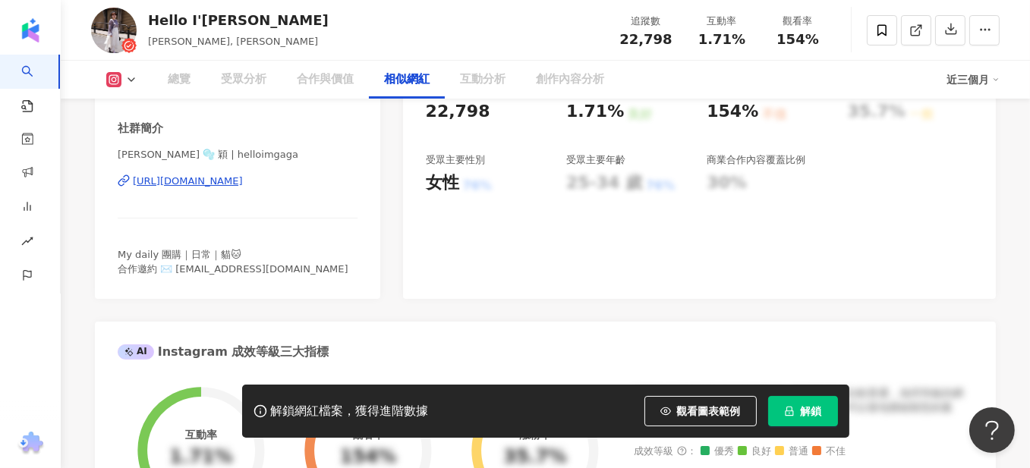
scroll to position [2458, 0]
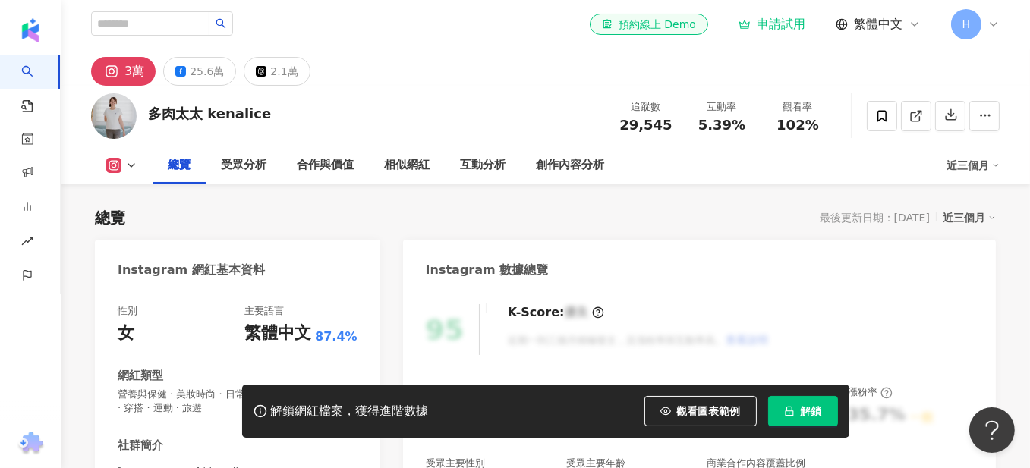
scroll to position [152, 0]
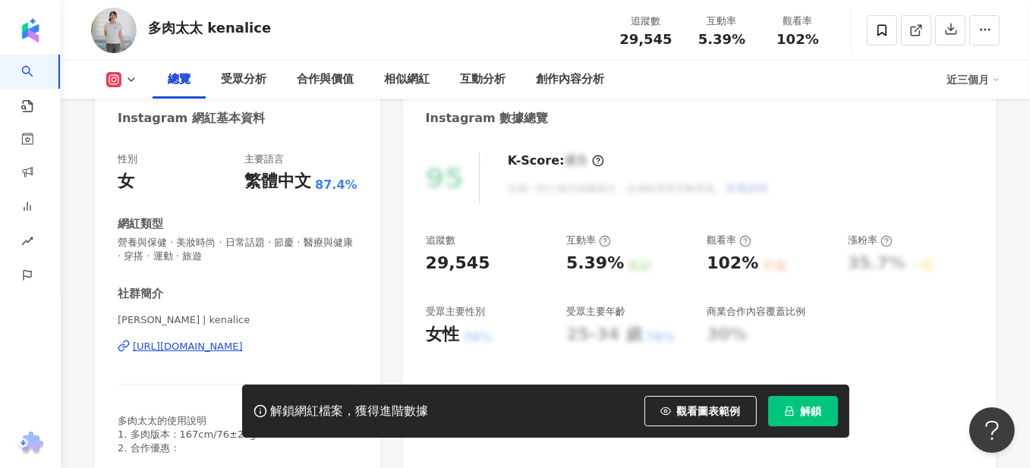
click at [243, 348] on div "[URL][DOMAIN_NAME]" at bounding box center [188, 347] width 110 height 14
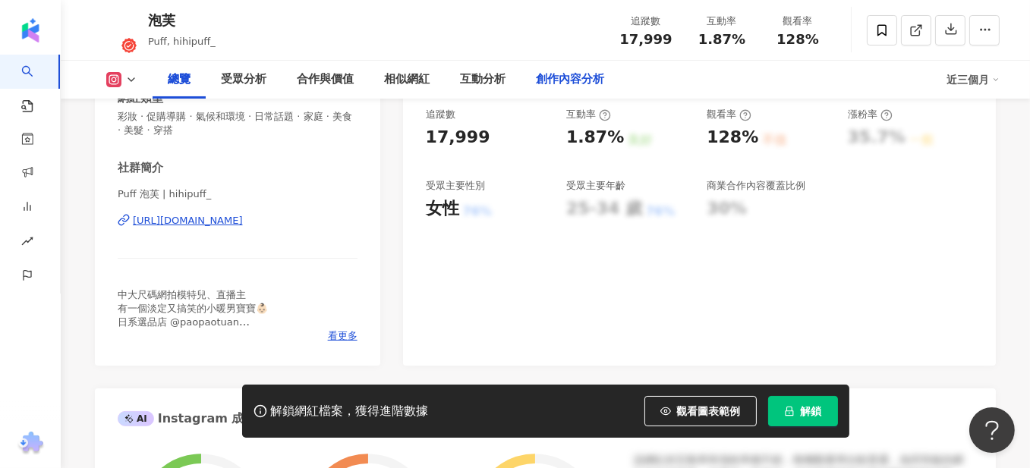
scroll to position [228, 0]
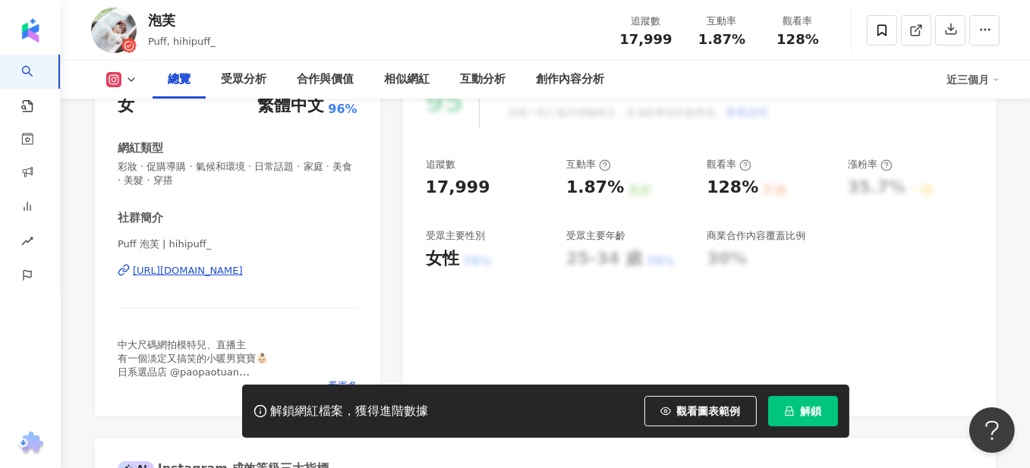
click at [243, 270] on div "https://www.instagram.com/hihipuff_/" at bounding box center [188, 271] width 110 height 14
click at [418, 86] on div "相似網紅" at bounding box center [407, 80] width 46 height 18
